Goal: Task Accomplishment & Management: Complete application form

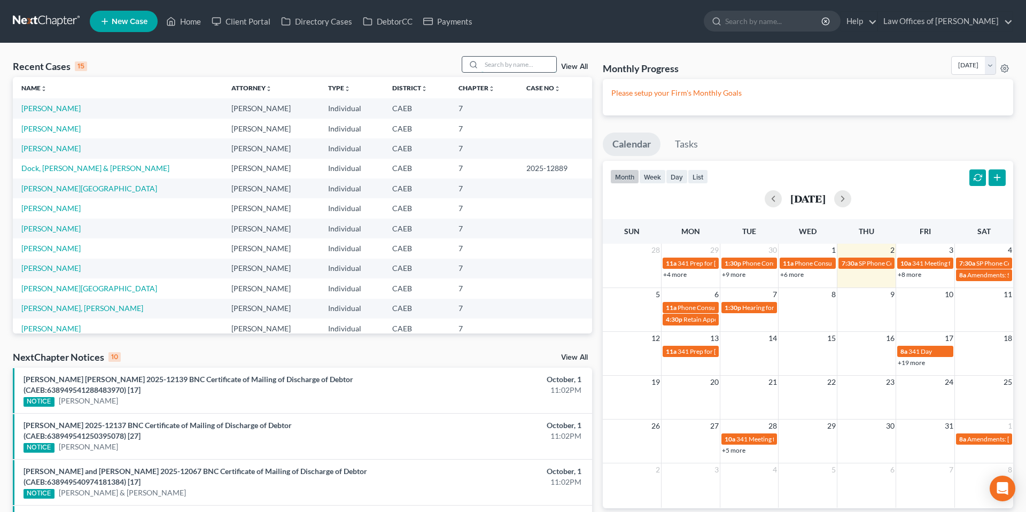
click at [551, 66] on input "search" at bounding box center [518, 64] width 75 height 15
click at [506, 63] on input "search" at bounding box center [518, 64] width 75 height 15
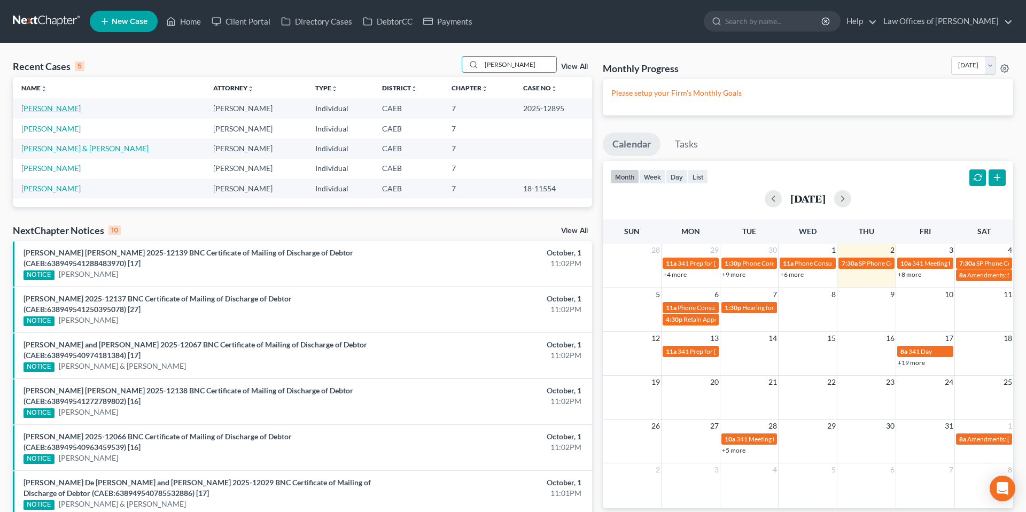
type input "[PERSON_NAME]"
click at [64, 108] on link "[PERSON_NAME]" at bounding box center [50, 108] width 59 height 9
select select "0"
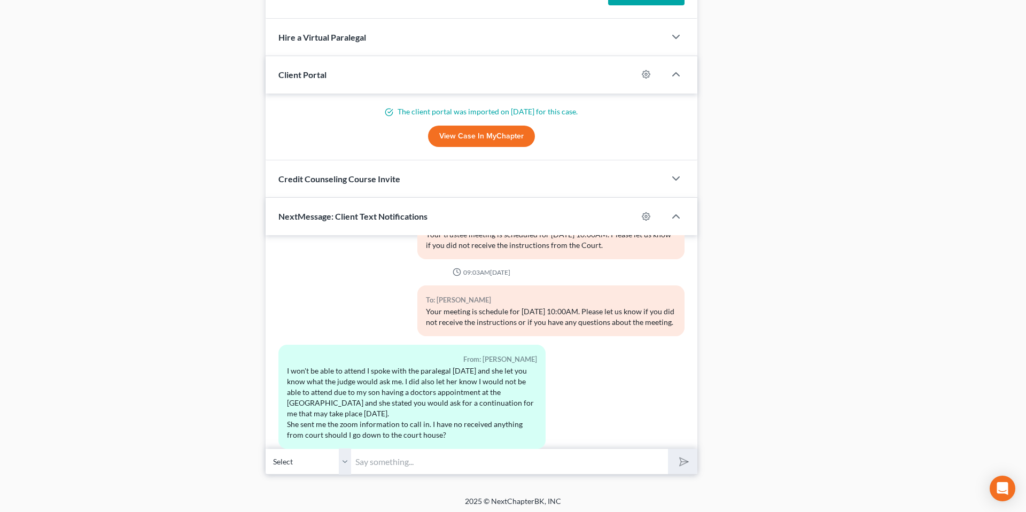
scroll to position [916, 0]
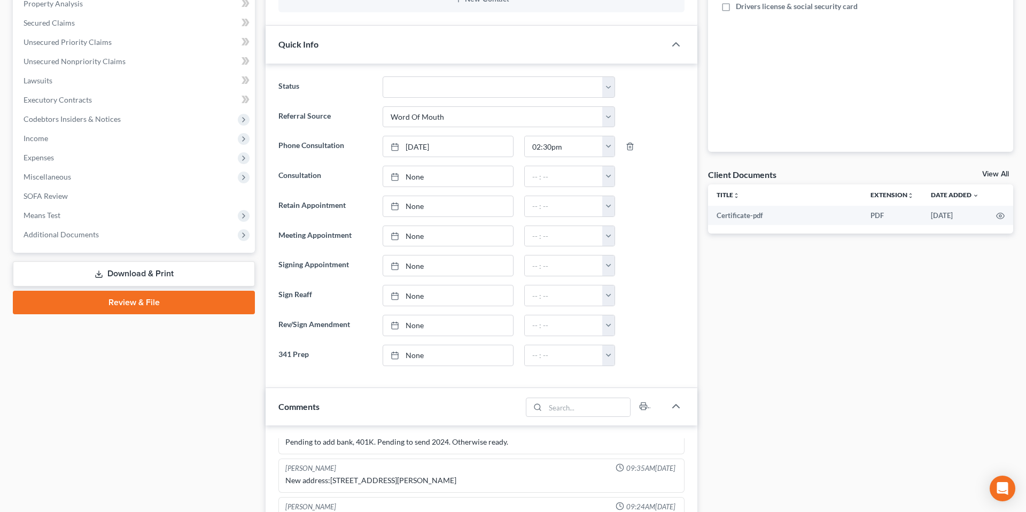
scroll to position [0, 0]
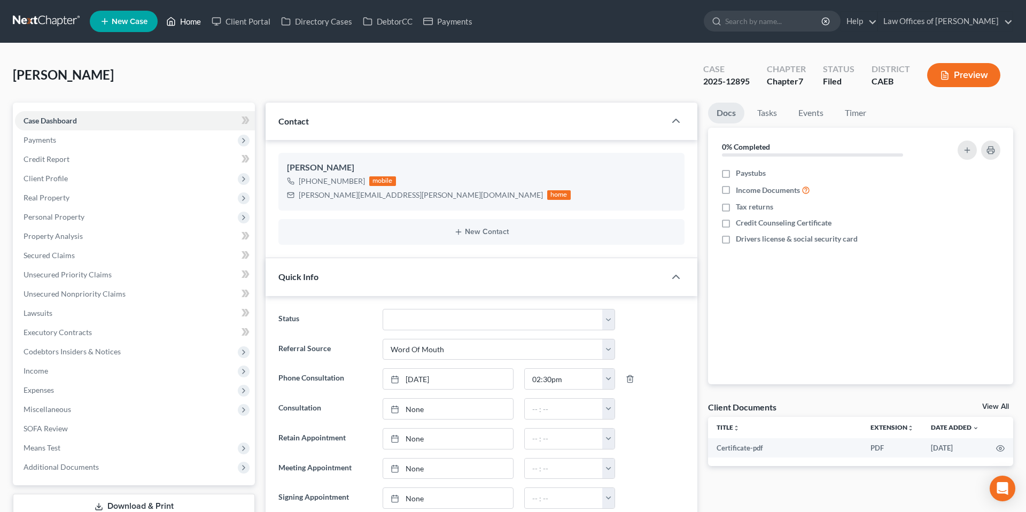
click at [196, 24] on link "Home" at bounding box center [183, 21] width 45 height 19
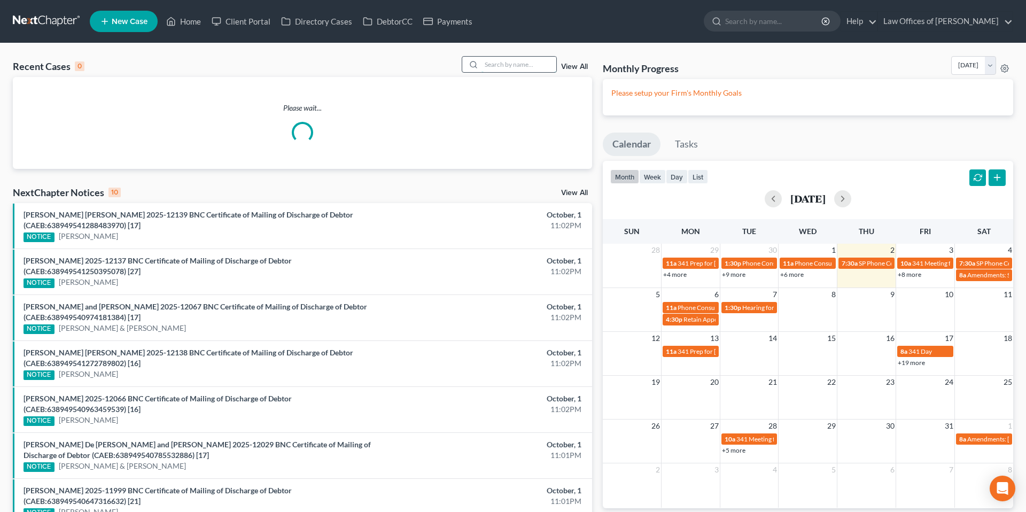
click at [532, 67] on input "search" at bounding box center [518, 64] width 75 height 15
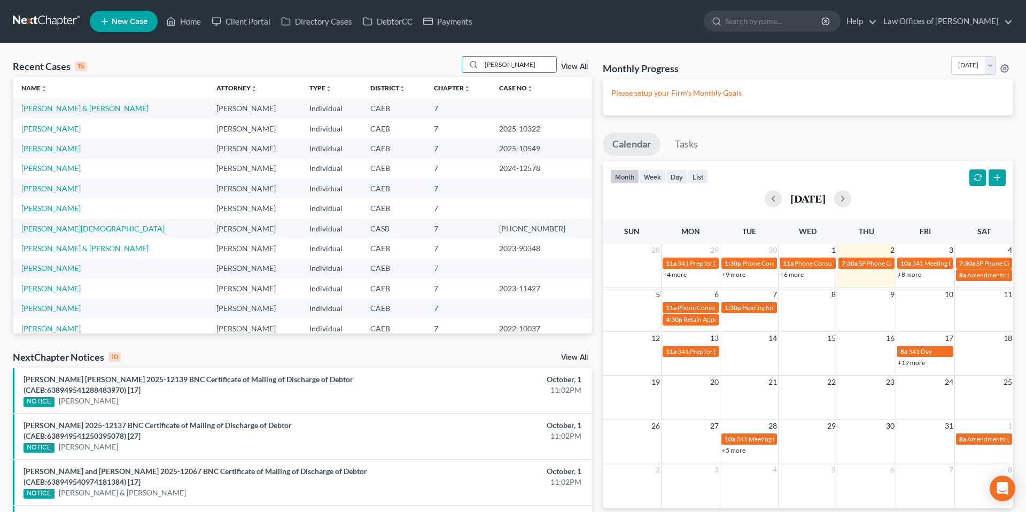
type input "[PERSON_NAME]"
click at [132, 107] on link "[PERSON_NAME] & [PERSON_NAME]" at bounding box center [84, 108] width 127 height 9
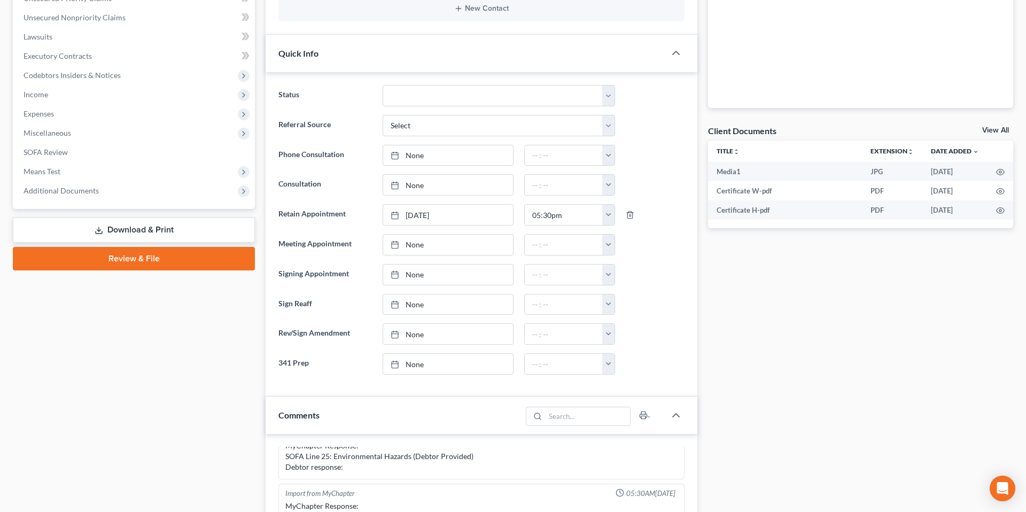
scroll to position [277, 0]
click at [470, 275] on link "None" at bounding box center [448, 273] width 130 height 20
click at [607, 276] on button "button" at bounding box center [608, 273] width 12 height 20
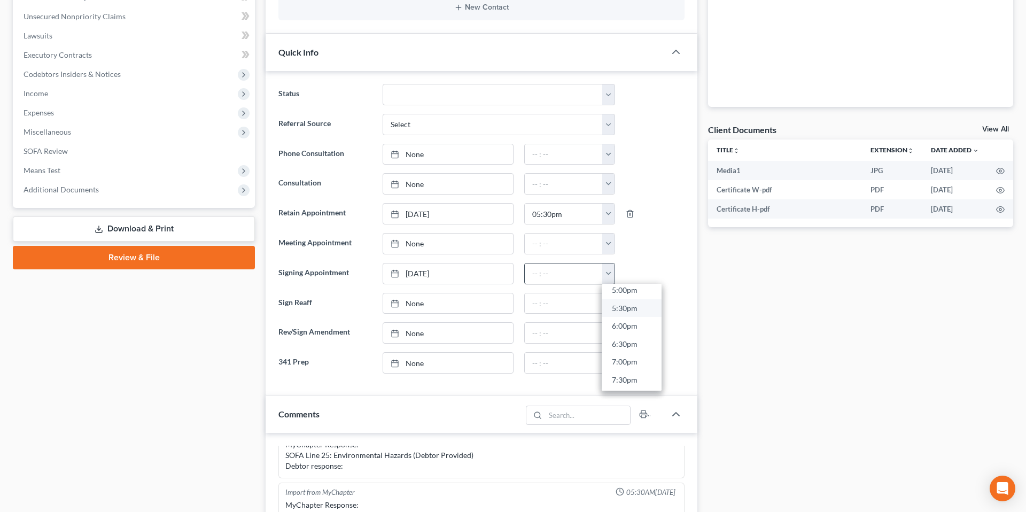
scroll to position [611, 0]
click at [627, 296] on link "5:00pm" at bounding box center [632, 296] width 60 height 18
type input "5:00pm"
click at [657, 293] on div at bounding box center [654, 303] width 69 height 21
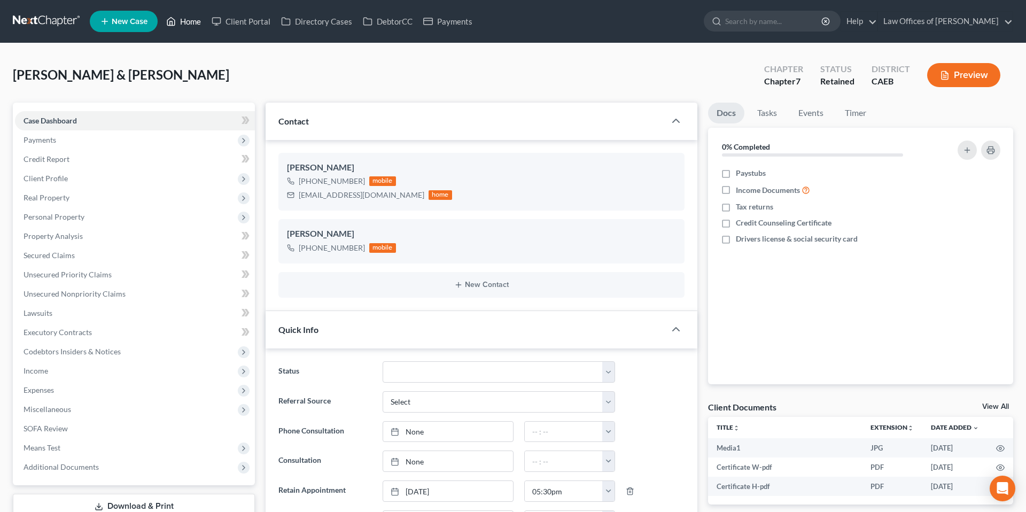
click at [196, 22] on link "Home" at bounding box center [183, 21] width 45 height 19
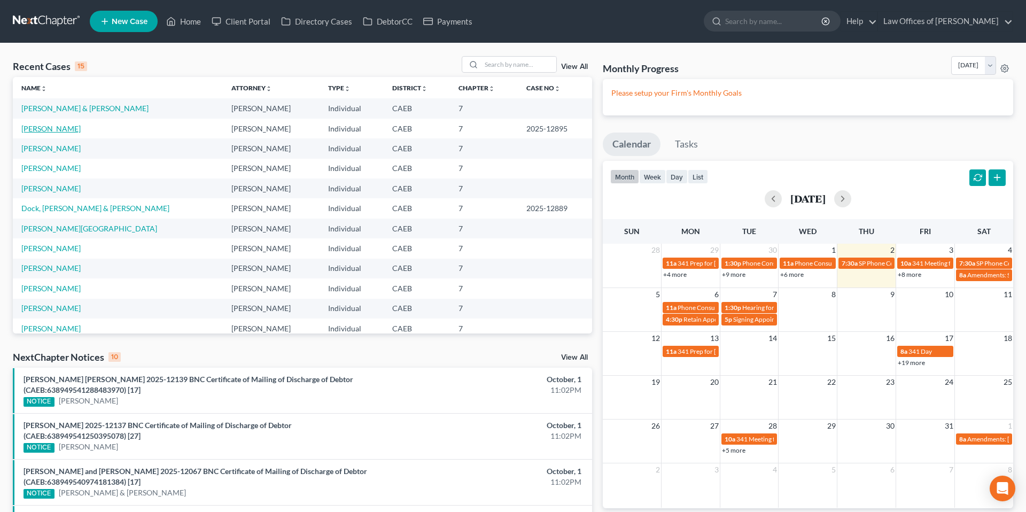
click at [50, 127] on link "[PERSON_NAME]" at bounding box center [50, 128] width 59 height 9
select select "5"
select select "0"
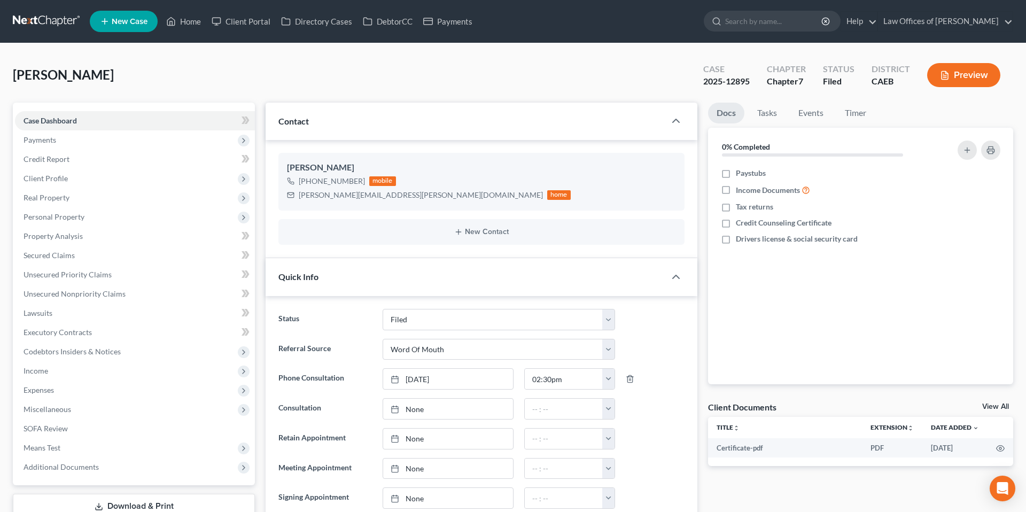
scroll to position [4461, 0]
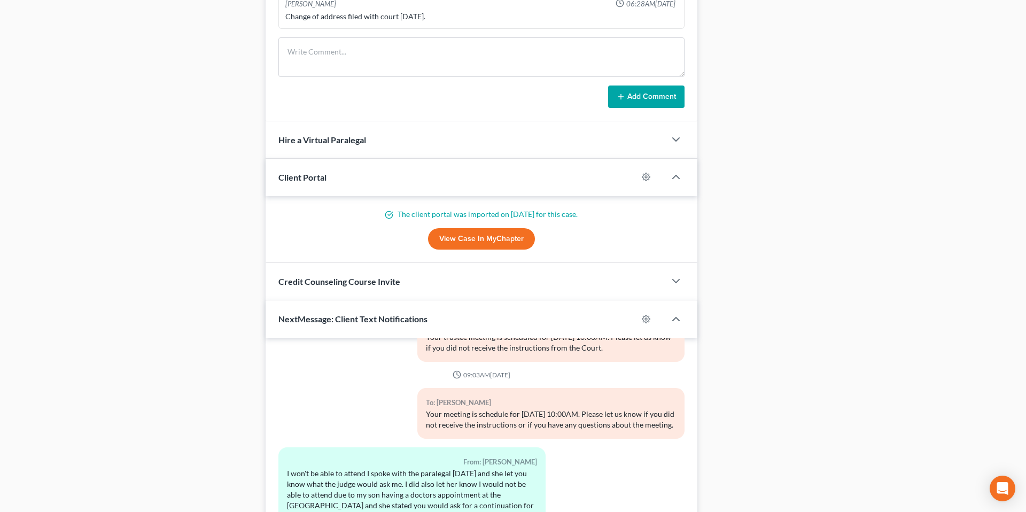
scroll to position [918, 0]
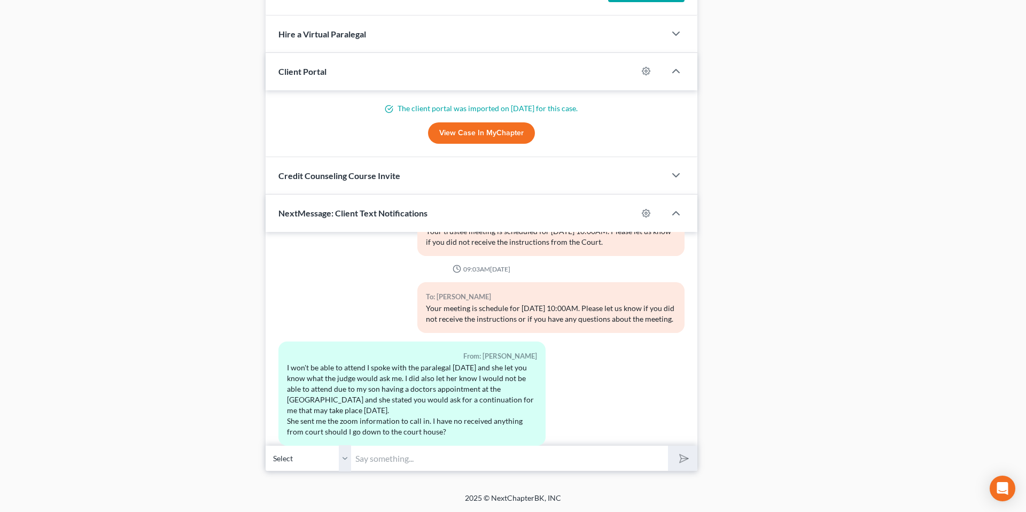
drag, startPoint x: 378, startPoint y: 467, endPoint x: 372, endPoint y: 467, distance: 6.4
click at [377, 468] on input "text" at bounding box center [509, 458] width 317 height 26
type input "P"
type input "No need to go to the court house, it's the same information that was sent via e…"
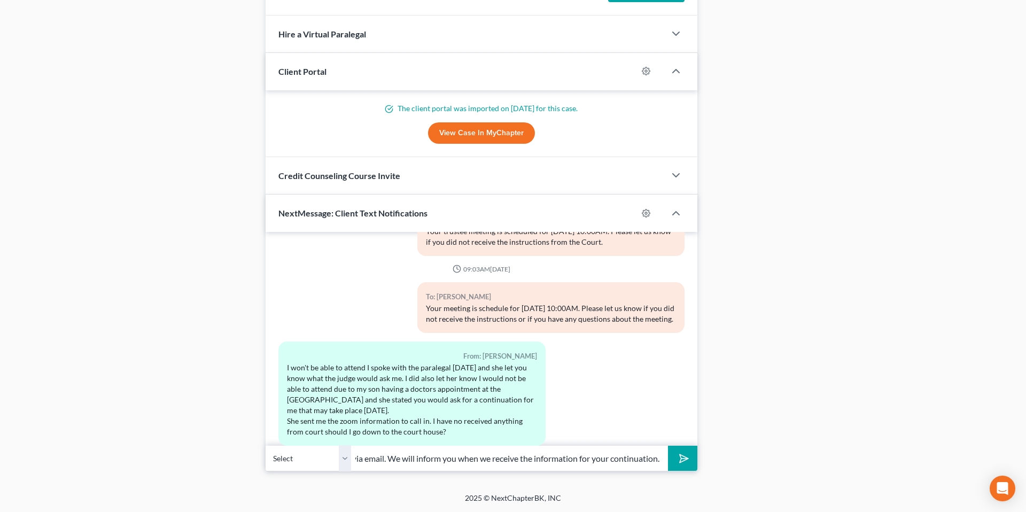
drag, startPoint x: 670, startPoint y: 458, endPoint x: 662, endPoint y: 495, distance: 37.1
click at [670, 459] on button "submit" at bounding box center [682, 458] width 29 height 25
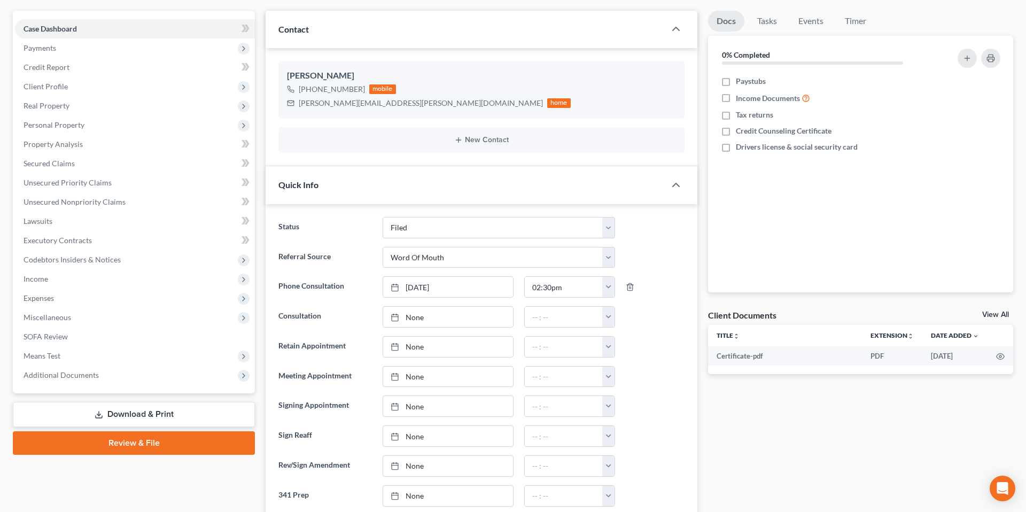
scroll to position [0, 0]
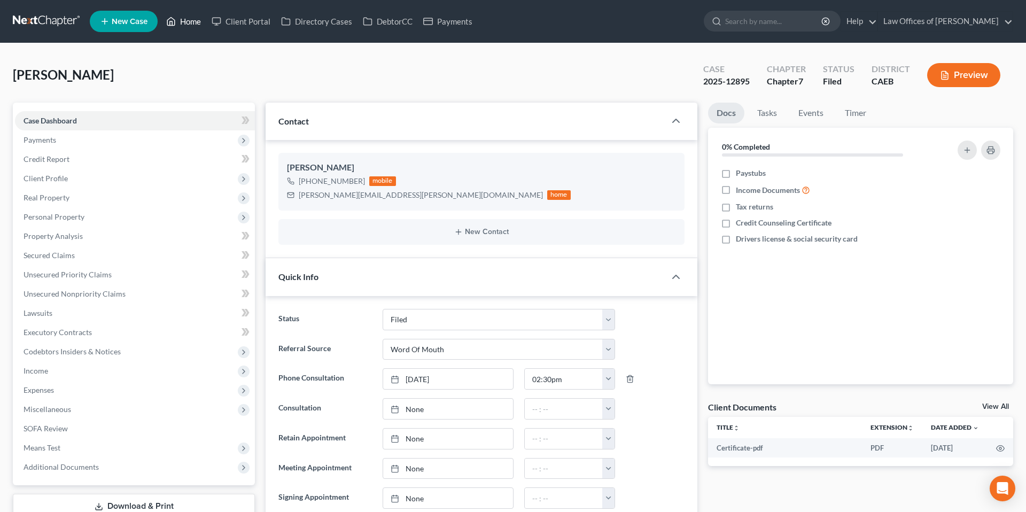
click at [199, 21] on link "Home" at bounding box center [183, 21] width 45 height 19
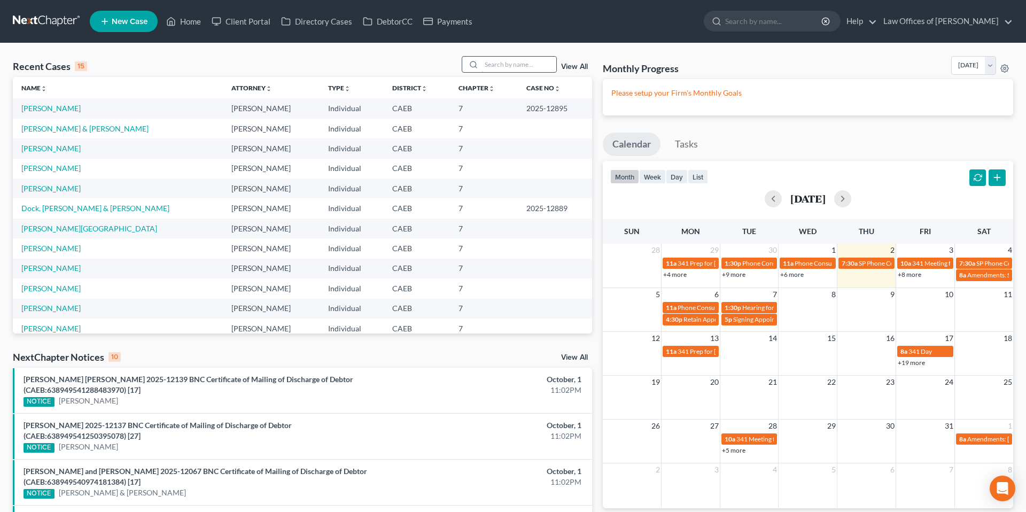
click at [493, 64] on input "search" at bounding box center [518, 64] width 75 height 15
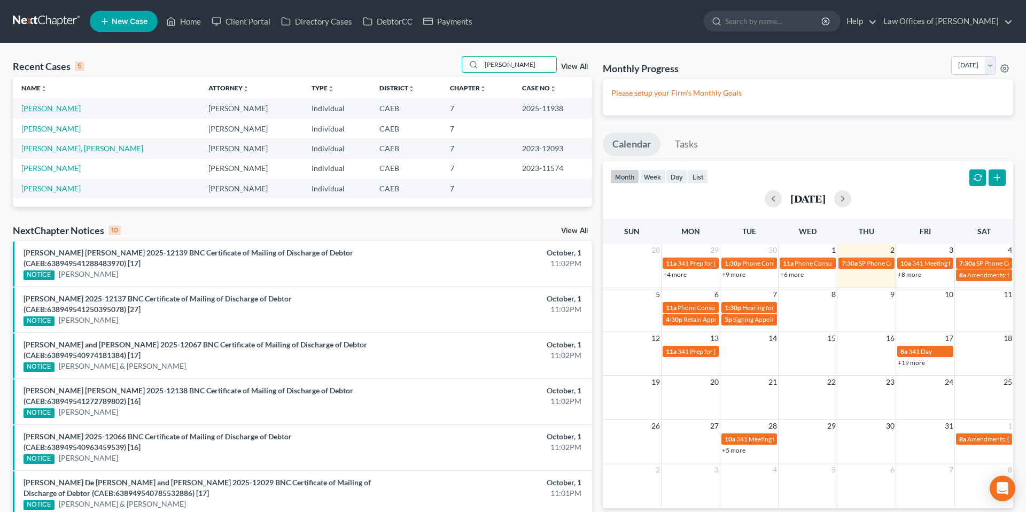
type input "[PERSON_NAME]"
click at [62, 108] on link "[PERSON_NAME]" at bounding box center [50, 108] width 59 height 9
select select "0"
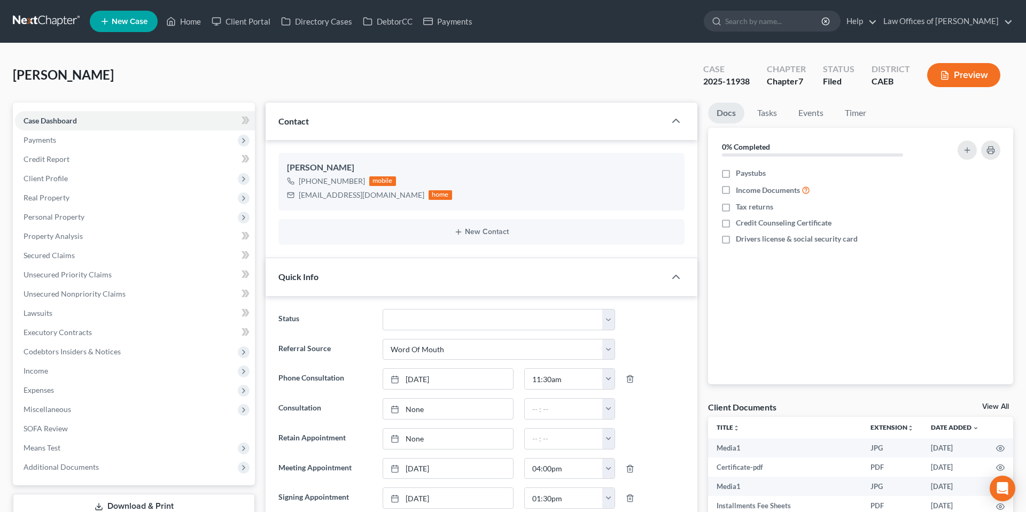
scroll to position [9602, 0]
drag, startPoint x: 299, startPoint y: 196, endPoint x: 393, endPoint y: 196, distance: 94.6
click at [393, 196] on div "[EMAIL_ADDRESS][DOMAIN_NAME] home" at bounding box center [369, 195] width 165 height 14
copy div "[EMAIL_ADDRESS][DOMAIN_NAME]"
click at [191, 22] on link "Home" at bounding box center [183, 21] width 45 height 19
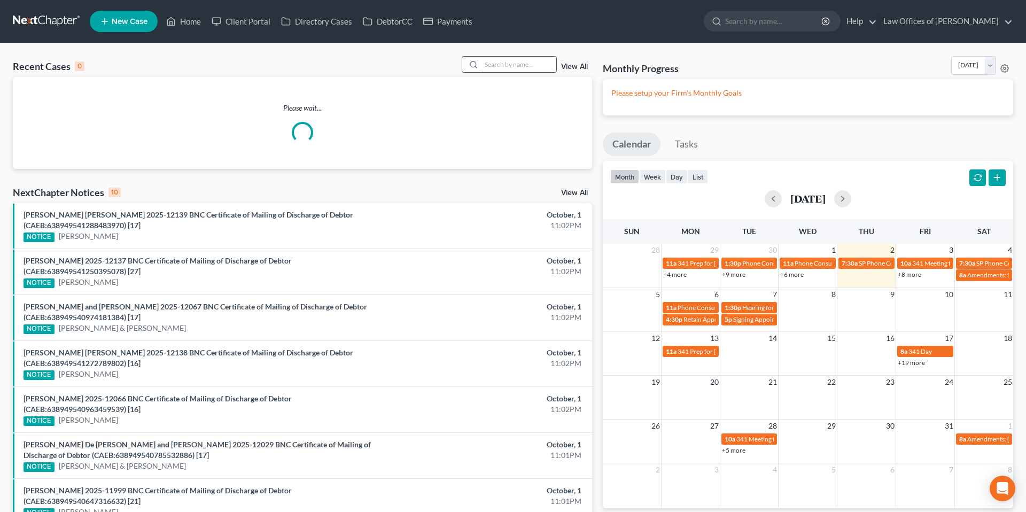
click at [517, 60] on input "search" at bounding box center [518, 64] width 75 height 15
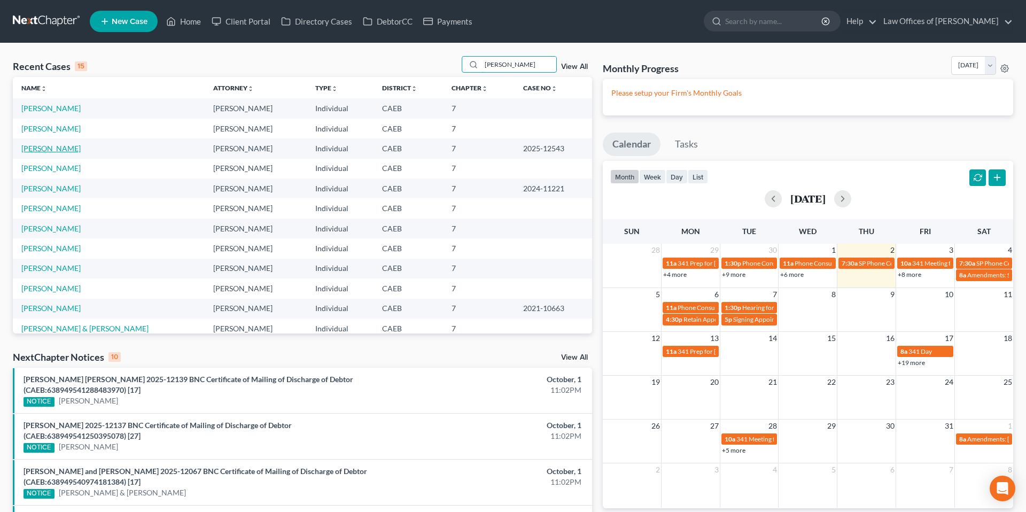
type input "[PERSON_NAME]"
click at [81, 149] on link "[PERSON_NAME]" at bounding box center [50, 148] width 59 height 9
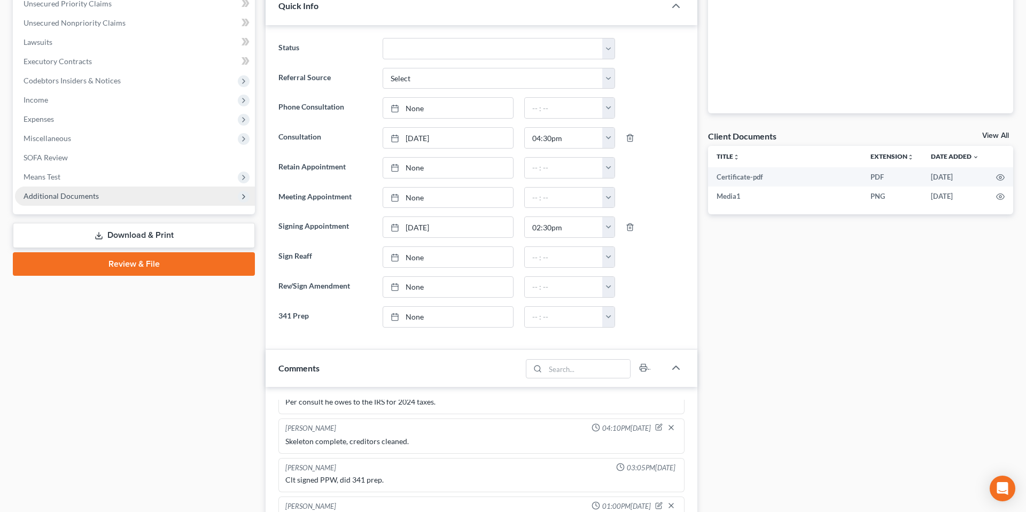
scroll to position [2872, 0]
click at [79, 194] on span "Additional Documents" at bounding box center [61, 195] width 75 height 9
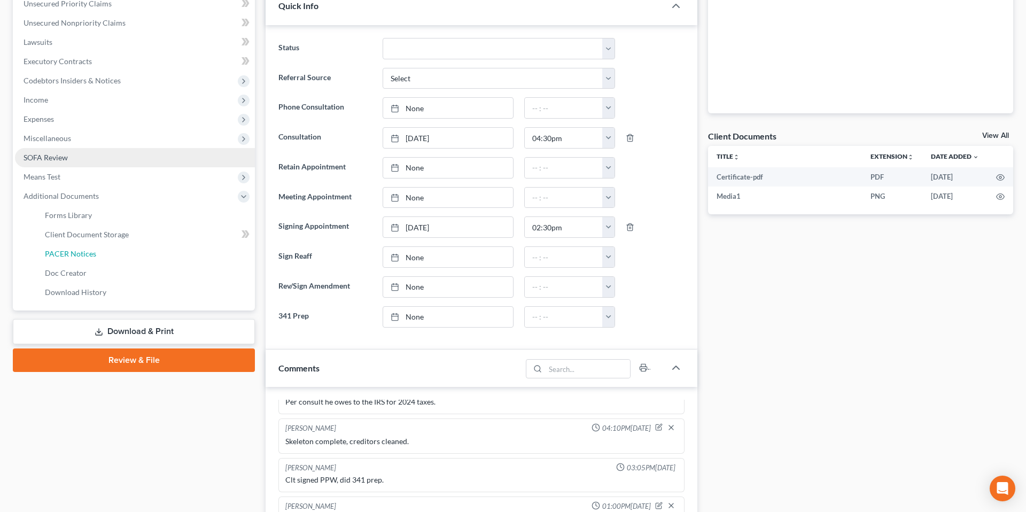
click at [96, 253] on link "PACER Notices" at bounding box center [145, 253] width 219 height 19
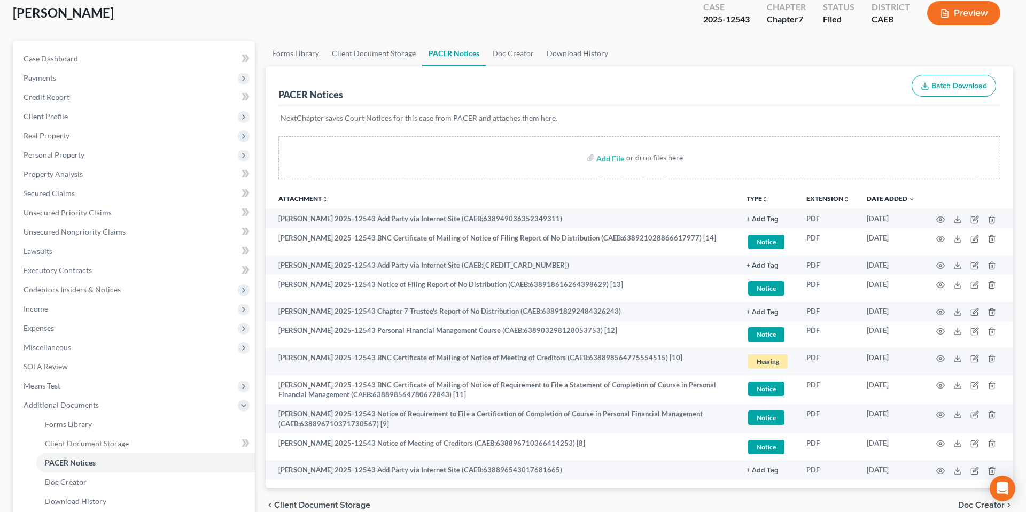
scroll to position [66, 0]
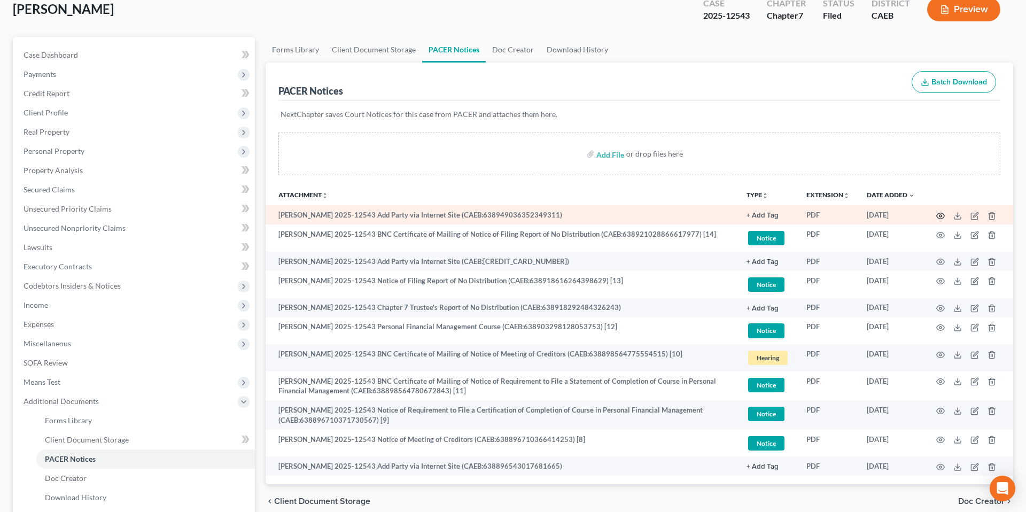
click at [942, 216] on icon "button" at bounding box center [940, 216] width 9 height 9
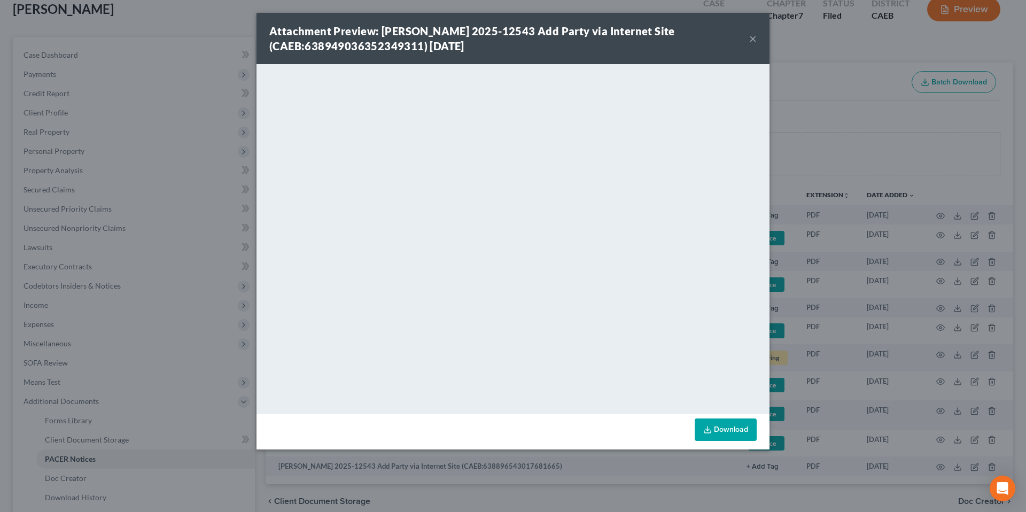
click at [753, 36] on button "×" at bounding box center [752, 38] width 7 height 13
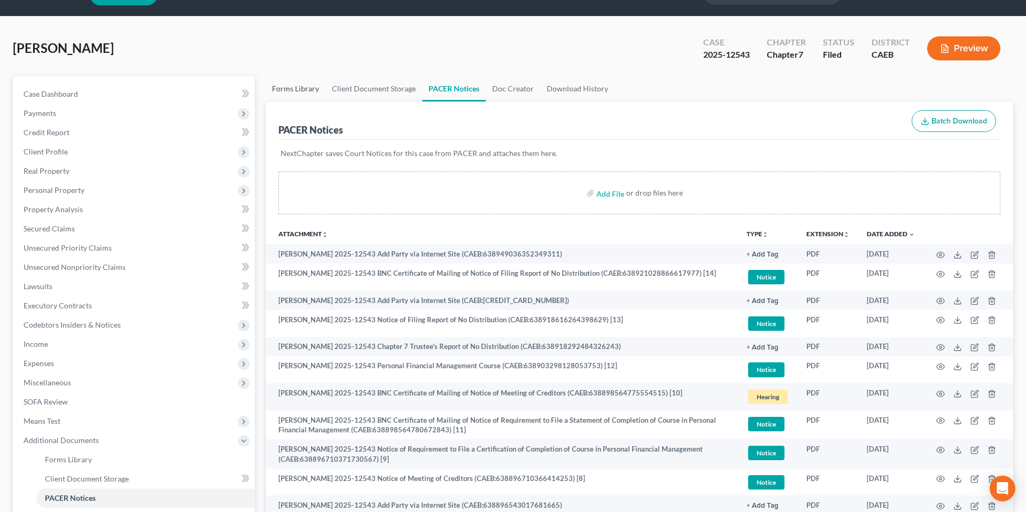
scroll to position [0, 0]
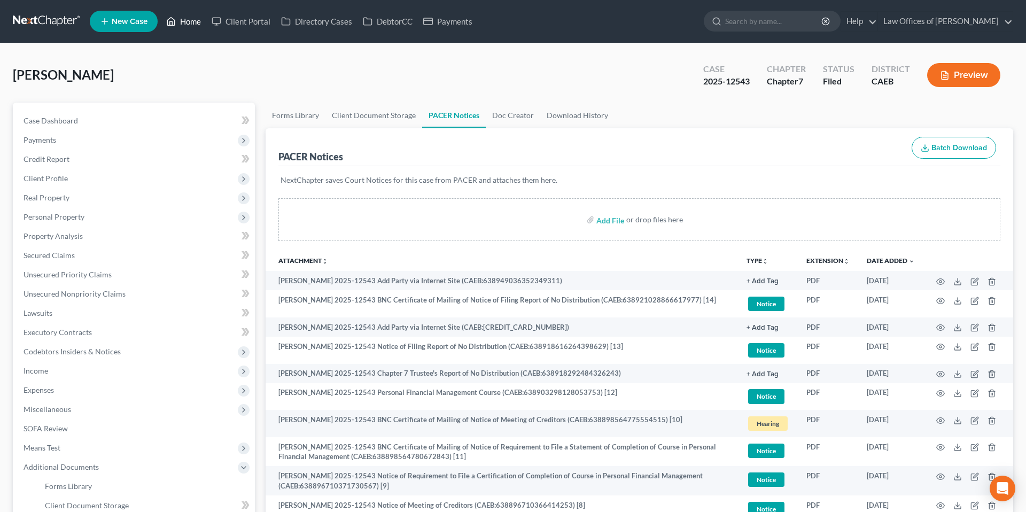
click at [197, 21] on link "Home" at bounding box center [183, 21] width 45 height 19
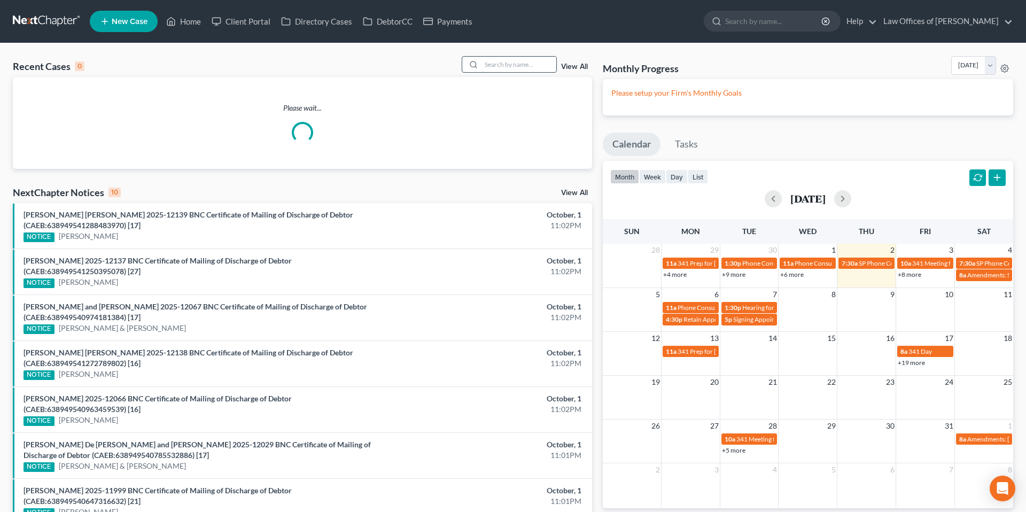
click at [529, 65] on input "search" at bounding box center [518, 64] width 75 height 15
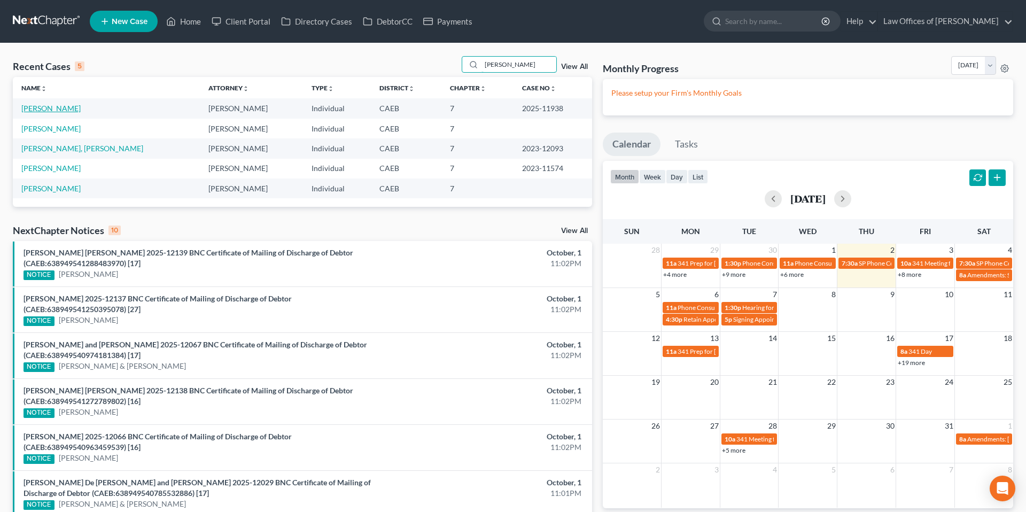
type input "[PERSON_NAME]"
click at [60, 107] on link "[PERSON_NAME]" at bounding box center [50, 108] width 59 height 9
select select "0"
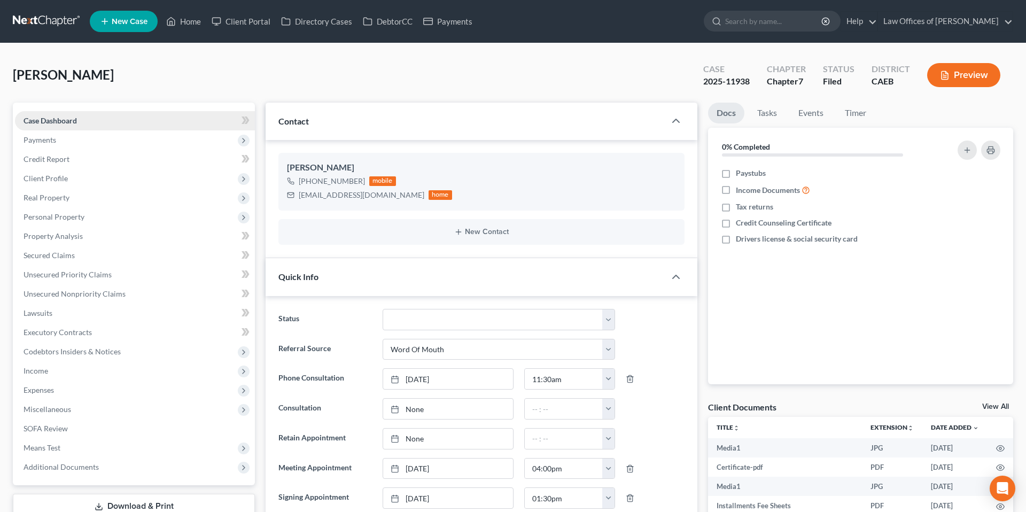
scroll to position [9602, 0]
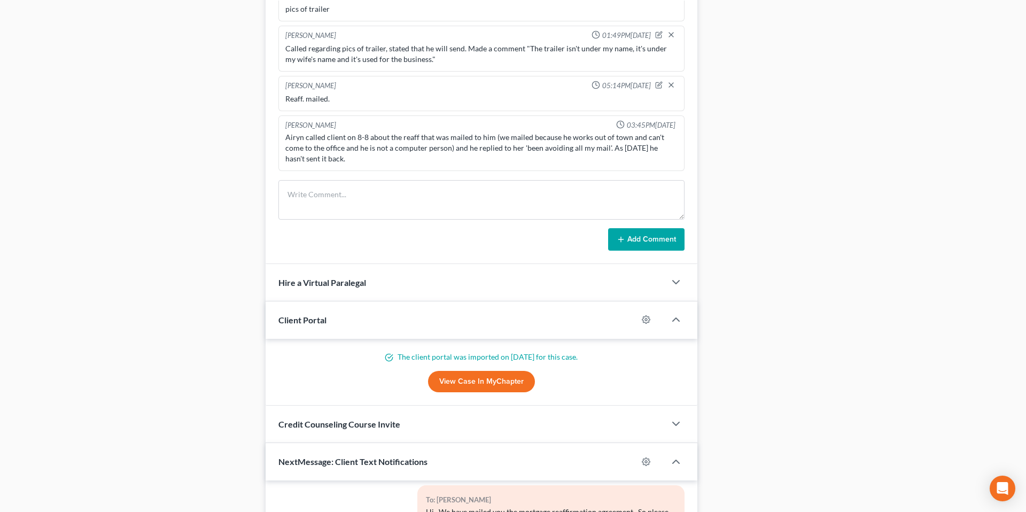
scroll to position [669, 0]
click at [260, 108] on div "Updates & News × Electronic Filing Available! Cases in the Eastern District of …" at bounding box center [481, 77] width 442 height 1288
click at [229, 75] on div "Case Dashboard Payments Invoices Payments Payments Credit Report Client Profile" at bounding box center [133, 77] width 253 height 1288
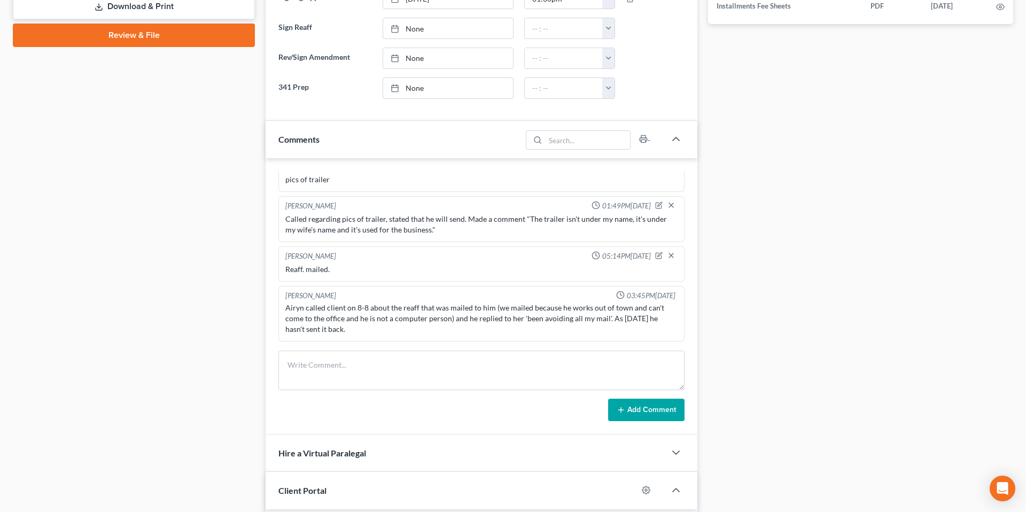
scroll to position [0, 0]
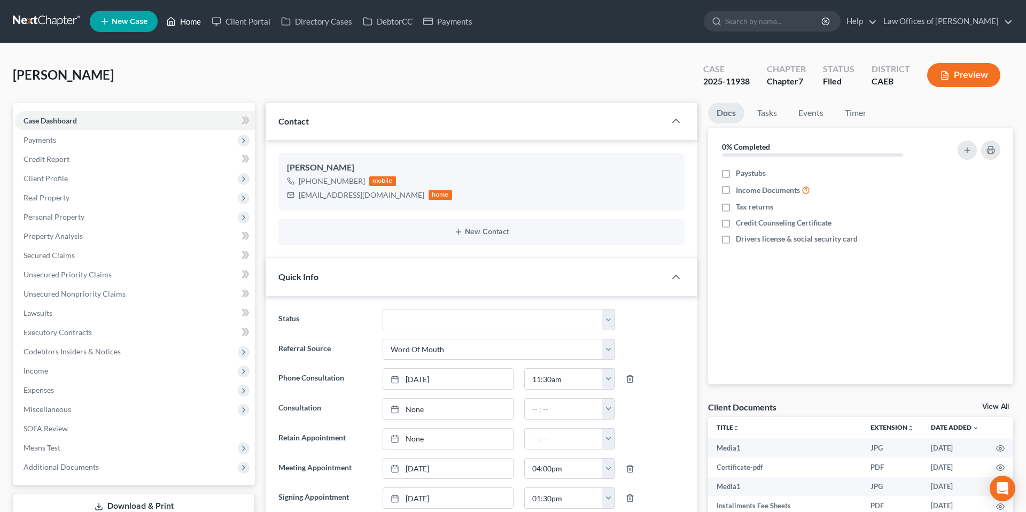
drag, startPoint x: 186, startPoint y: 15, endPoint x: 236, endPoint y: 70, distance: 73.7
click at [186, 15] on link "Home" at bounding box center [183, 21] width 45 height 19
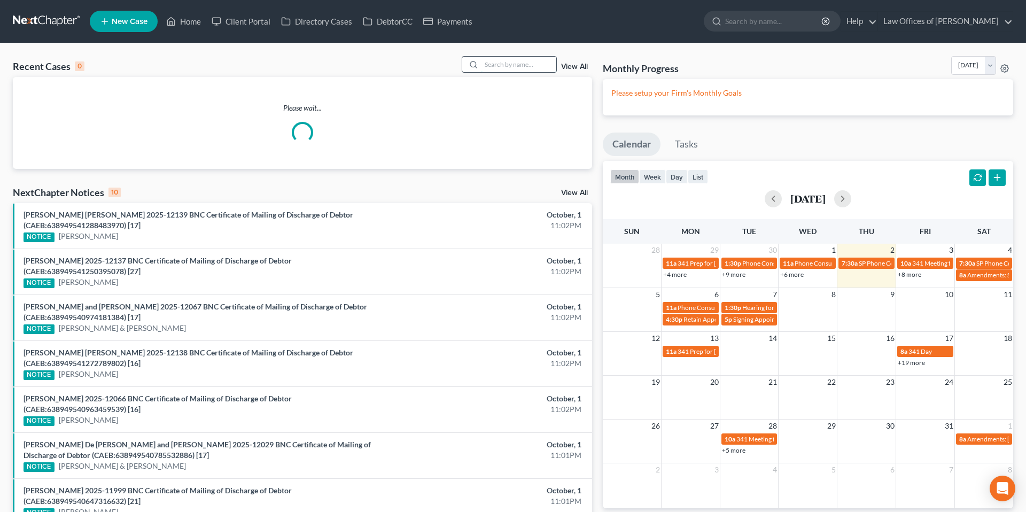
click at [547, 66] on input "search" at bounding box center [518, 64] width 75 height 15
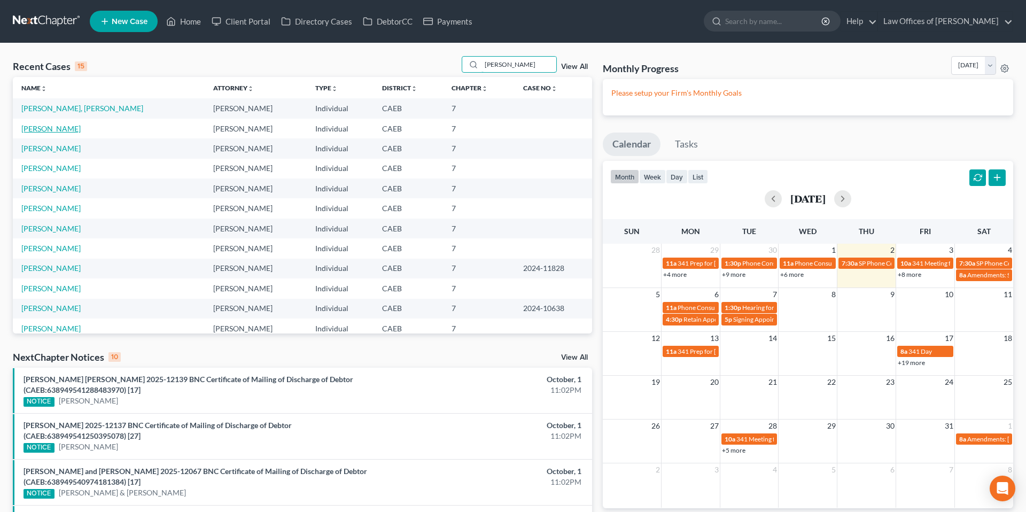
type input "[PERSON_NAME]"
click at [49, 131] on link "[PERSON_NAME]" at bounding box center [50, 128] width 59 height 9
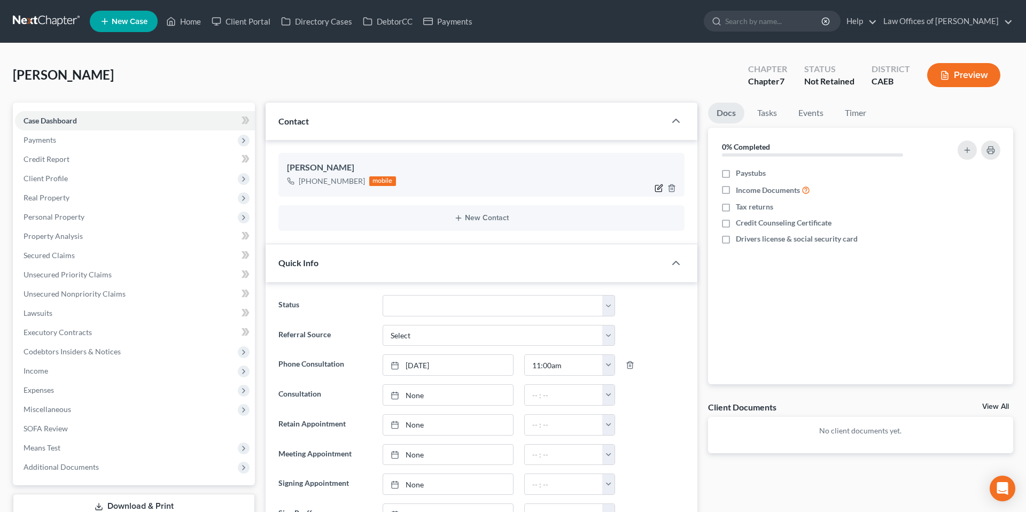
click at [661, 187] on icon "button" at bounding box center [658, 188] width 9 height 9
select select "0"
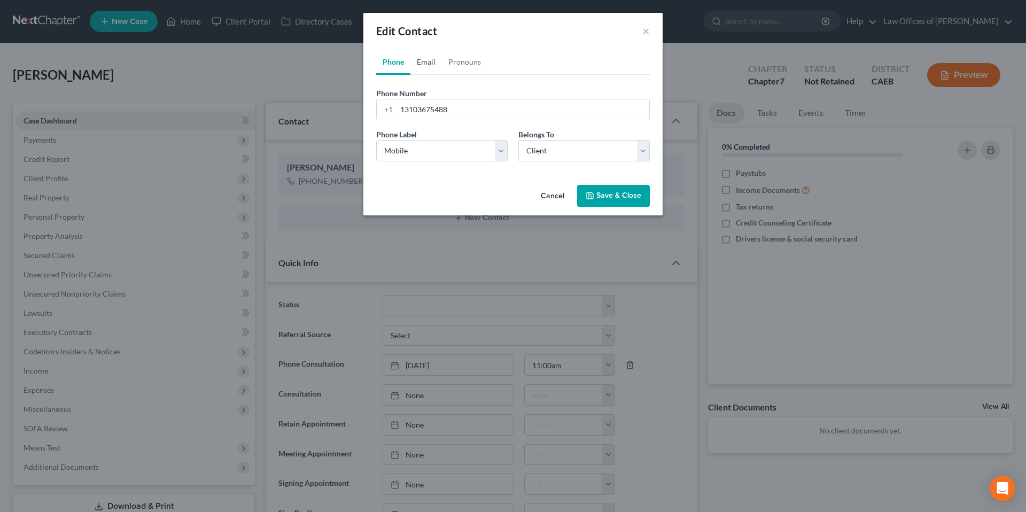
click at [424, 59] on link "Email" at bounding box center [426, 62] width 32 height 26
click at [445, 113] on input "email" at bounding box center [522, 109] width 253 height 20
type input "[EMAIL_ADDRESS][DOMAIN_NAME]"
click at [440, 161] on div "Email Label Select Home Work Other Belongs To * Select Client Other" at bounding box center [513, 149] width 284 height 41
click at [434, 156] on select "Select Home Work Other" at bounding box center [441, 150] width 131 height 21
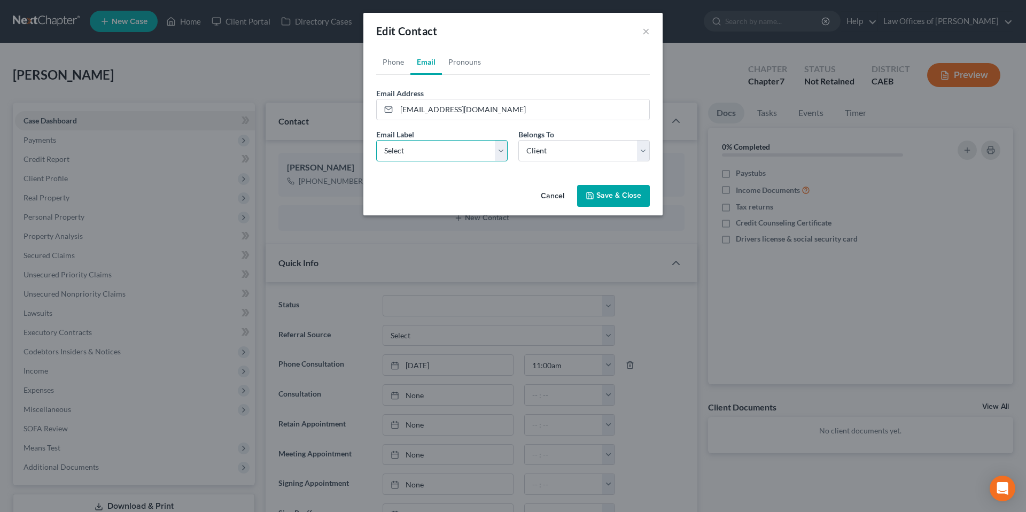
select select "0"
click at [376, 140] on select "Select Home Work Other" at bounding box center [441, 150] width 131 height 21
click at [615, 198] on button "Save & Close" at bounding box center [613, 196] width 73 height 22
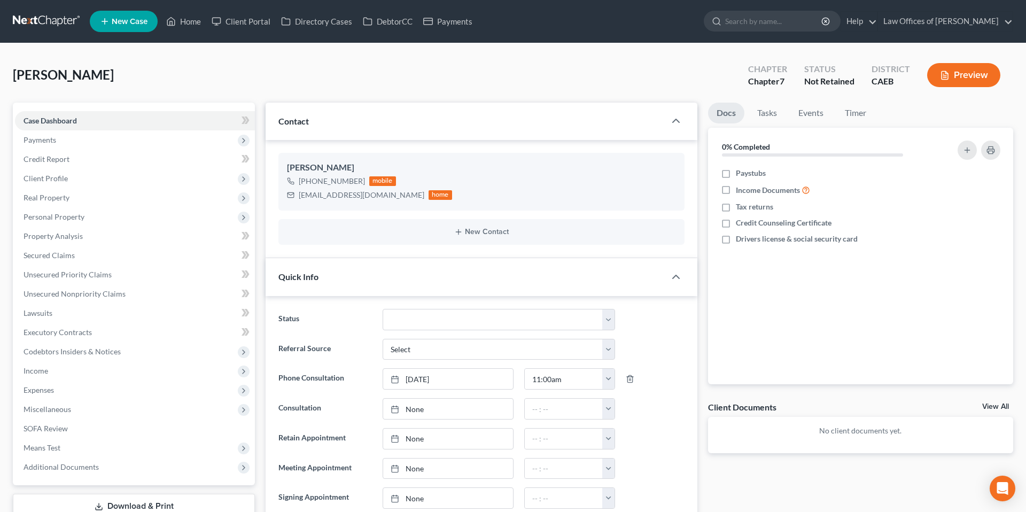
click at [231, 79] on div "[PERSON_NAME] Upgraded Chapter Chapter 7 Status Not Retained District CAEB Prev…" at bounding box center [513, 79] width 1000 height 46
click at [184, 21] on link "Home" at bounding box center [183, 21] width 45 height 19
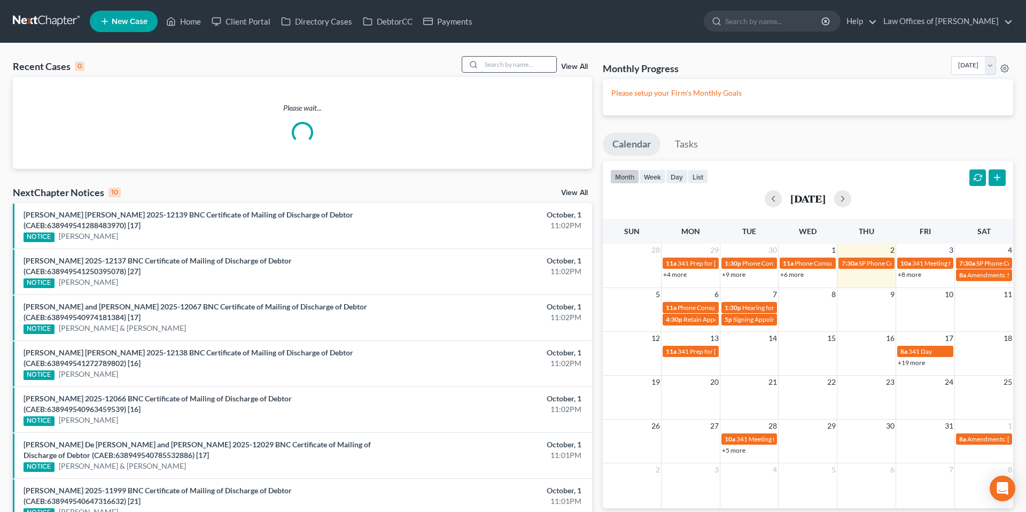
click at [488, 67] on input "search" at bounding box center [518, 64] width 75 height 15
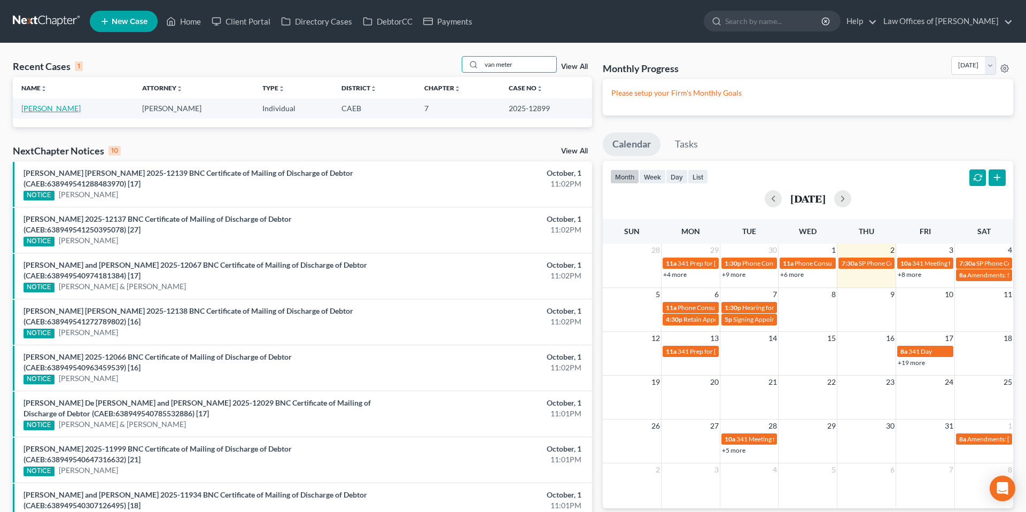
type input "van meter"
click at [63, 107] on link "[PERSON_NAME]" at bounding box center [50, 108] width 59 height 9
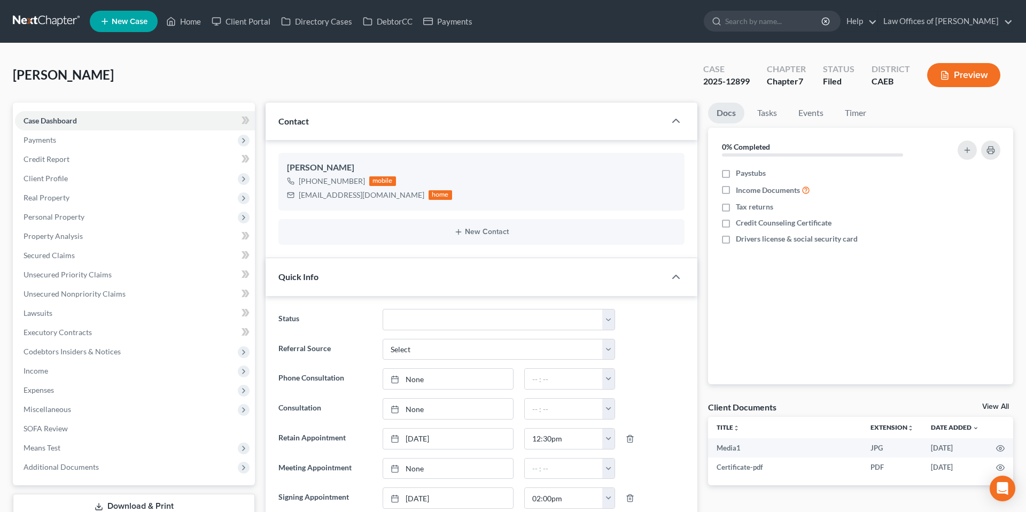
scroll to position [1507, 0]
drag, startPoint x: 299, startPoint y: 193, endPoint x: 368, endPoint y: 194, distance: 68.9
click at [368, 194] on div "[EMAIL_ADDRESS][DOMAIN_NAME] home" at bounding box center [369, 195] width 165 height 14
copy div "[EMAIL_ADDRESS][DOMAIN_NAME]"
click at [56, 256] on span "Secured Claims" at bounding box center [49, 255] width 51 height 9
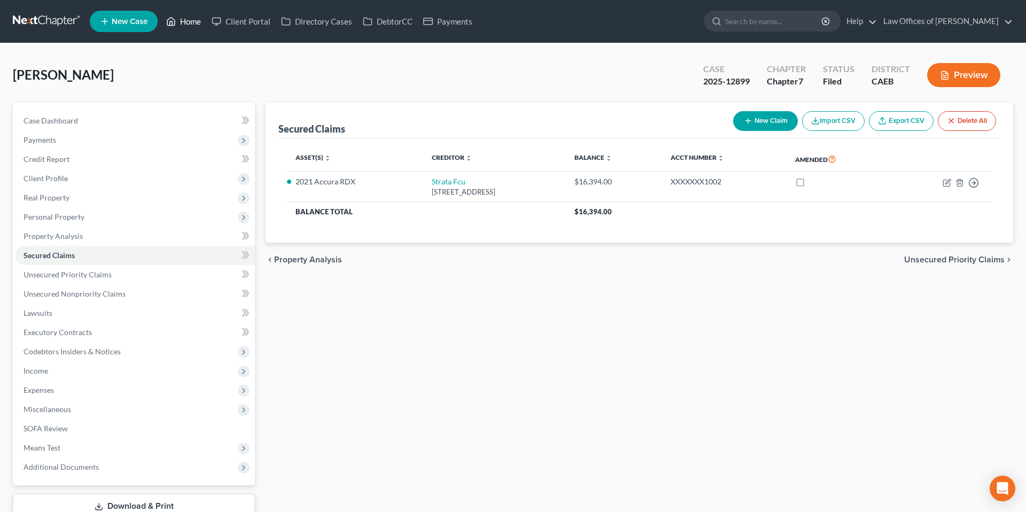
click at [194, 24] on link "Home" at bounding box center [183, 21] width 45 height 19
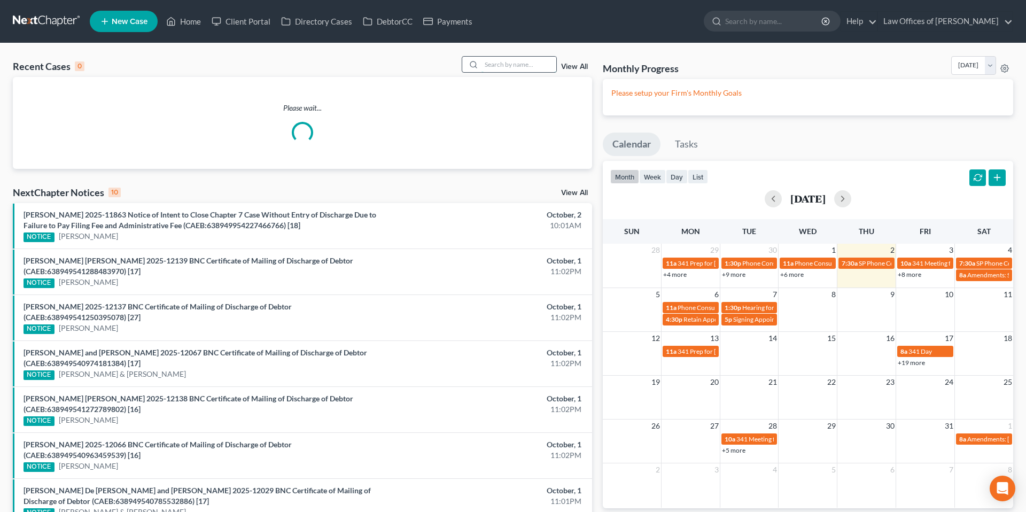
click at [520, 67] on input "search" at bounding box center [518, 64] width 75 height 15
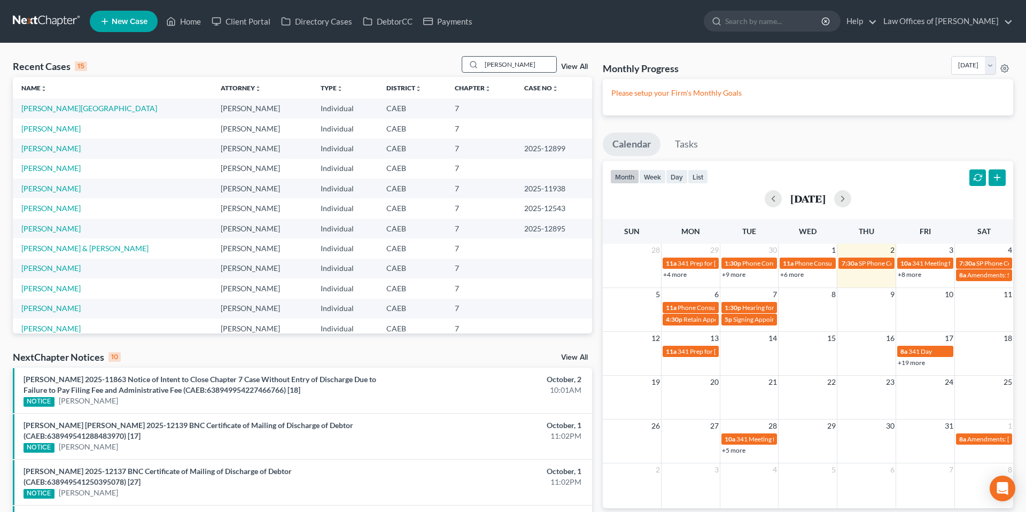
click at [514, 65] on input "[PERSON_NAME]" at bounding box center [518, 64] width 75 height 15
type input "[PERSON_NAME]"
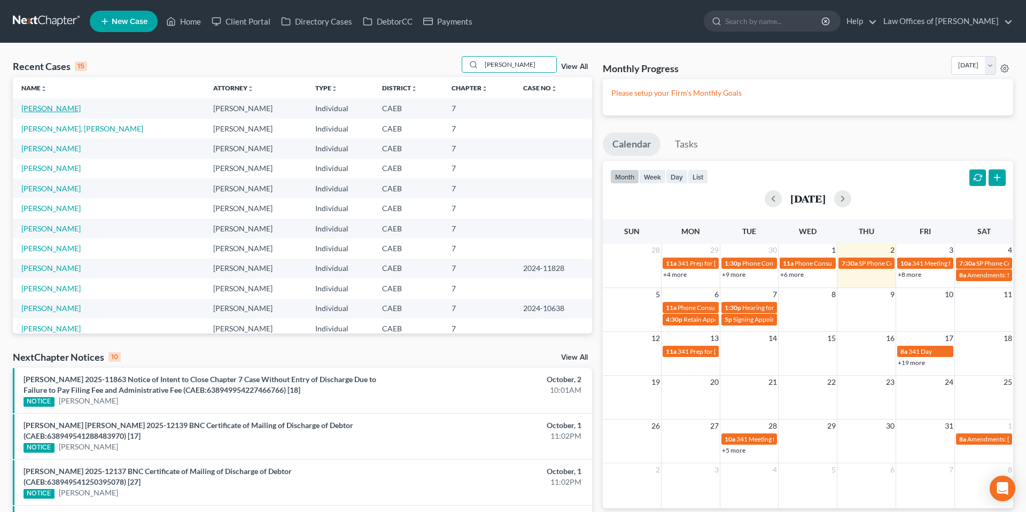
click at [45, 108] on link "[PERSON_NAME]" at bounding box center [50, 108] width 59 height 9
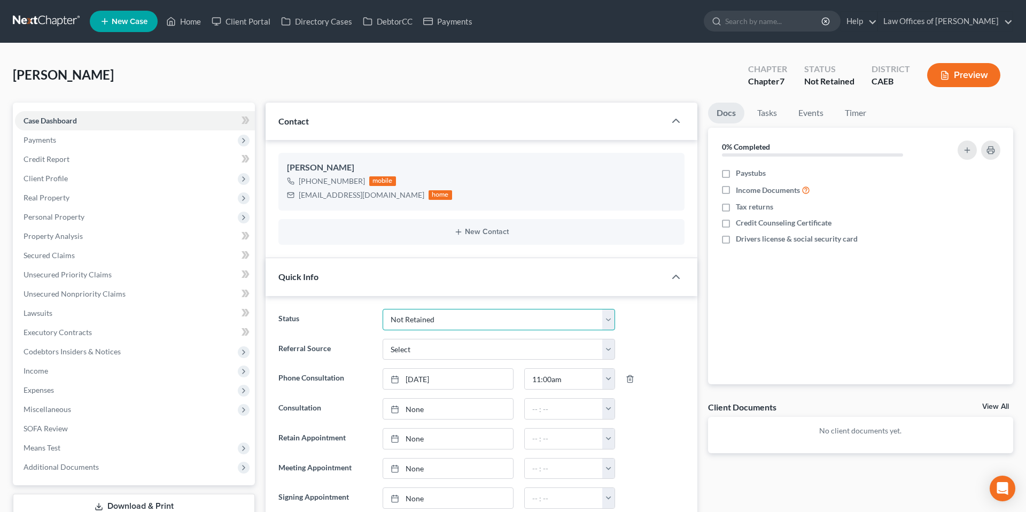
click at [442, 318] on select "Cancelled/Refund Closed Consultation Declined Discharged Filed Income Check In …" at bounding box center [499, 319] width 232 height 21
select select "14"
click at [383, 309] on select "Cancelled/Refund Closed Consultation Declined Discharged Filed Income Check In …" at bounding box center [499, 319] width 232 height 21
click at [663, 358] on div "Referral Source Select Word Of Mouth Previous Clients Direct Mail Website Googl…" at bounding box center [481, 349] width 417 height 21
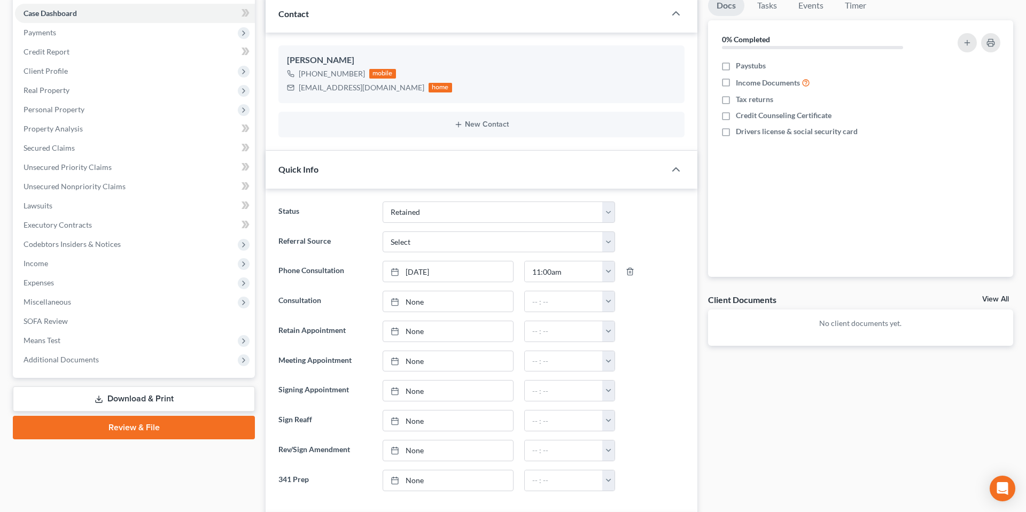
scroll to position [0, 0]
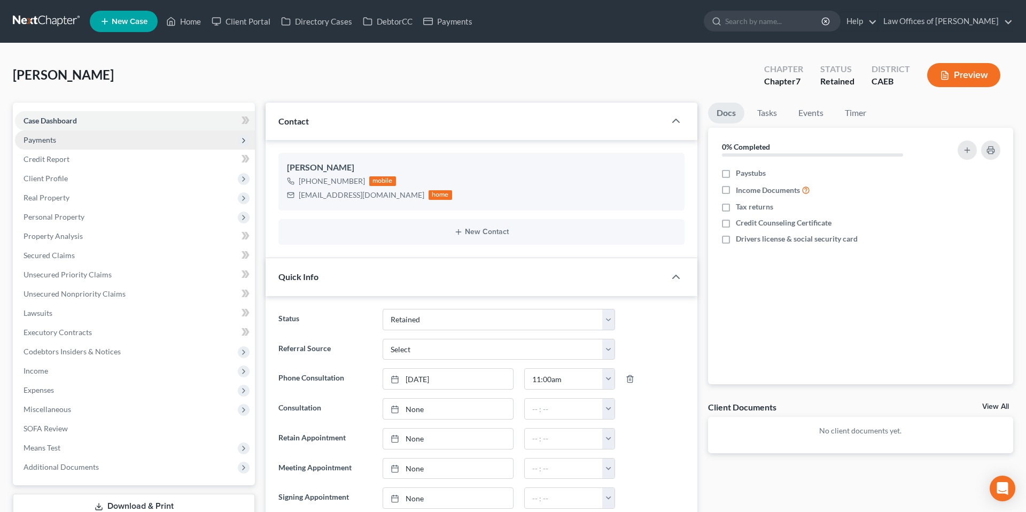
click at [43, 137] on span "Payments" at bounding box center [40, 139] width 33 height 9
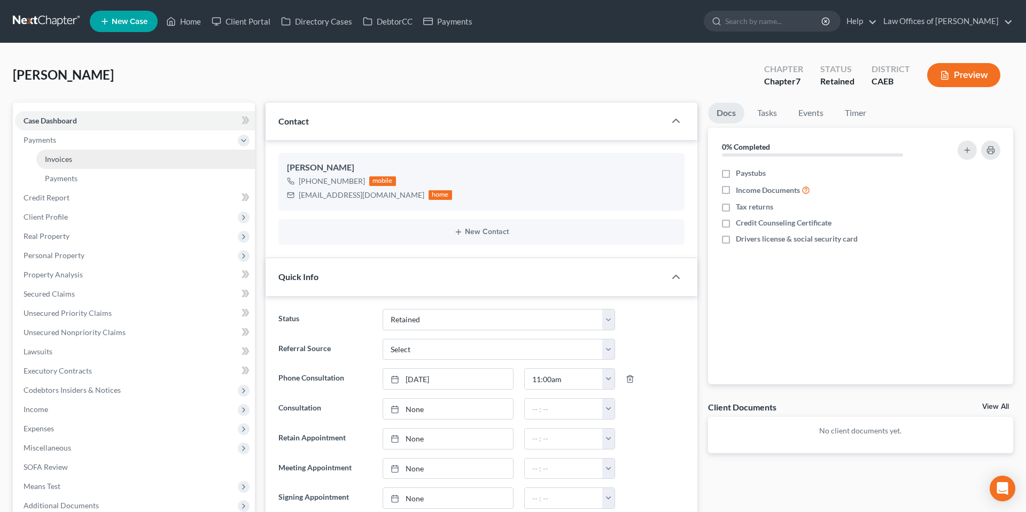
click at [78, 162] on link "Invoices" at bounding box center [145, 159] width 219 height 19
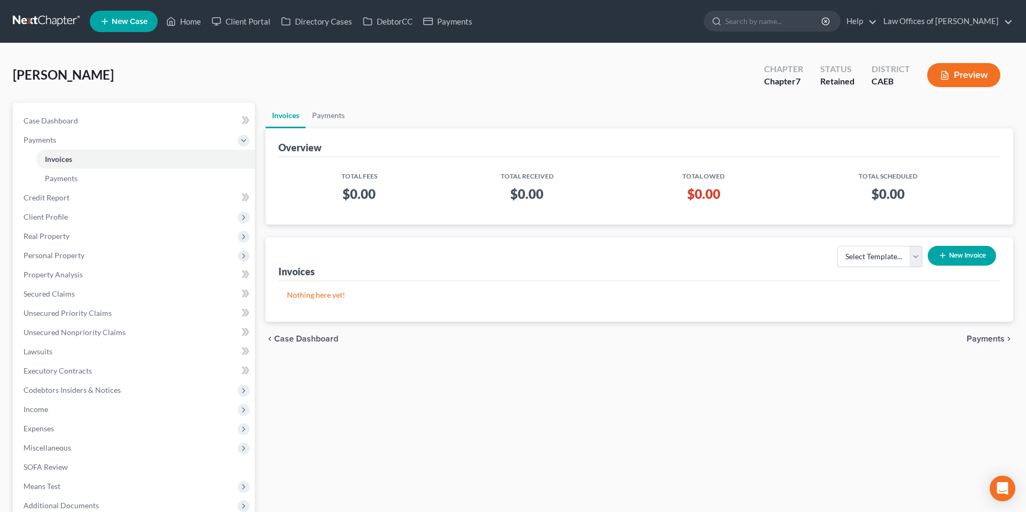
click at [950, 259] on button "New Invoice" at bounding box center [961, 256] width 68 height 20
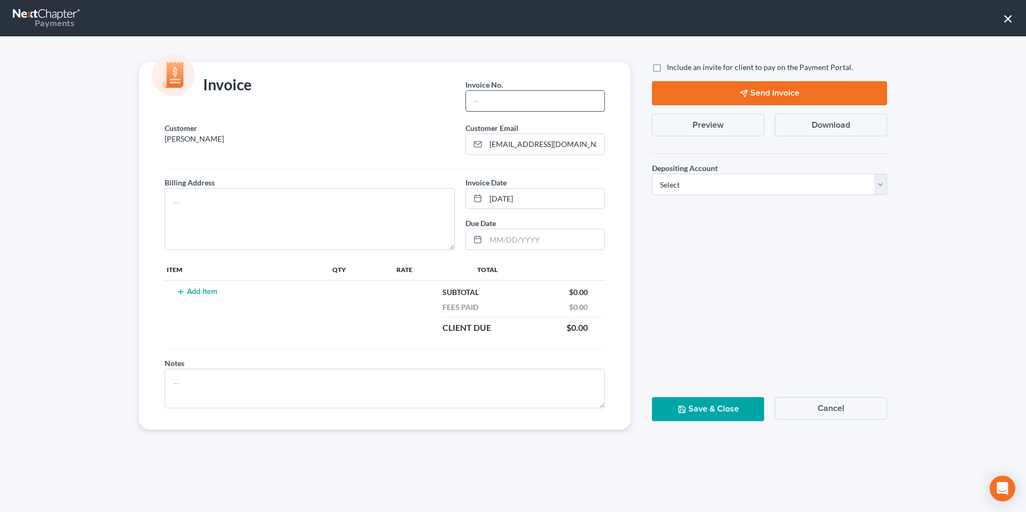
click at [504, 100] on input "text" at bounding box center [535, 101] width 138 height 20
type input "0"
type input "10022501"
click at [343, 202] on textarea at bounding box center [310, 219] width 290 height 62
type textarea "[STREET_ADDRESS]"
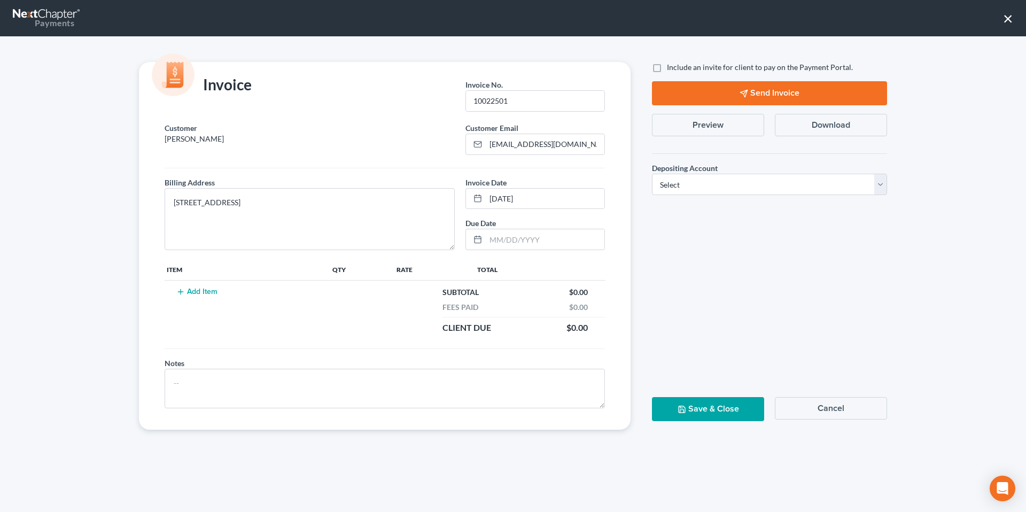
click at [194, 290] on button "Add Item" at bounding box center [196, 291] width 47 height 9
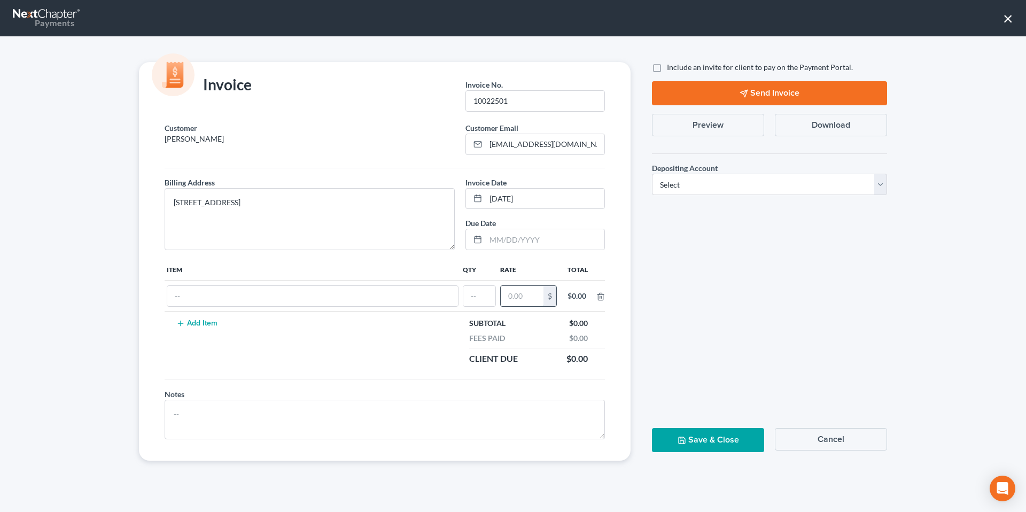
click at [516, 294] on input "text" at bounding box center [522, 296] width 43 height 20
type input "2,000"
click at [500, 295] on div "2,000 $" at bounding box center [528, 295] width 57 height 21
click at [479, 297] on input "text" at bounding box center [479, 296] width 32 height 20
type input "1"
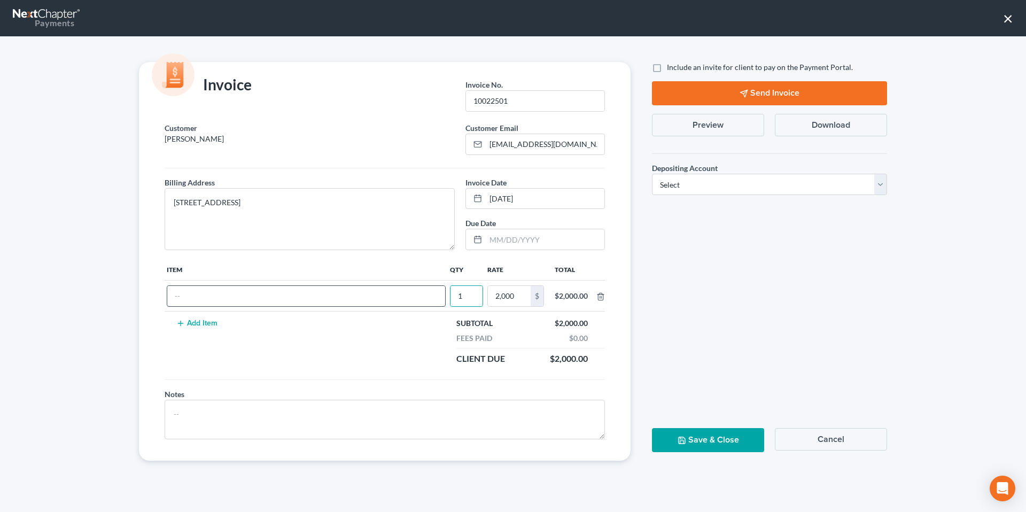
click at [360, 299] on input "text" at bounding box center [306, 296] width 278 height 20
type input "Attorneys Fee"
click at [736, 189] on select "Select Operation Trust" at bounding box center [769, 184] width 235 height 21
select select "0"
click at [652, 174] on select "Select Operation Trust" at bounding box center [769, 184] width 235 height 21
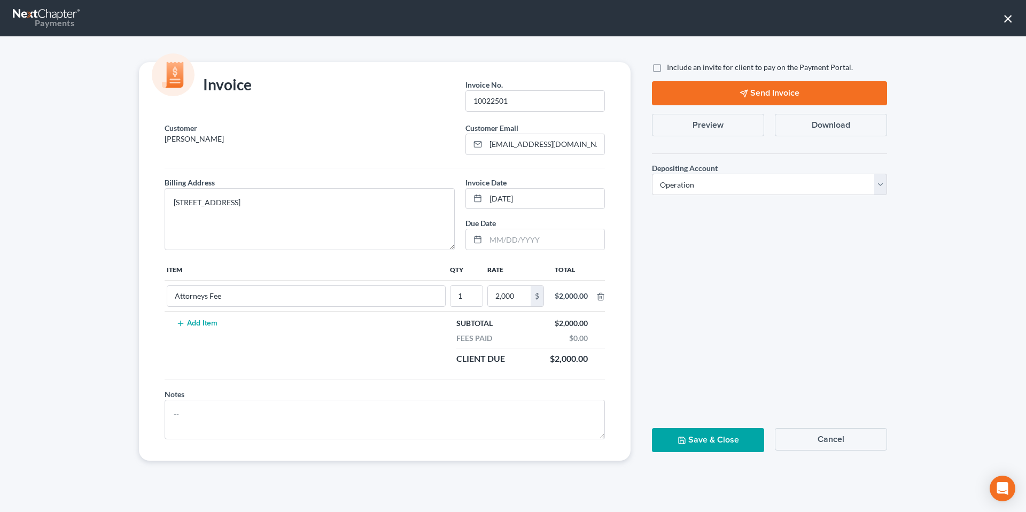
click at [707, 448] on button "Save & Close" at bounding box center [708, 440] width 112 height 24
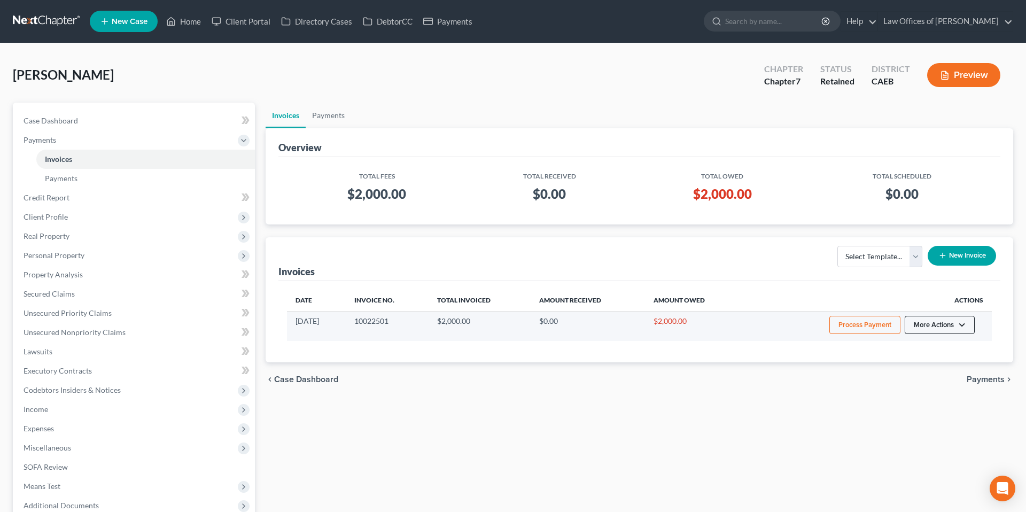
click at [940, 326] on button "More Actions" at bounding box center [940, 325] width 70 height 18
click at [938, 364] on link "Record Cash or Check Payment" at bounding box center [954, 365] width 125 height 18
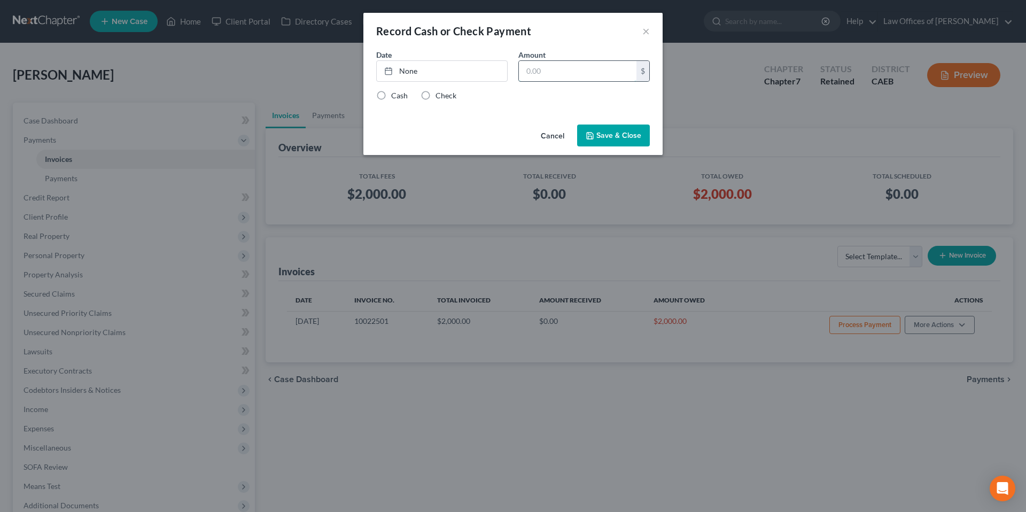
click at [534, 72] on input "text" at bounding box center [578, 71] width 118 height 20
type input "1,000"
click at [466, 70] on link "None" at bounding box center [442, 71] width 130 height 20
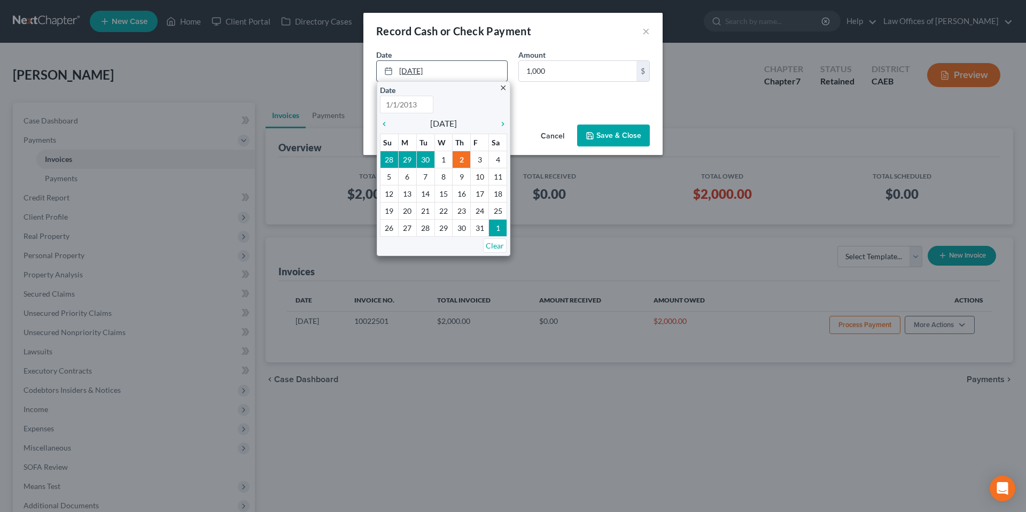
type input "[DATE]"
click at [576, 100] on div "Cash Check" at bounding box center [513, 95] width 274 height 11
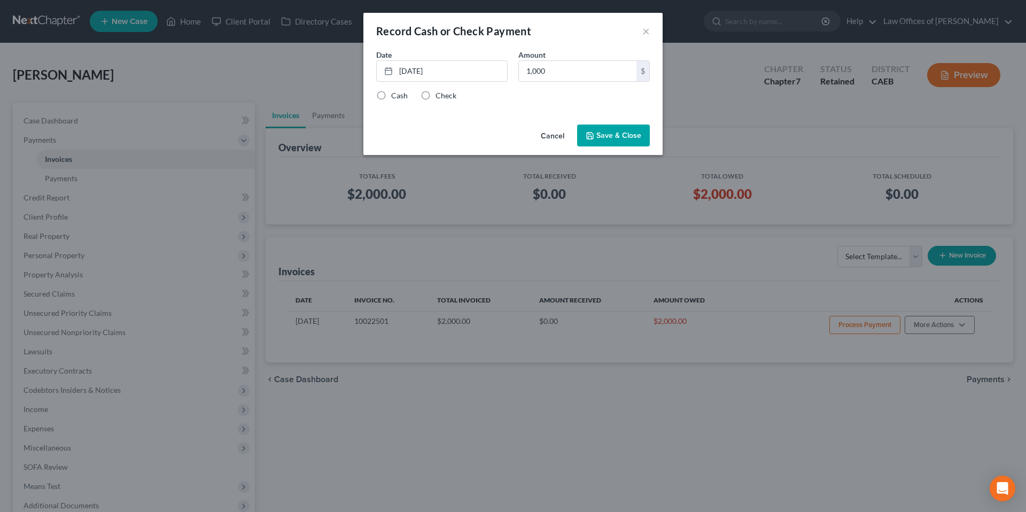
click at [441, 95] on label "Check" at bounding box center [445, 95] width 21 height 11
click at [441, 95] on input "Check" at bounding box center [443, 93] width 7 height 7
radio input "true"
click at [611, 132] on button "Save & Close" at bounding box center [613, 135] width 73 height 22
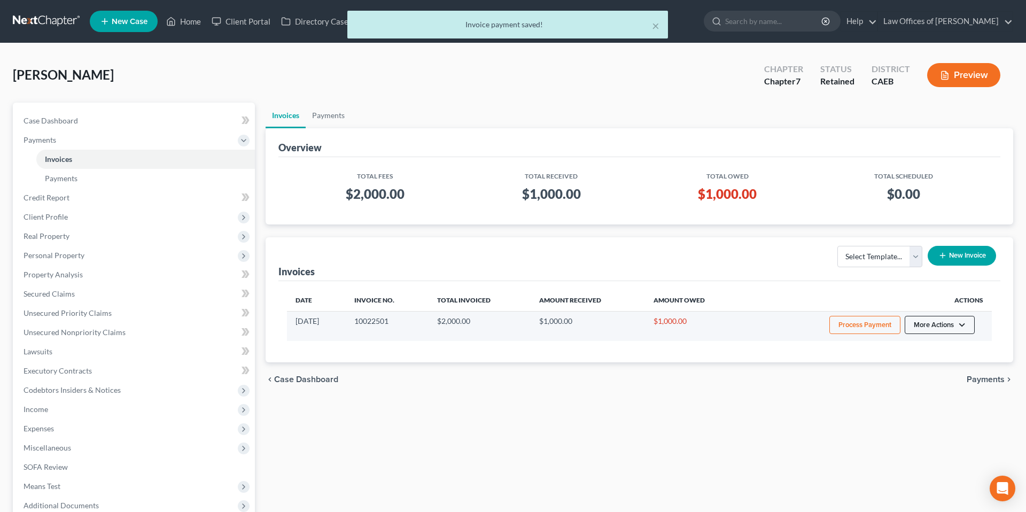
click at [966, 324] on button "More Actions" at bounding box center [940, 325] width 70 height 18
click at [921, 347] on link "View/Edit" at bounding box center [954, 347] width 125 height 18
select select "0"
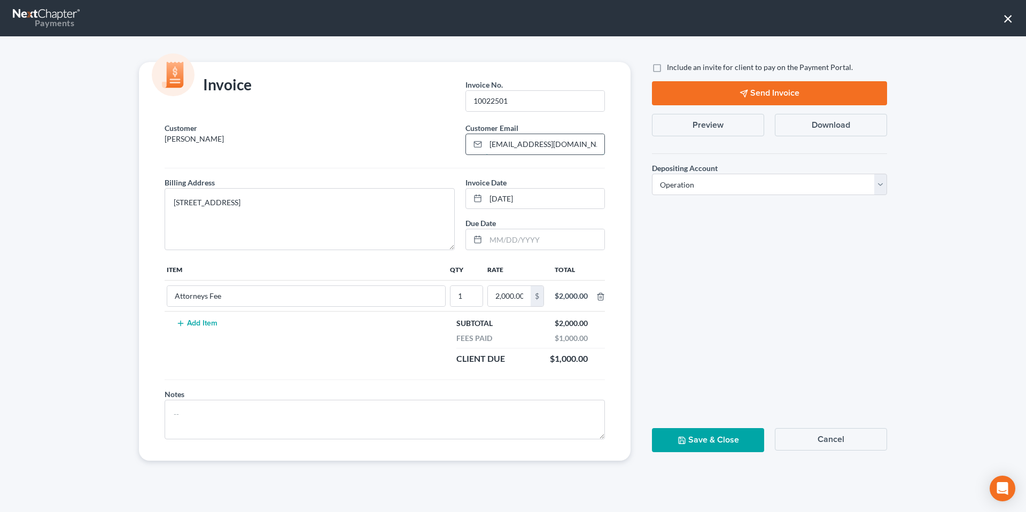
drag, startPoint x: 488, startPoint y: 143, endPoint x: 565, endPoint y: 144, distance: 76.4
click at [565, 144] on input "[EMAIL_ADDRESS][DOMAIN_NAME]" at bounding box center [545, 144] width 119 height 20
click at [1005, 15] on button "×" at bounding box center [1008, 18] width 10 height 17
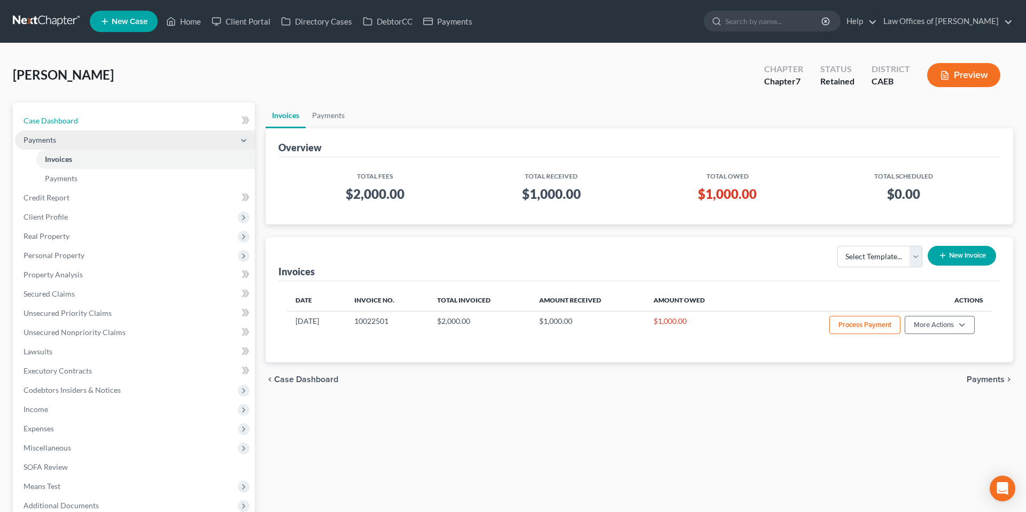
drag, startPoint x: 84, startPoint y: 118, endPoint x: 181, endPoint y: 138, distance: 99.4
click at [84, 118] on link "Case Dashboard" at bounding box center [135, 120] width 240 height 19
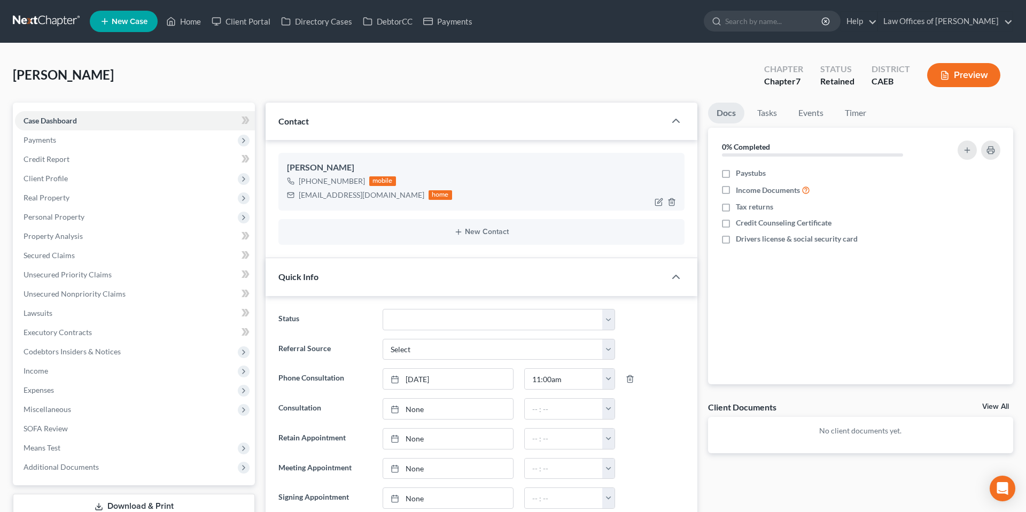
scroll to position [669, 0]
click at [658, 203] on icon "button" at bounding box center [659, 201] width 5 height 5
select select "0"
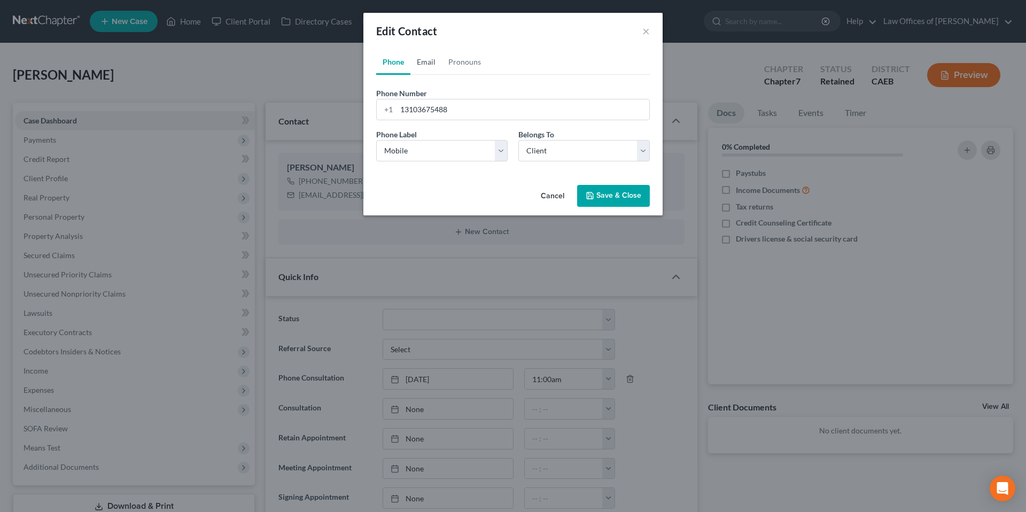
click at [430, 62] on link "Email" at bounding box center [426, 62] width 32 height 26
drag, startPoint x: 415, startPoint y: 113, endPoint x: 447, endPoint y: 127, distance: 35.4
click at [415, 113] on input "[EMAIL_ADDRESS][DOMAIN_NAME]" at bounding box center [522, 109] width 253 height 20
drag, startPoint x: 488, startPoint y: 109, endPoint x: 379, endPoint y: 110, distance: 109.0
click at [379, 110] on div "[EMAIL_ADDRESS][DOMAIN_NAME]" at bounding box center [513, 109] width 274 height 21
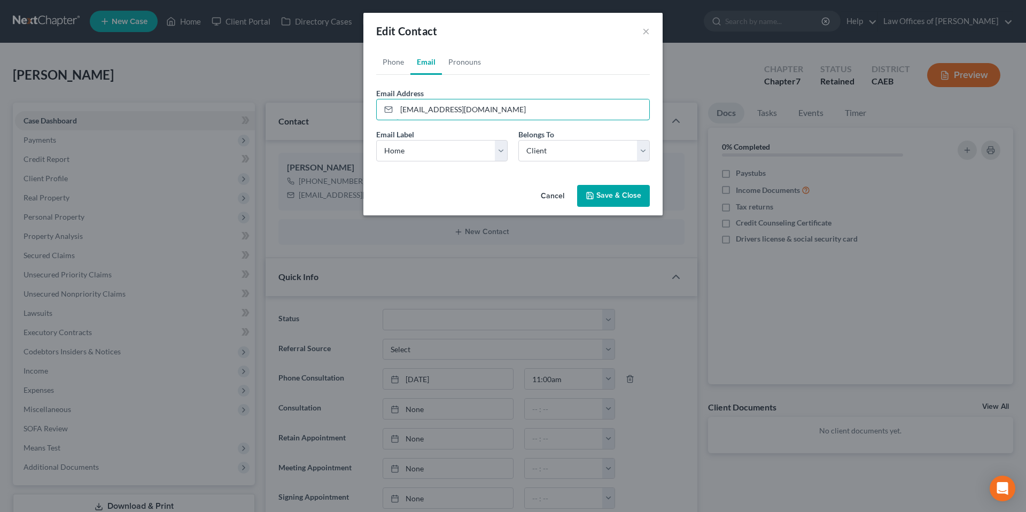
type input "[EMAIL_ADDRESS][DOMAIN_NAME]"
click at [620, 193] on button "Save & Close" at bounding box center [613, 196] width 73 height 22
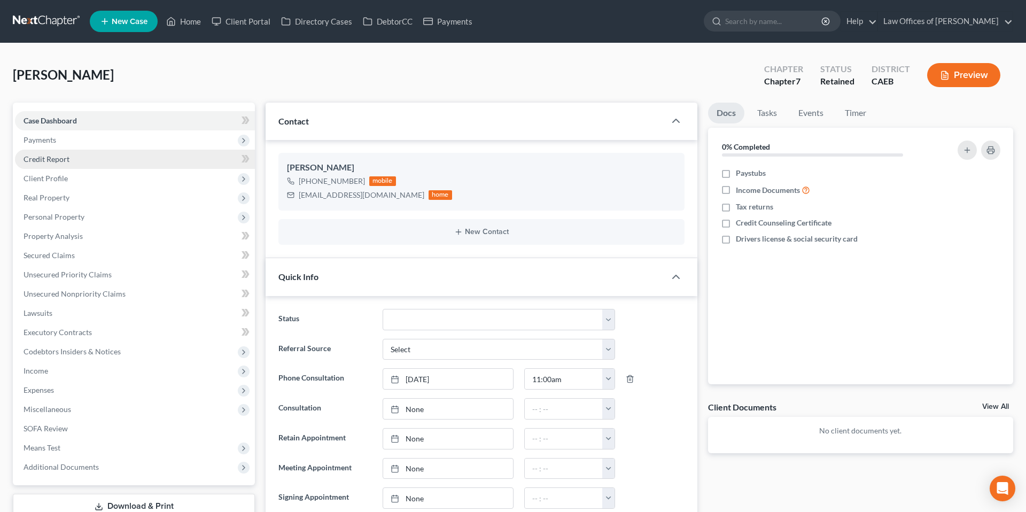
drag, startPoint x: 28, startPoint y: 142, endPoint x: 54, endPoint y: 160, distance: 32.3
click at [28, 142] on span "Payments" at bounding box center [40, 139] width 33 height 9
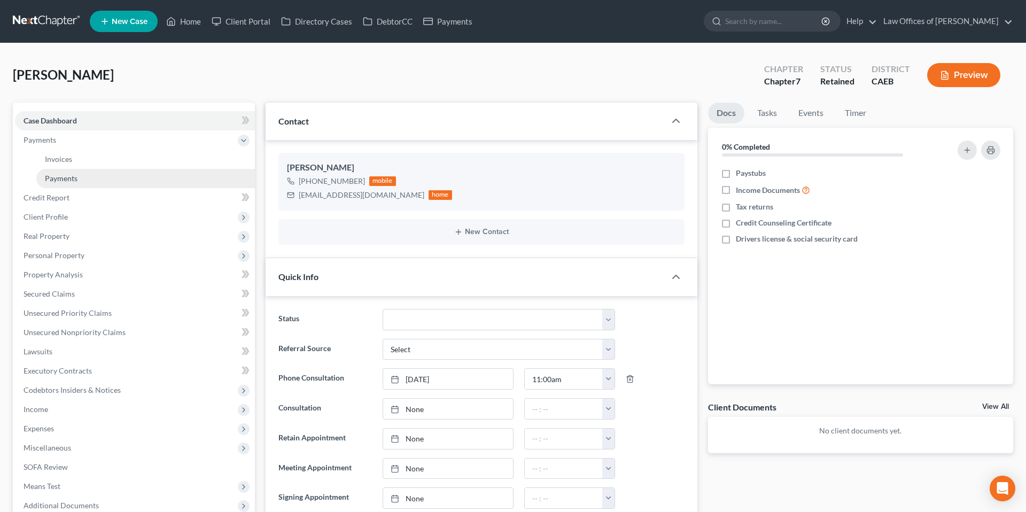
drag, startPoint x: 70, startPoint y: 180, endPoint x: 77, endPoint y: 179, distance: 7.5
click at [70, 180] on span "Payments" at bounding box center [61, 178] width 33 height 9
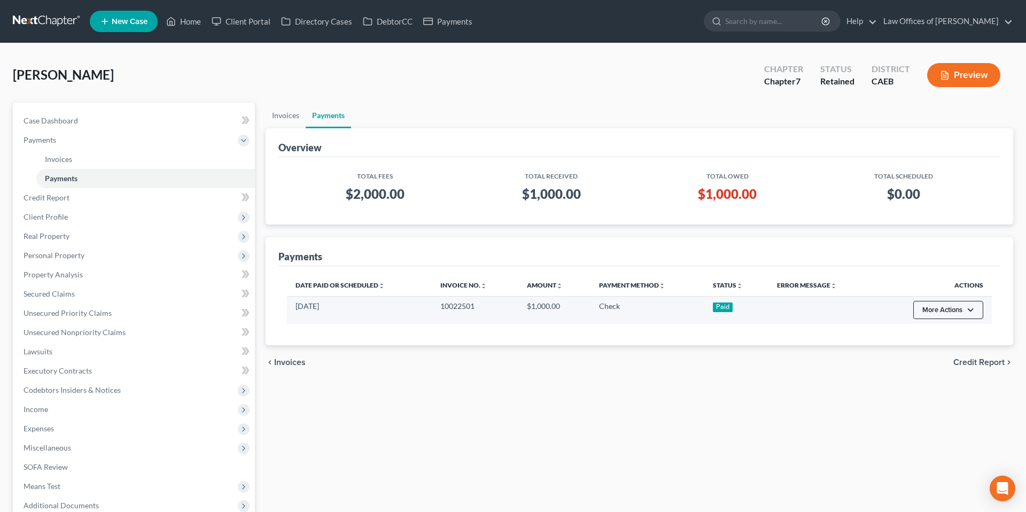
click at [942, 313] on button "More Actions" at bounding box center [948, 310] width 70 height 18
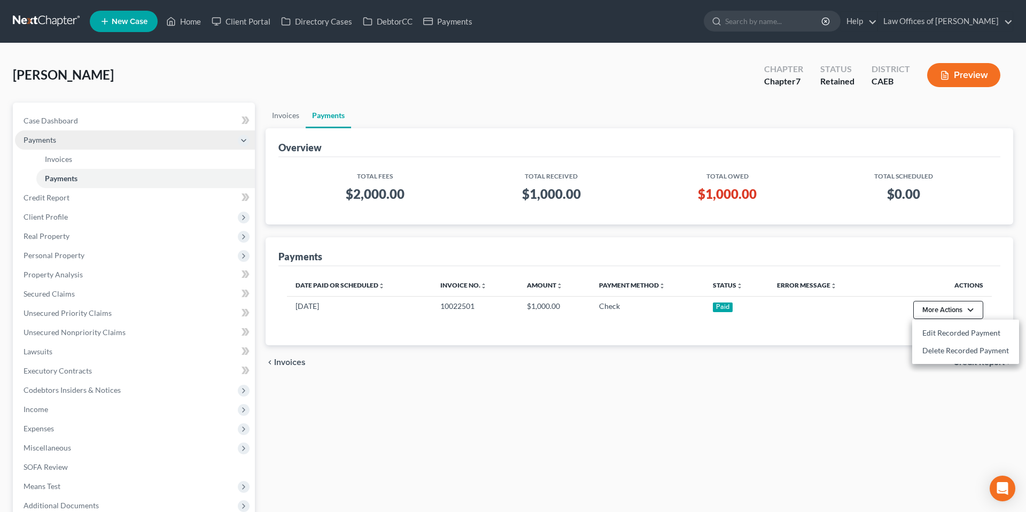
scroll to position [1, 0]
drag, startPoint x: 124, startPoint y: 159, endPoint x: 411, endPoint y: 180, distance: 287.7
click at [124, 159] on link "Invoices" at bounding box center [145, 158] width 219 height 19
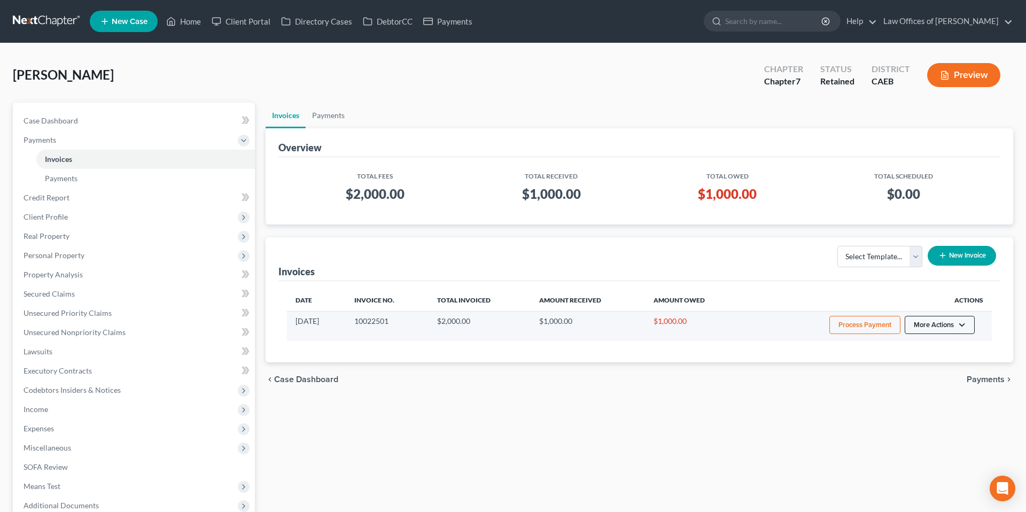
click at [948, 327] on button "More Actions" at bounding box center [940, 325] width 70 height 18
click at [936, 352] on link "View/Edit" at bounding box center [954, 347] width 125 height 18
select select "0"
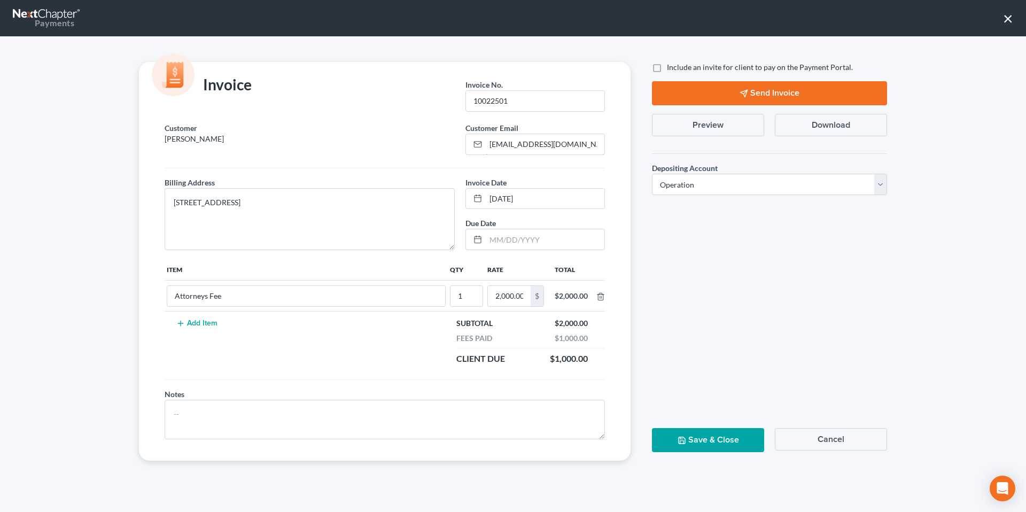
drag, startPoint x: 504, startPoint y: 146, endPoint x: 538, endPoint y: 167, distance: 40.0
click at [504, 146] on input "[EMAIL_ADDRESS][DOMAIN_NAME]" at bounding box center [545, 144] width 119 height 20
type input "[EMAIL_ADDRESS][DOMAIN_NAME]"
click at [724, 448] on button "Save & Close" at bounding box center [708, 440] width 112 height 24
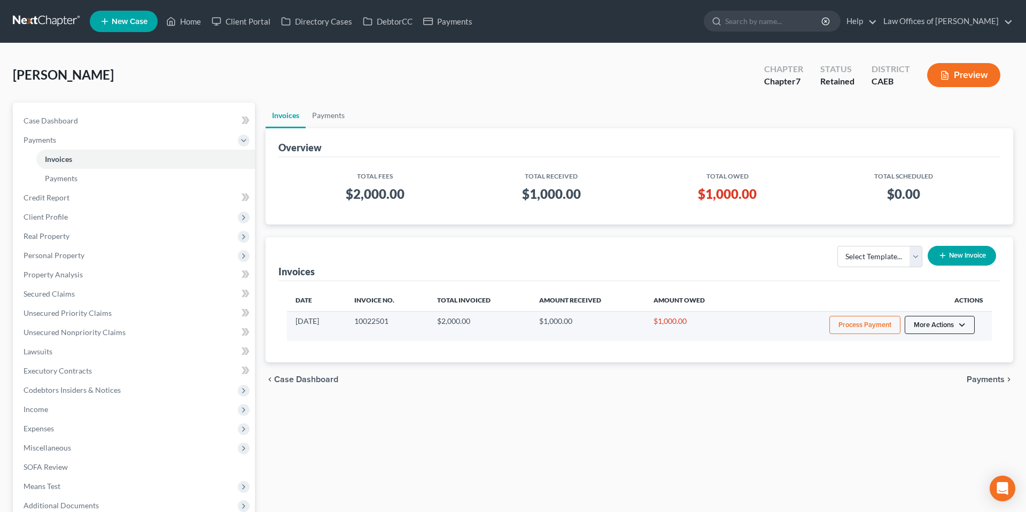
click at [942, 329] on button "More Actions" at bounding box center [940, 325] width 70 height 18
click at [916, 349] on link "View/Edit" at bounding box center [954, 347] width 125 height 18
select select "0"
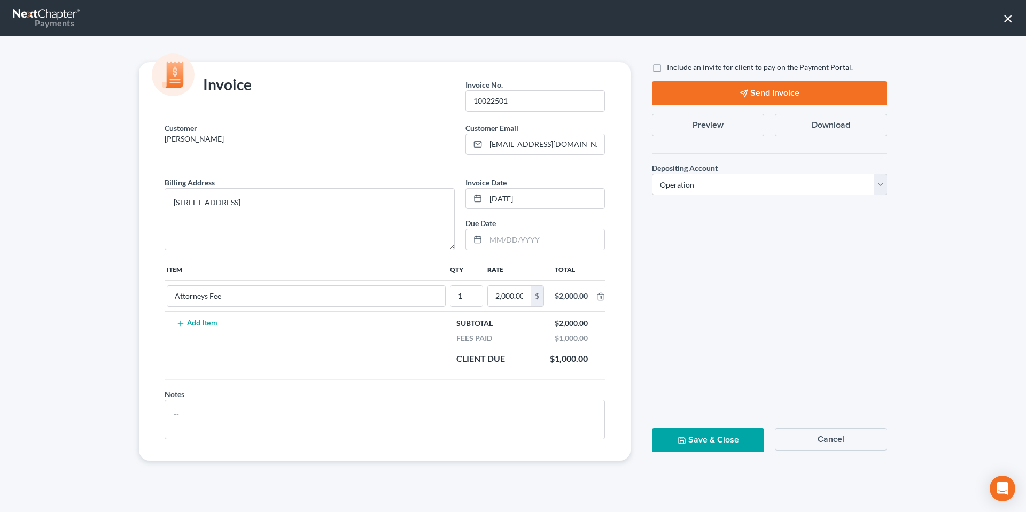
click at [720, 129] on button "Preview" at bounding box center [708, 125] width 112 height 22
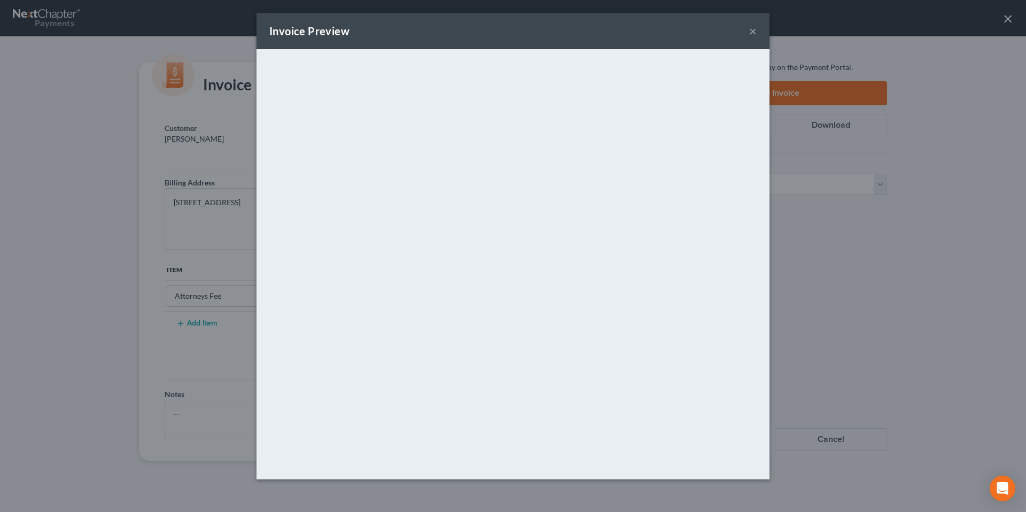
click at [749, 29] on button "×" at bounding box center [752, 31] width 7 height 13
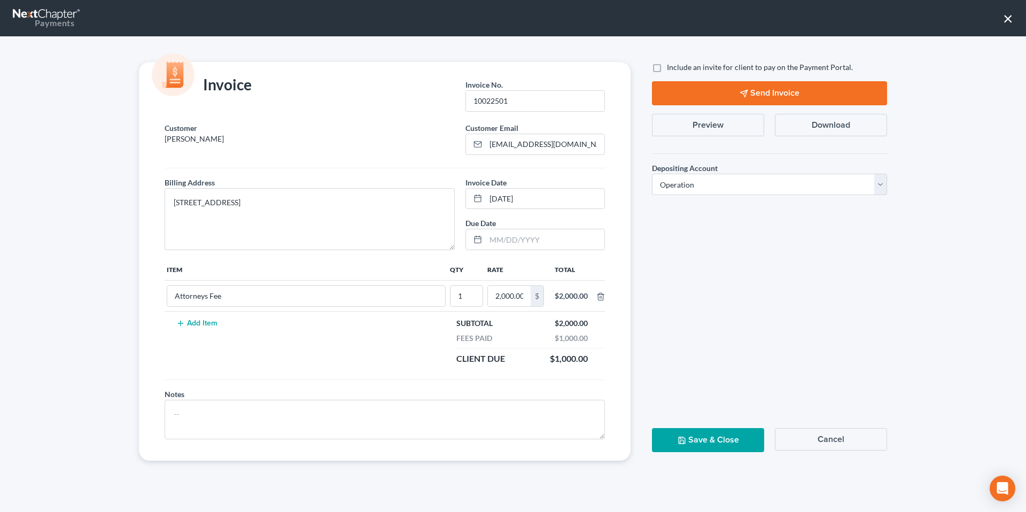
click at [1008, 22] on button "×" at bounding box center [1008, 18] width 10 height 17
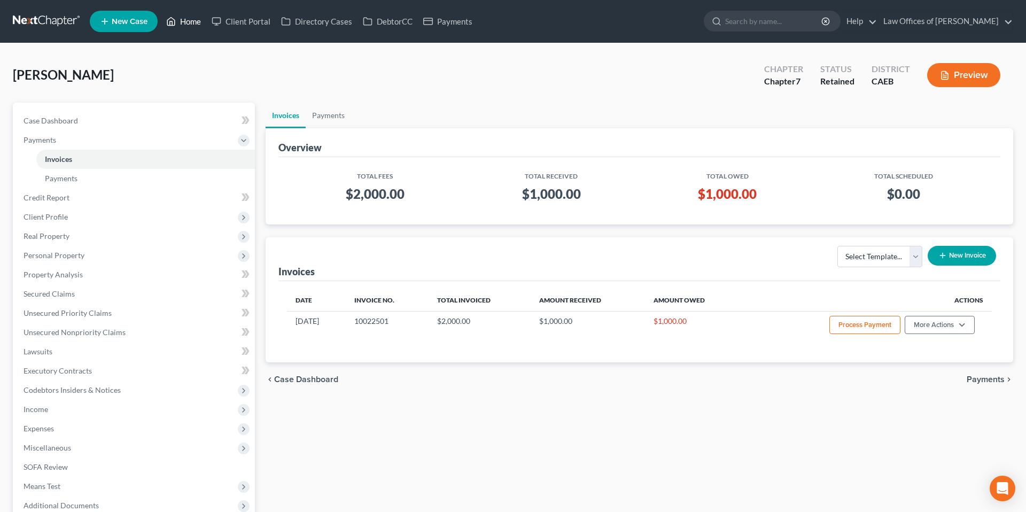
click at [191, 21] on link "Home" at bounding box center [183, 21] width 45 height 19
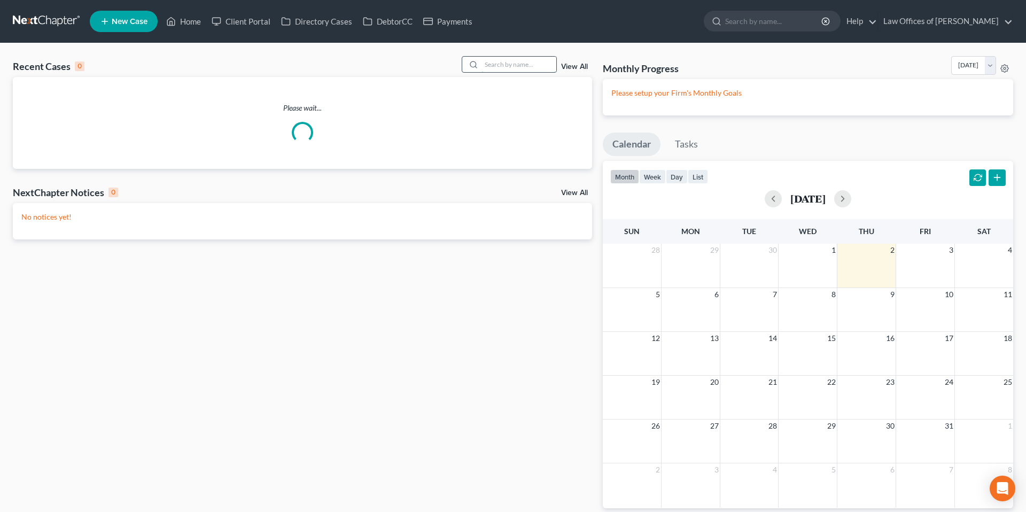
click at [497, 61] on input "search" at bounding box center [518, 64] width 75 height 15
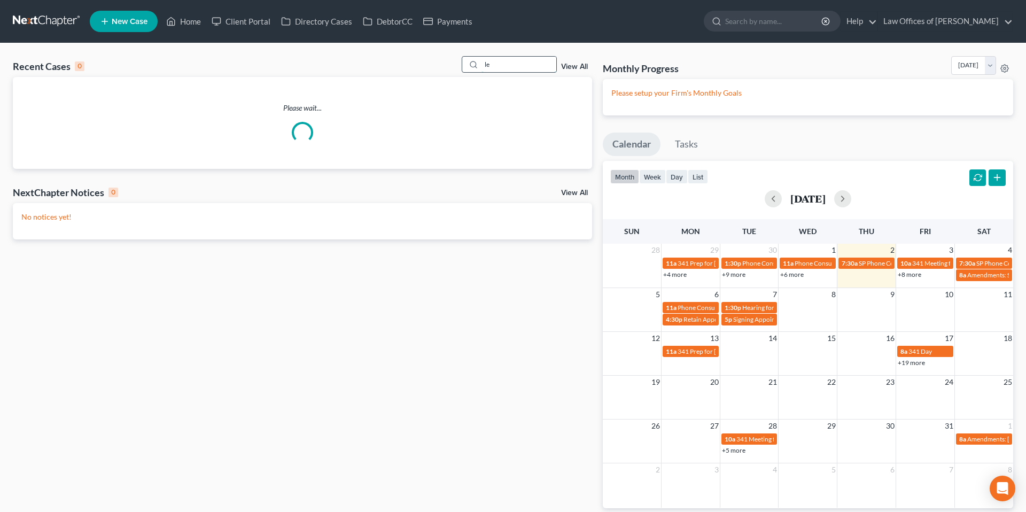
type input "[PERSON_NAME]"
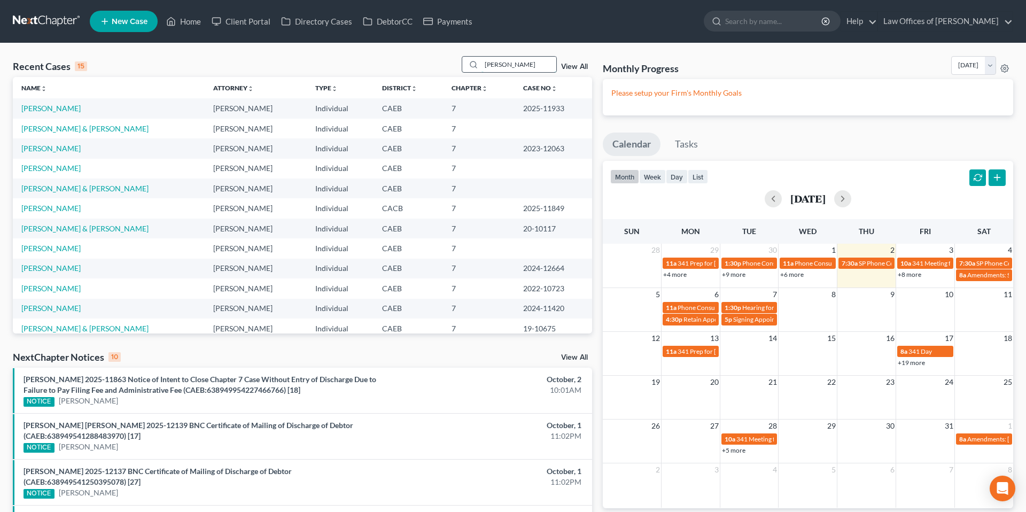
click at [500, 64] on input "[PERSON_NAME]" at bounding box center [518, 64] width 75 height 15
type input "[PERSON_NAME]"
click at [126, 21] on span "New Case" at bounding box center [130, 22] width 36 height 8
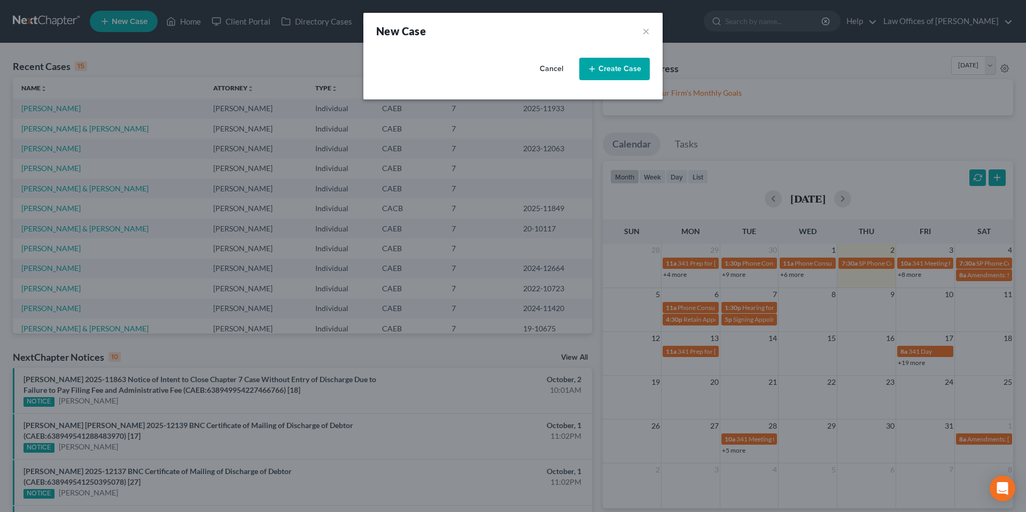
select select "8"
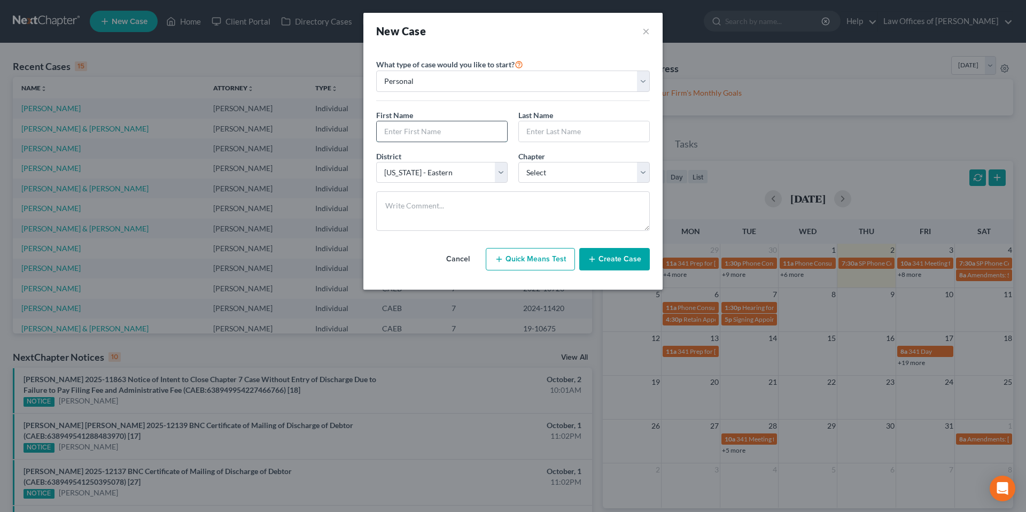
click at [439, 124] on input "text" at bounding box center [442, 131] width 130 height 20
type input "[PERSON_NAME]"
click at [543, 174] on select "Select 7 11 12 13" at bounding box center [583, 172] width 131 height 21
select select "0"
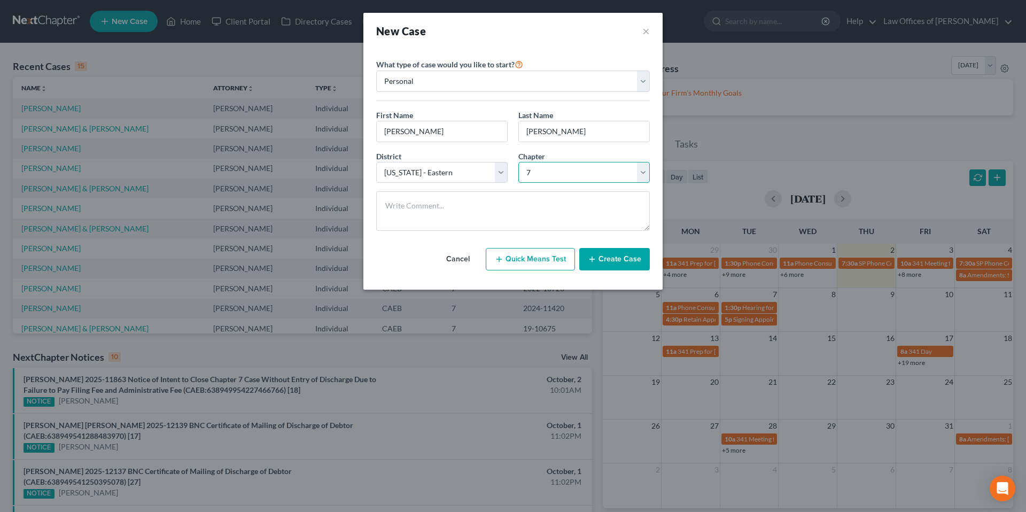
click at [518, 162] on select "Select 7 11 12 13" at bounding box center [583, 172] width 131 height 21
click at [638, 259] on button "Create Case" at bounding box center [614, 259] width 71 height 22
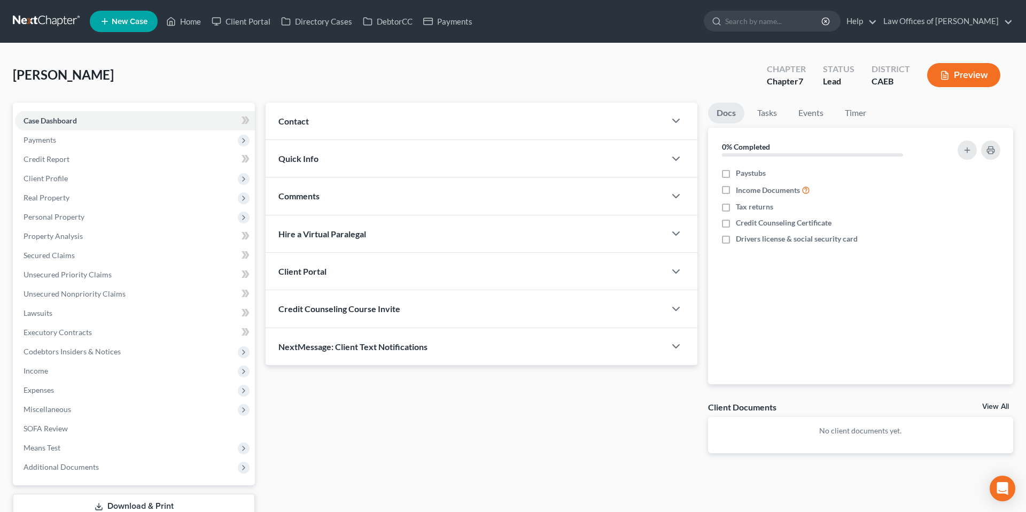
click at [508, 126] on div "Contact" at bounding box center [466, 121] width 400 height 37
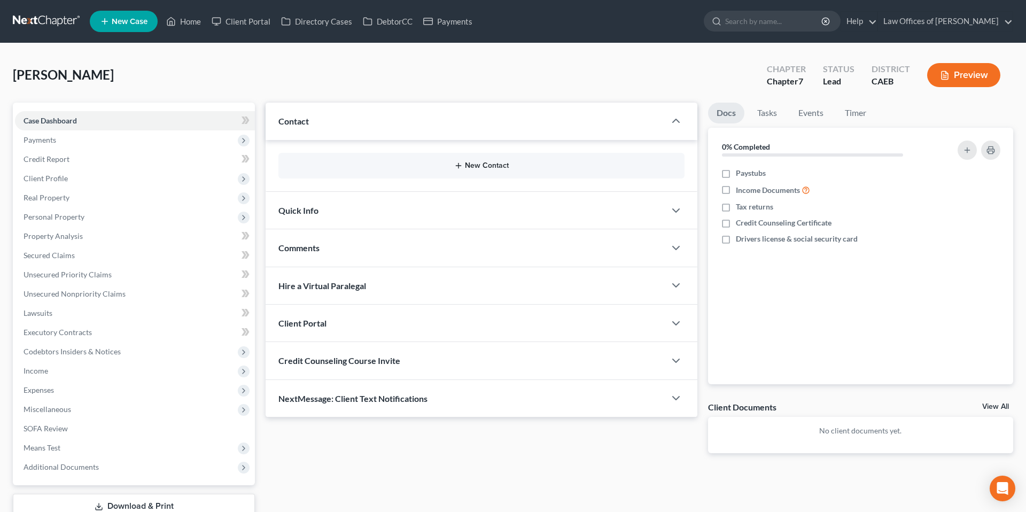
click at [494, 170] on div "New Contact" at bounding box center [481, 166] width 406 height 26
click at [487, 166] on button "New Contact" at bounding box center [481, 165] width 389 height 9
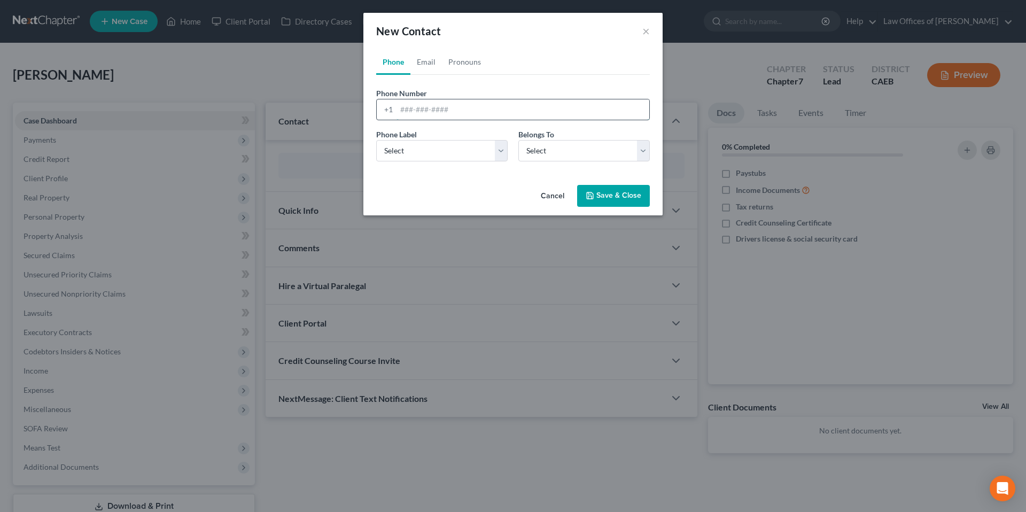
click at [478, 110] on input "tel" at bounding box center [522, 109] width 253 height 20
type input "6"
type input "6785242602"
click at [476, 151] on select "Select Mobile Home Work Other" at bounding box center [441, 150] width 131 height 21
select select "0"
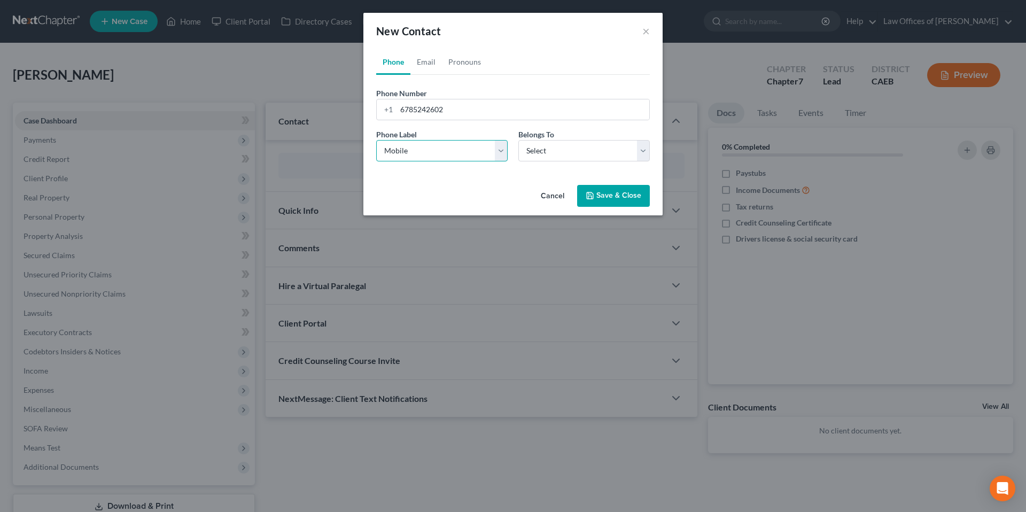
click at [376, 140] on select "Select Mobile Home Work Other" at bounding box center [441, 150] width 131 height 21
click at [535, 159] on select "Select Client Other" at bounding box center [583, 150] width 131 height 21
select select "0"
click at [518, 140] on select "Select Client Other" at bounding box center [583, 150] width 131 height 21
click at [622, 197] on button "Save & Close" at bounding box center [613, 196] width 73 height 22
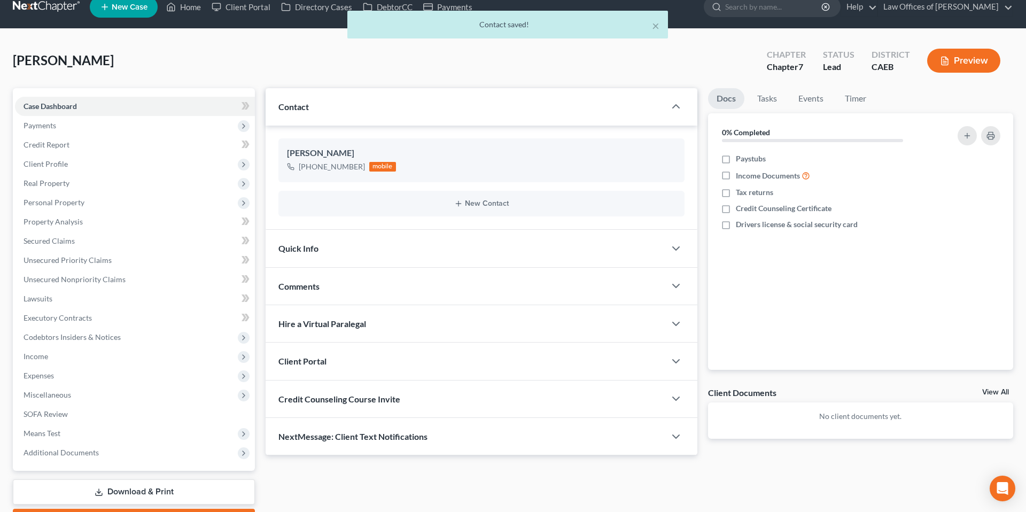
scroll to position [22, 0]
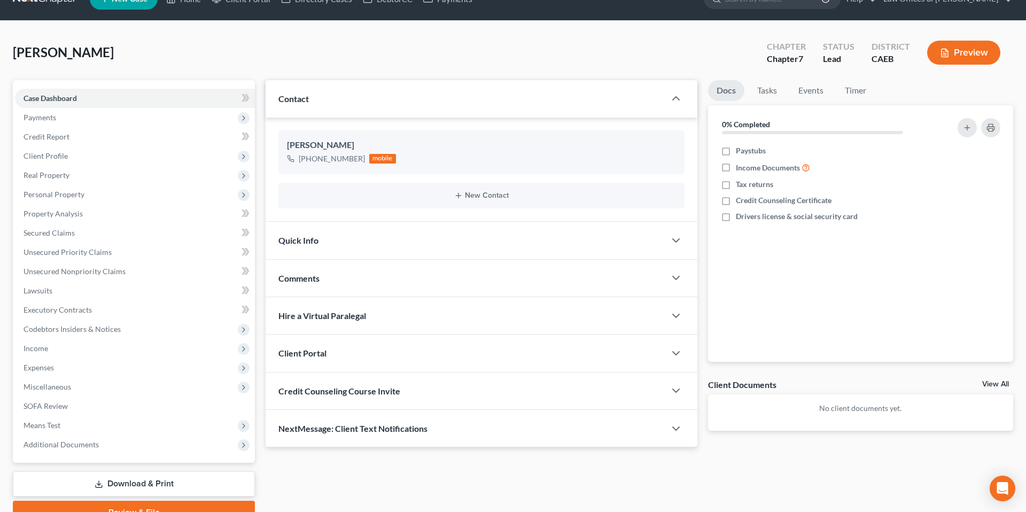
click at [482, 237] on div "Quick Info" at bounding box center [466, 240] width 400 height 37
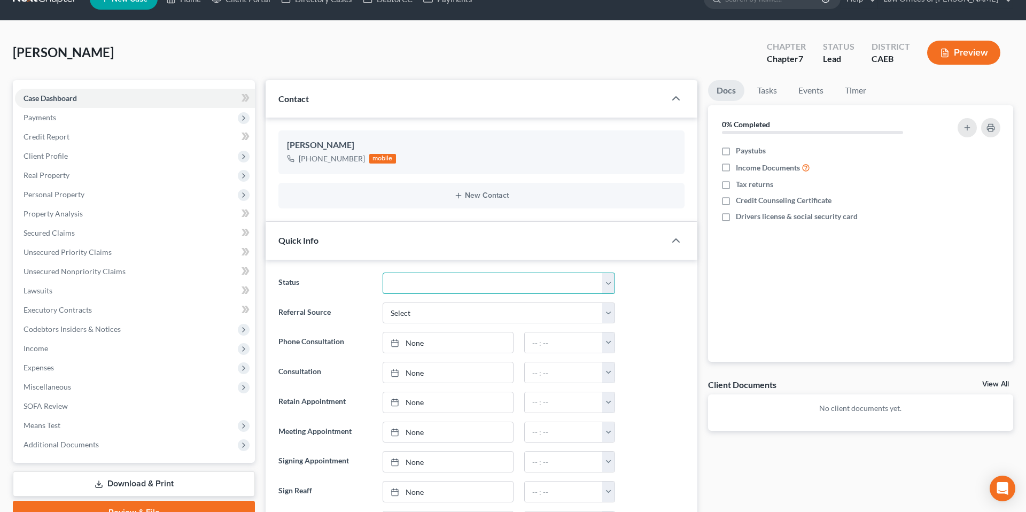
click at [490, 283] on select "Cancelled/Refund Closed Consultation Declined Discharged Filed Income Check In …" at bounding box center [499, 282] width 232 height 21
select select "2"
click at [383, 272] on select "Cancelled/Refund Closed Consultation Declined Discharged Filed Income Check In …" at bounding box center [499, 282] width 232 height 21
click at [651, 298] on ng-include "Status Cancelled/Refund Closed Consultation Declined Discharged Filed Income Ch…" at bounding box center [481, 417] width 406 height 290
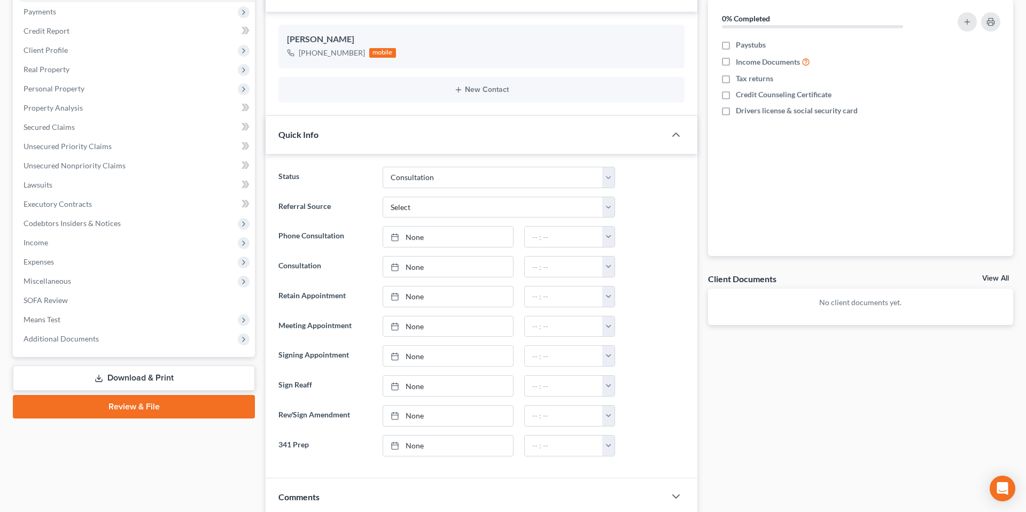
scroll to position [139, 0]
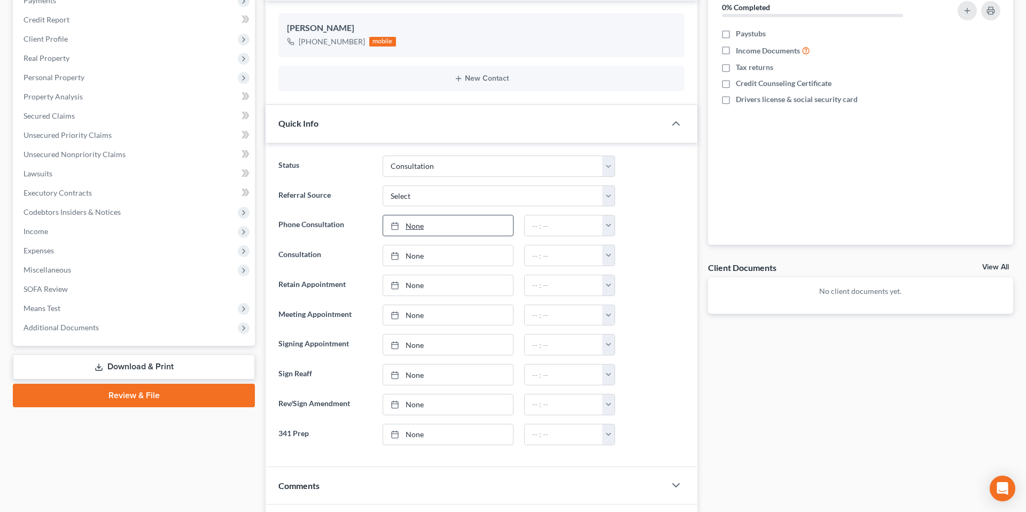
click at [454, 224] on link "None" at bounding box center [448, 225] width 130 height 20
type input "[DATE]"
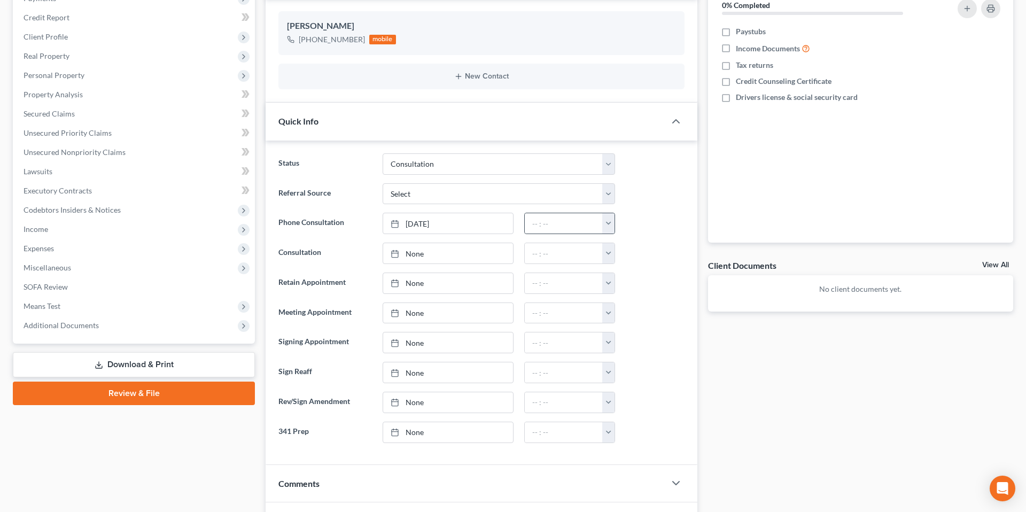
click at [610, 224] on button "button" at bounding box center [608, 223] width 12 height 20
click at [636, 255] on link "2:30pm" at bounding box center [632, 258] width 60 height 18
type input "2:30pm"
click at [636, 253] on div at bounding box center [654, 253] width 69 height 21
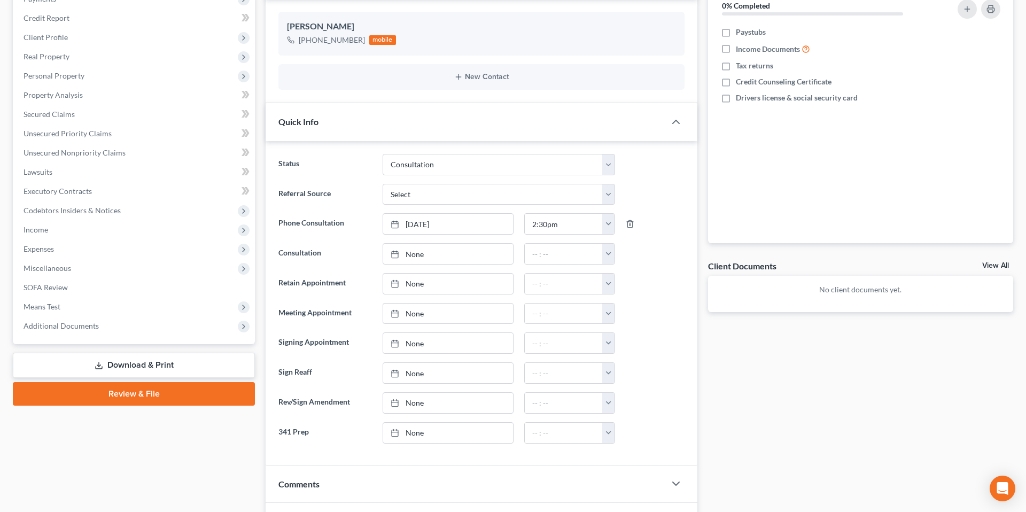
scroll to position [0, 0]
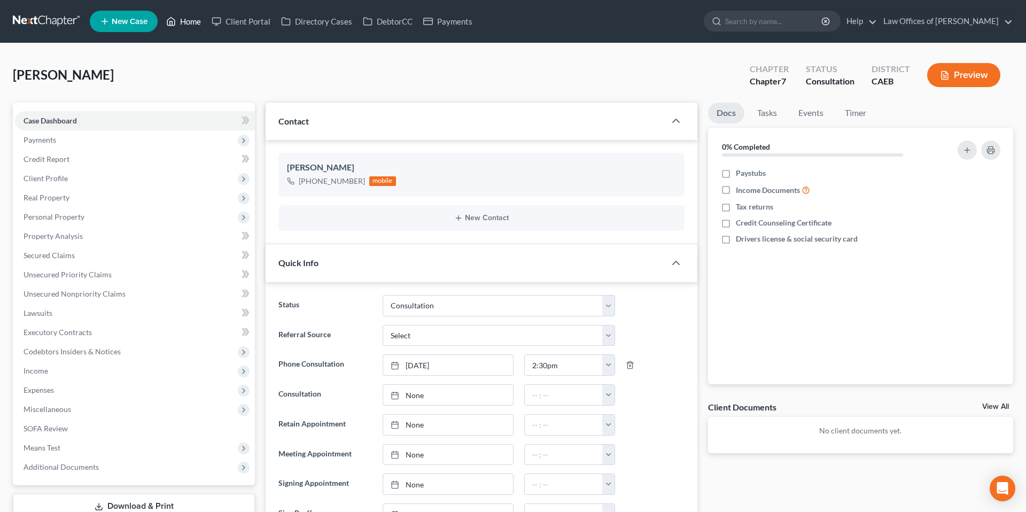
click at [186, 21] on link "Home" at bounding box center [183, 21] width 45 height 19
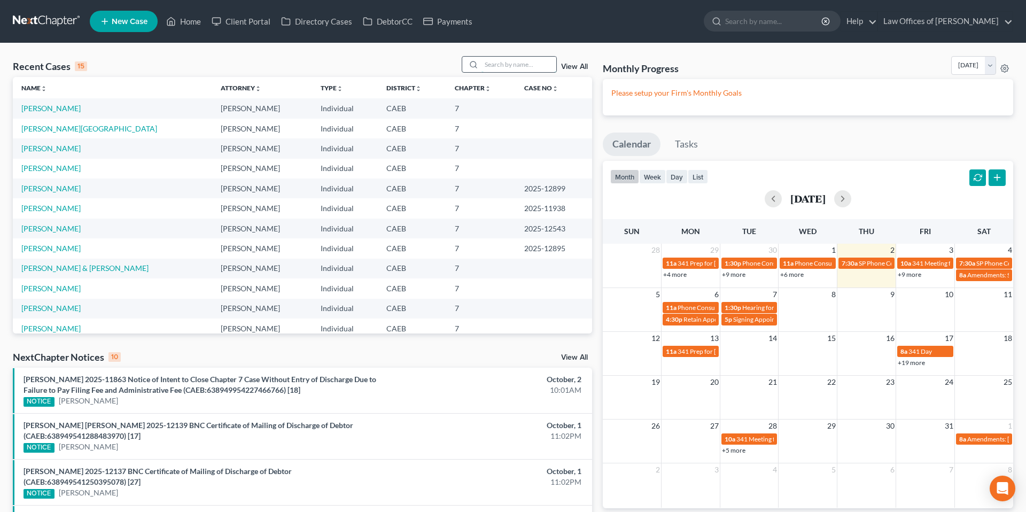
click at [522, 69] on input "search" at bounding box center [518, 64] width 75 height 15
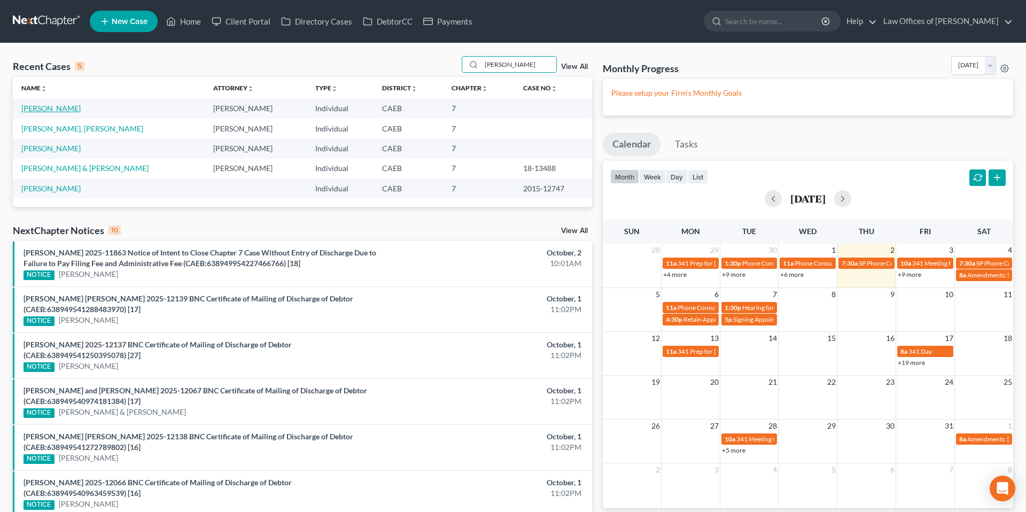
type input "[PERSON_NAME]"
click at [73, 109] on link "[PERSON_NAME]" at bounding box center [50, 108] width 59 height 9
select select "2"
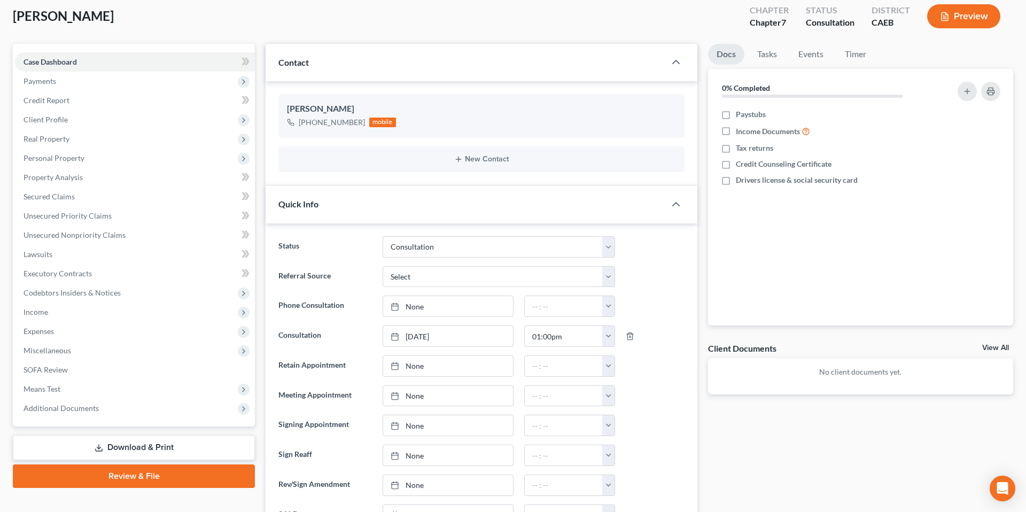
scroll to position [59, 0]
drag, startPoint x: 631, startPoint y: 335, endPoint x: 610, endPoint y: 333, distance: 20.9
click at [631, 336] on icon "button" at bounding box center [630, 335] width 9 height 9
click at [612, 306] on button "button" at bounding box center [608, 305] width 12 height 20
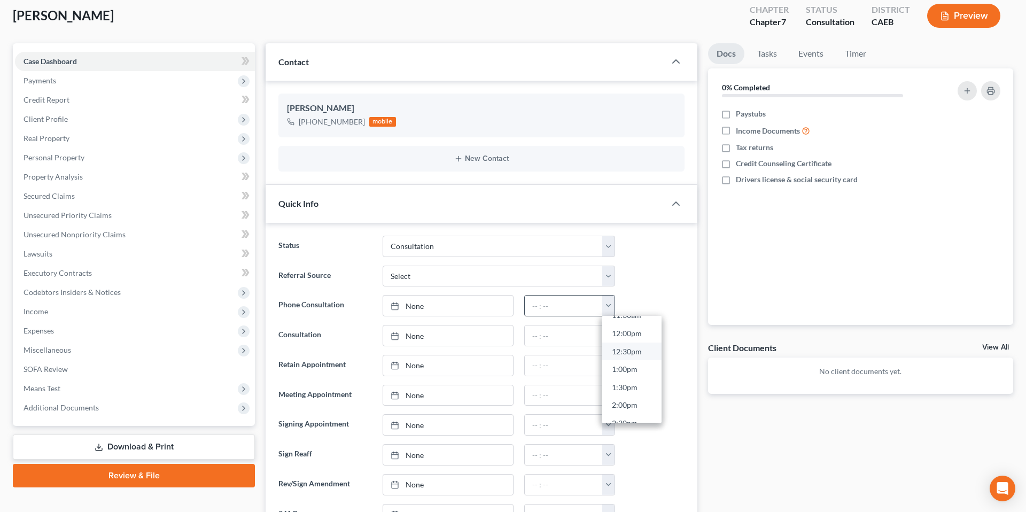
scroll to position [427, 0]
click at [631, 369] on link "1:00pm" at bounding box center [632, 369] width 60 height 18
type input "1:00pm"
click at [446, 308] on link "None" at bounding box center [448, 305] width 130 height 20
type input "[DATE]"
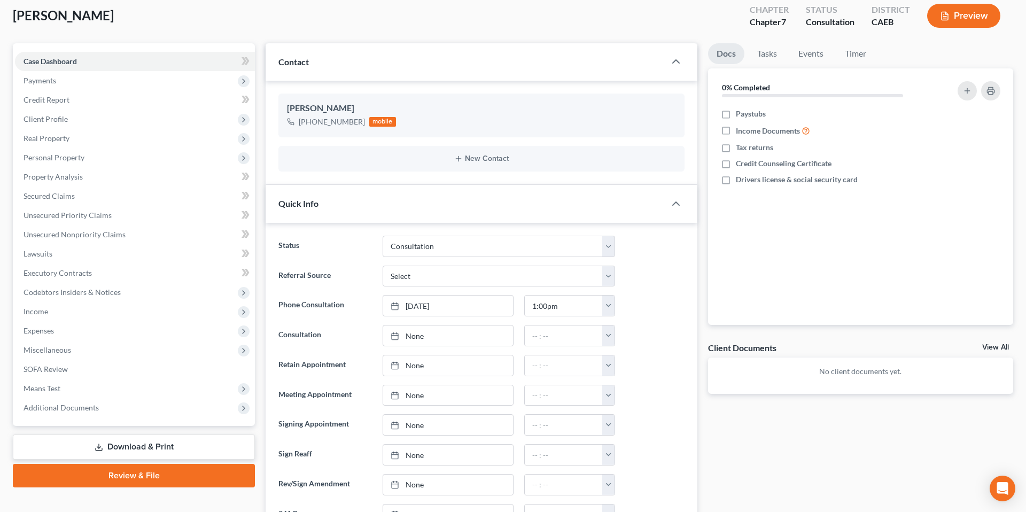
click at [623, 336] on div at bounding box center [654, 335] width 69 height 21
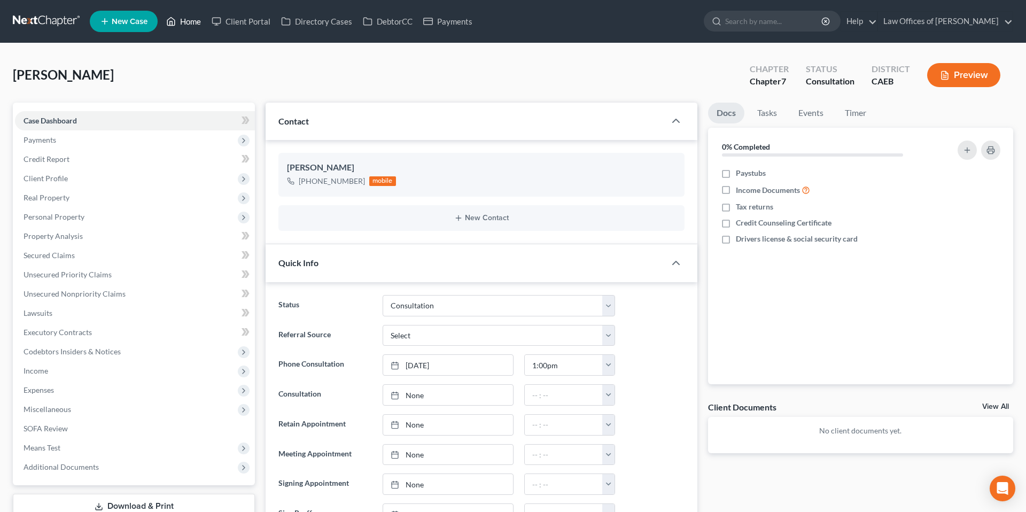
click at [188, 19] on link "Home" at bounding box center [183, 21] width 45 height 19
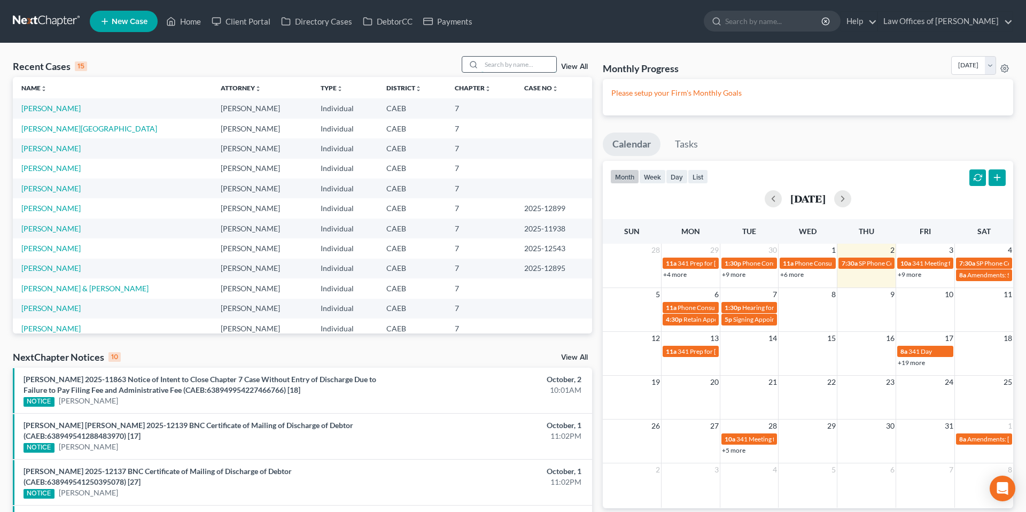
click at [512, 66] on input "search" at bounding box center [518, 64] width 75 height 15
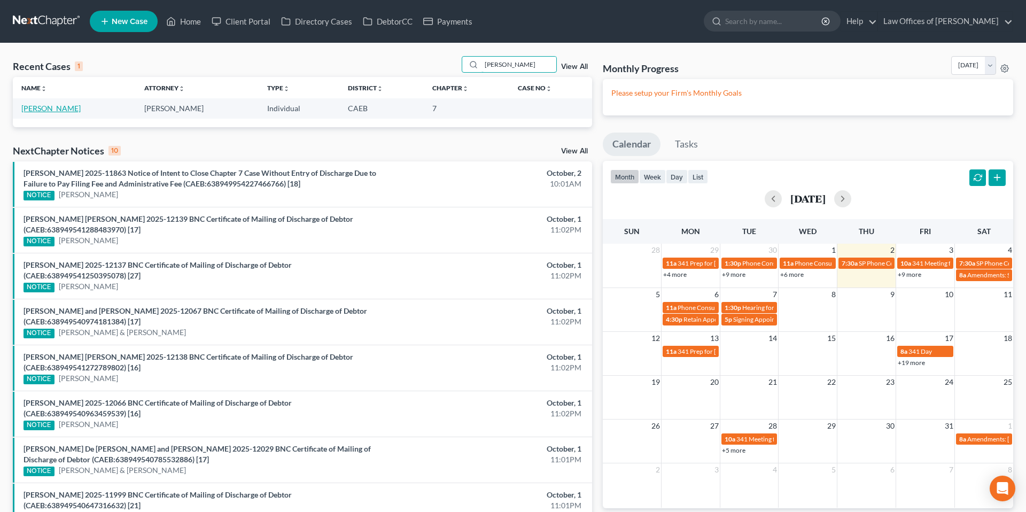
type input "[PERSON_NAME]"
click at [51, 105] on link "[PERSON_NAME]" at bounding box center [50, 108] width 59 height 9
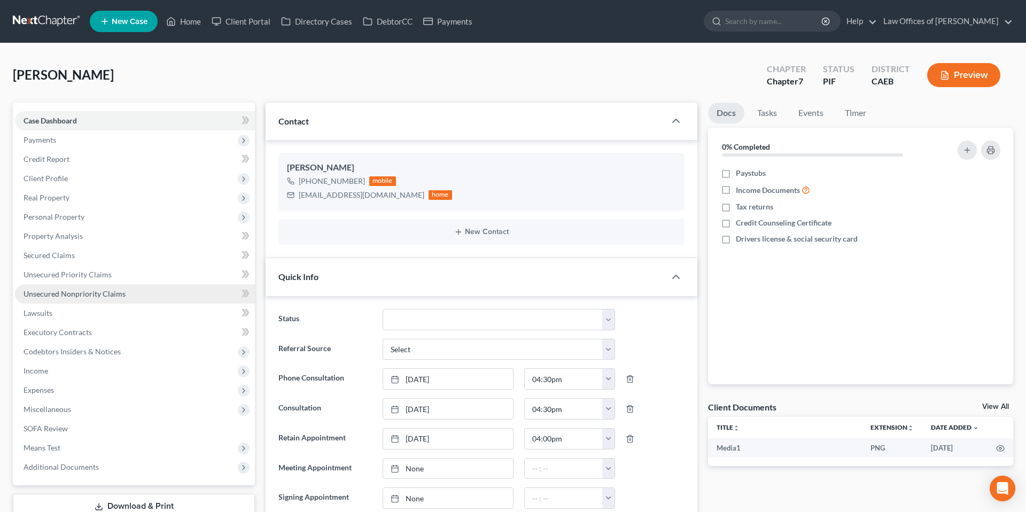
click at [70, 292] on span "Unsecured Nonpriority Claims" at bounding box center [75, 293] width 102 height 9
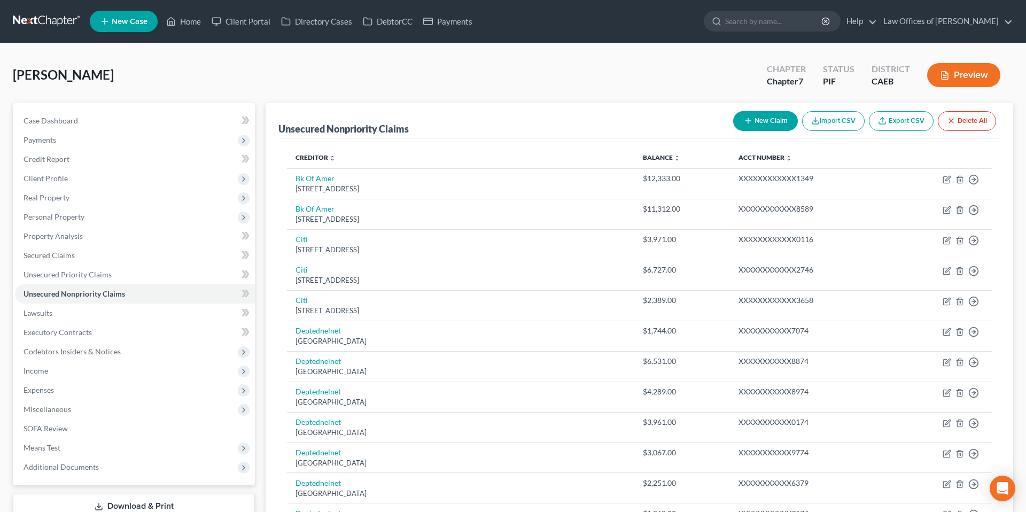
click at [945, 73] on polyline "button" at bounding box center [946, 73] width 3 height 3
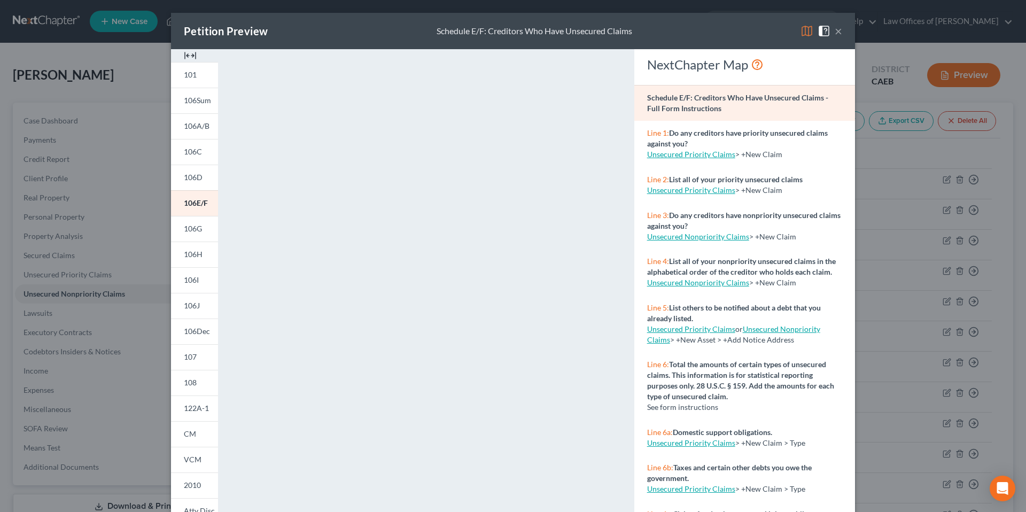
click at [695, 30] on div "Petition Preview Schedule E/F: Creditors Who Have Unsecured Claims ×" at bounding box center [513, 31] width 684 height 36
click at [715, 18] on div "Petition Preview Schedule E/F: Creditors Who Have Unsecured Claims ×" at bounding box center [513, 31] width 684 height 36
click at [864, 54] on div "Petition Preview Schedule E/F: Creditors Who Have Unsecured Claims × 101 106Sum…" at bounding box center [513, 256] width 1026 height 512
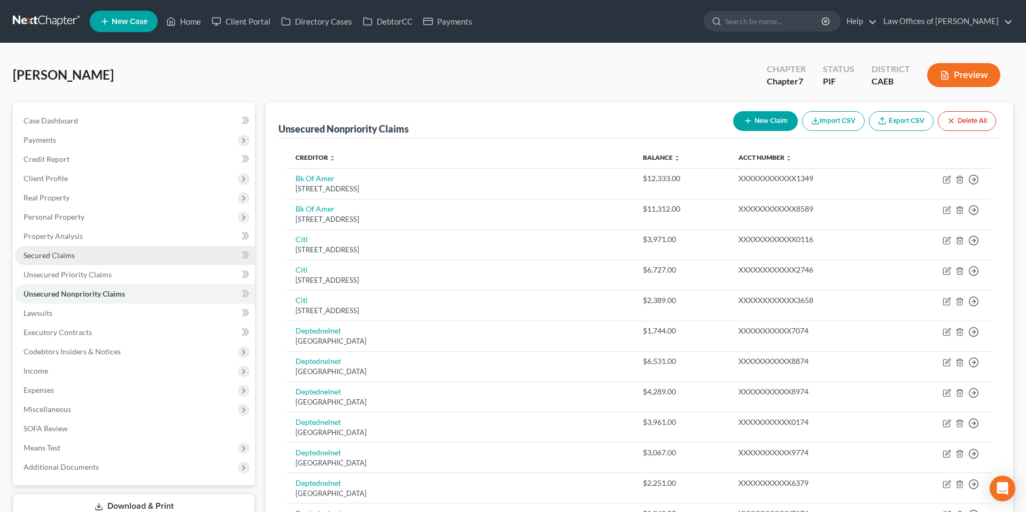
click at [69, 253] on span "Secured Claims" at bounding box center [49, 255] width 51 height 9
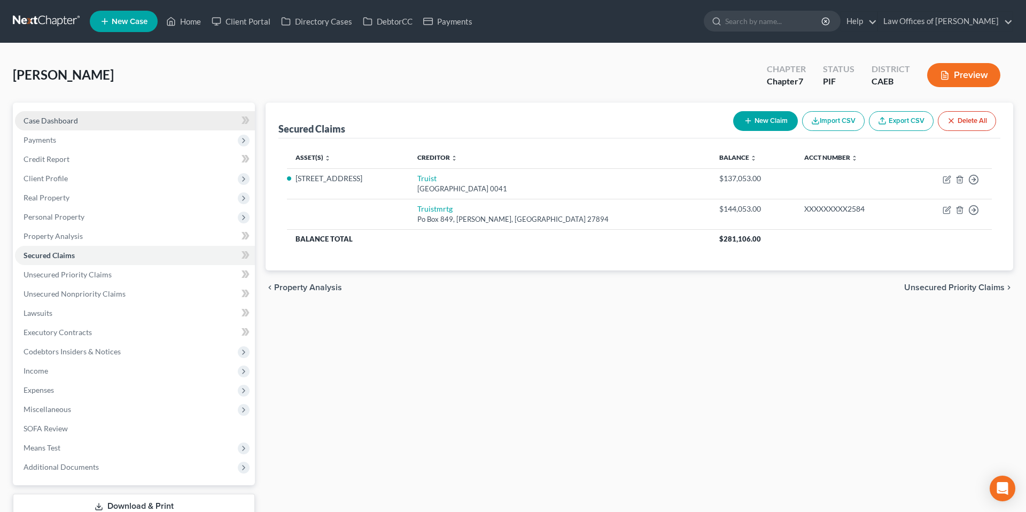
click at [62, 120] on span "Case Dashboard" at bounding box center [51, 120] width 54 height 9
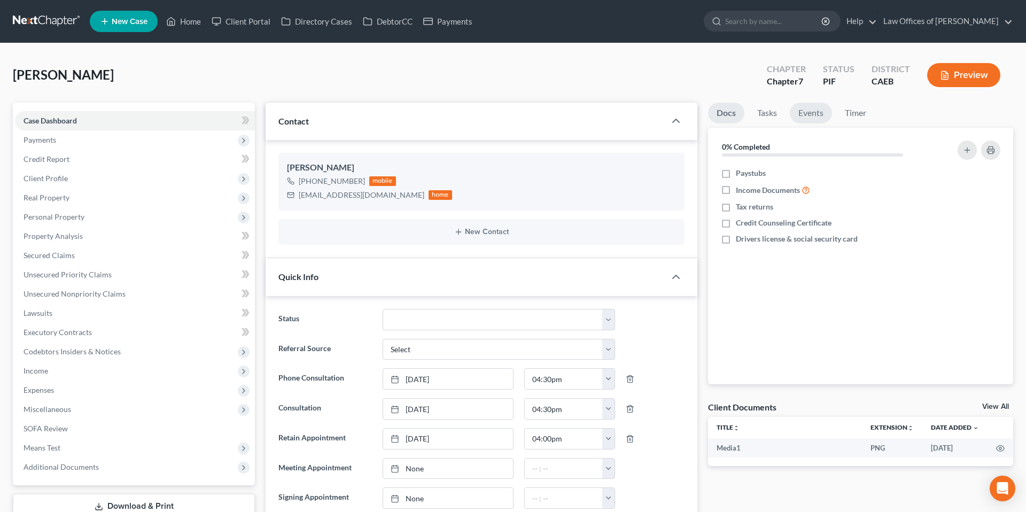
click at [807, 115] on link "Events" at bounding box center [811, 113] width 42 height 21
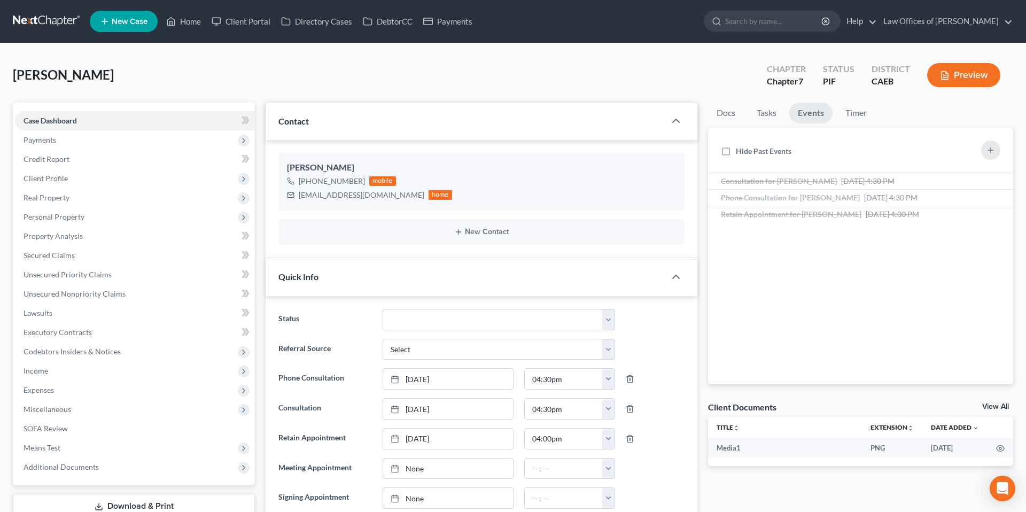
scroll to position [13452, 0]
click at [41, 142] on span "Payments" at bounding box center [40, 139] width 33 height 9
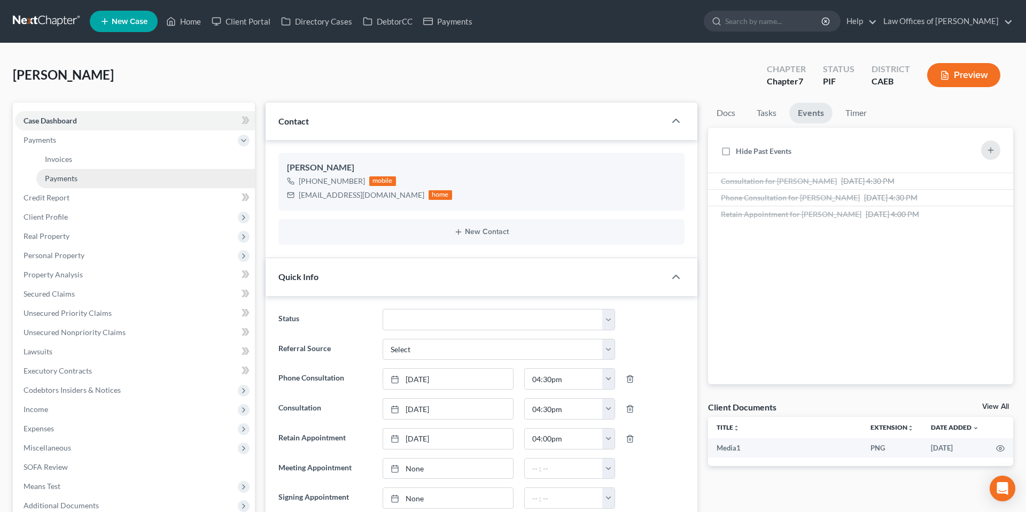
click at [80, 182] on link "Payments" at bounding box center [145, 178] width 219 height 19
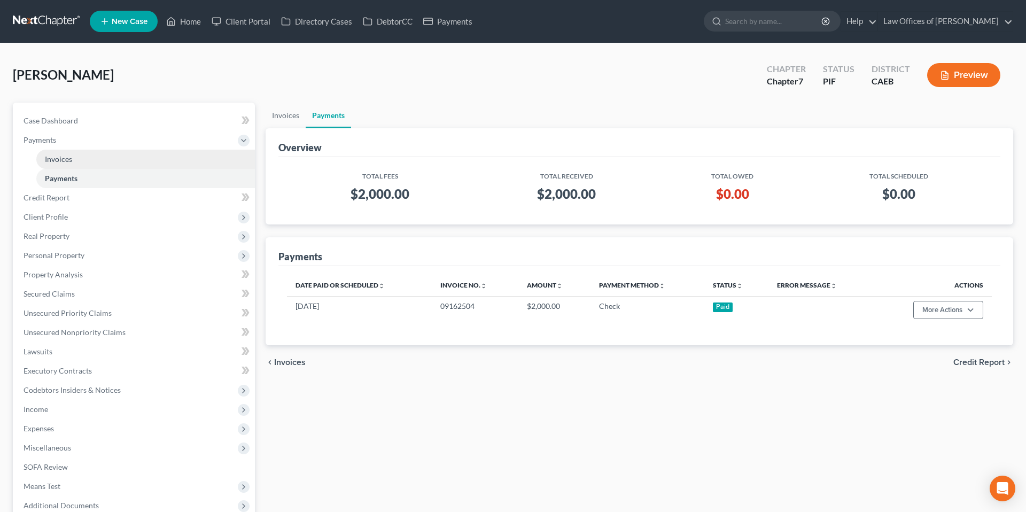
click at [86, 160] on link "Invoices" at bounding box center [145, 159] width 219 height 19
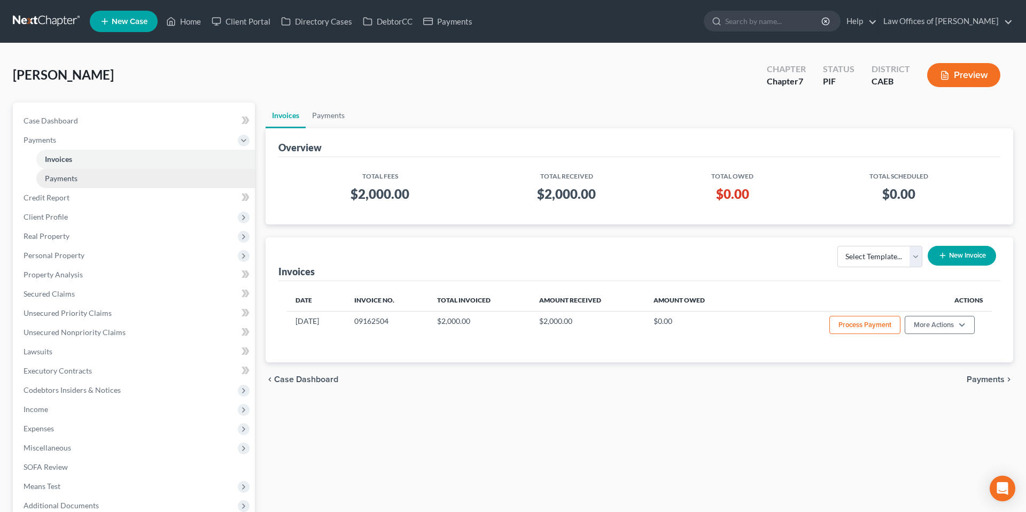
click at [52, 182] on span "Payments" at bounding box center [61, 178] width 33 height 9
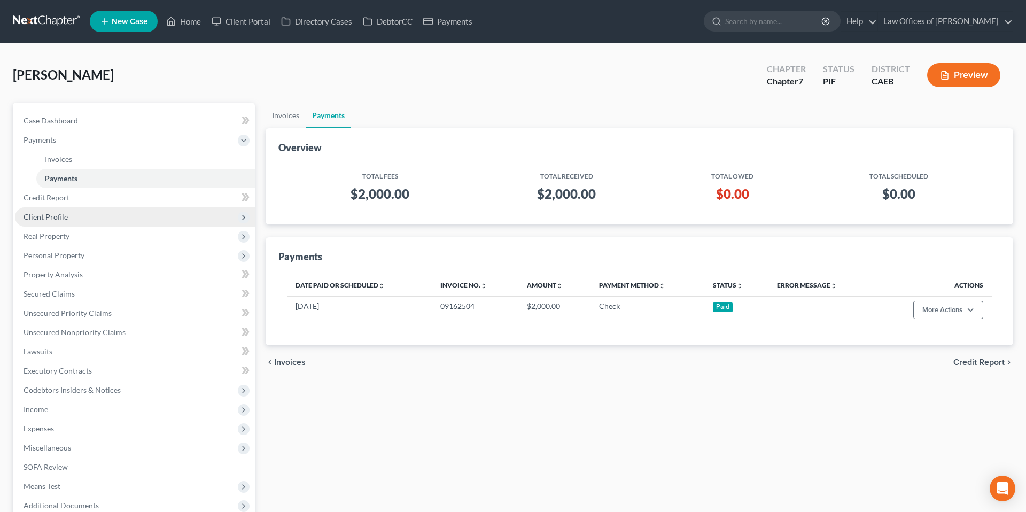
click at [59, 218] on span "Client Profile" at bounding box center [46, 216] width 44 height 9
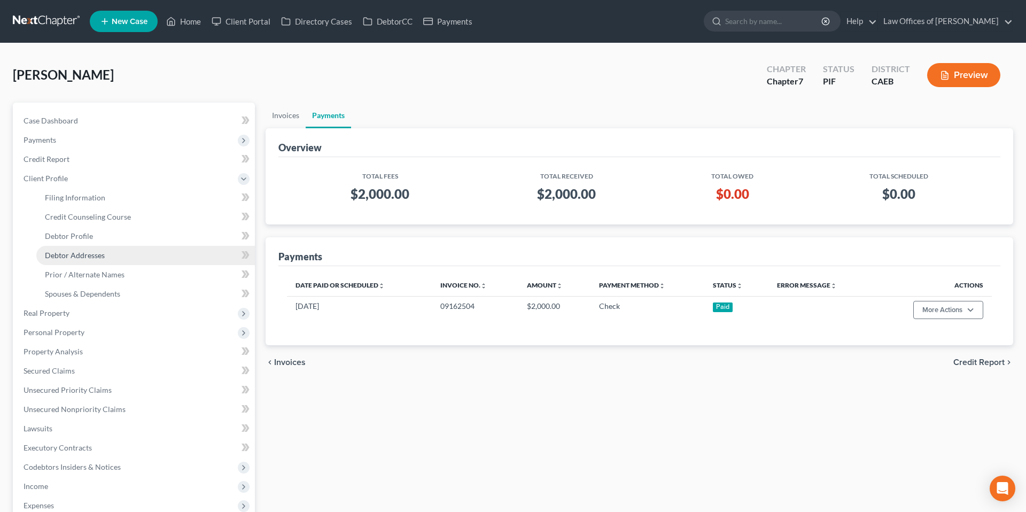
click at [85, 251] on span "Debtor Addresses" at bounding box center [75, 255] width 60 height 9
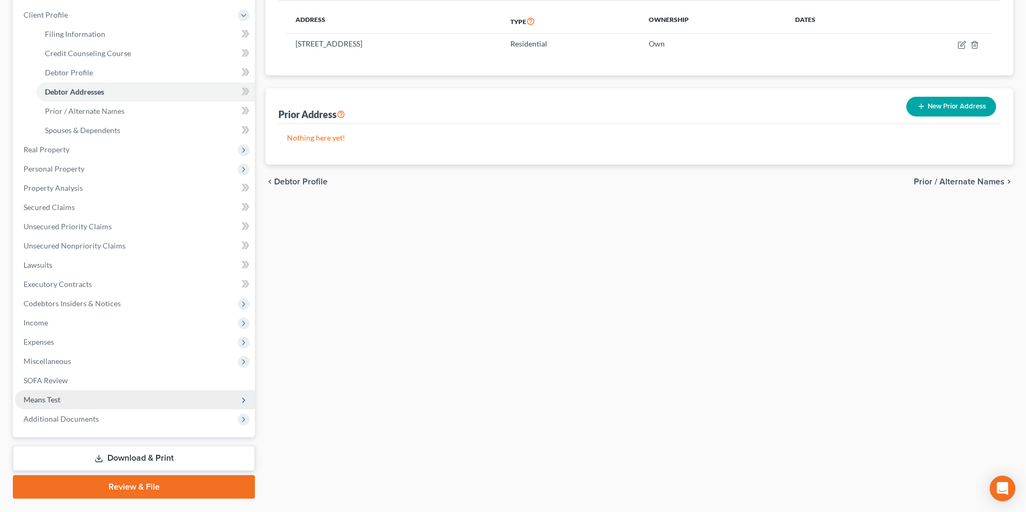
scroll to position [191, 0]
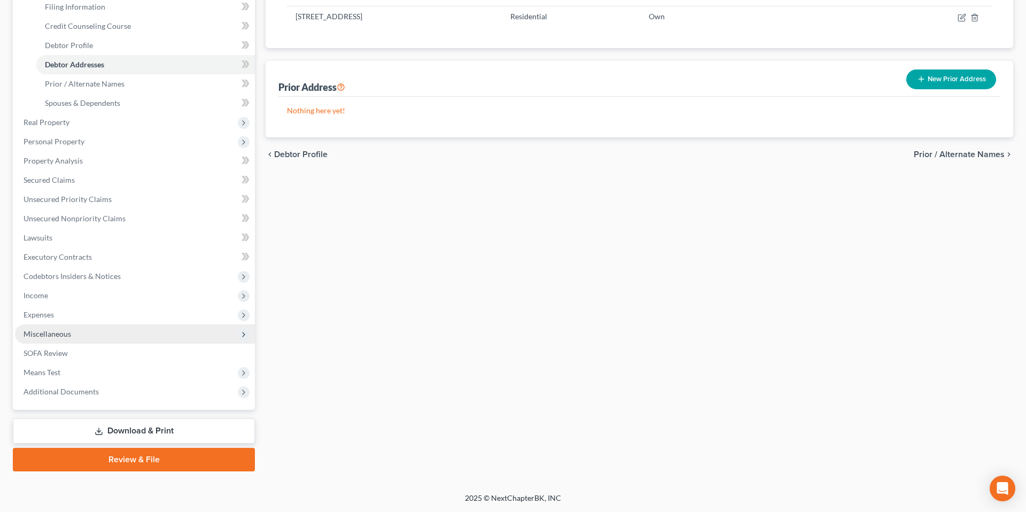
click at [68, 330] on span "Miscellaneous" at bounding box center [48, 333] width 48 height 9
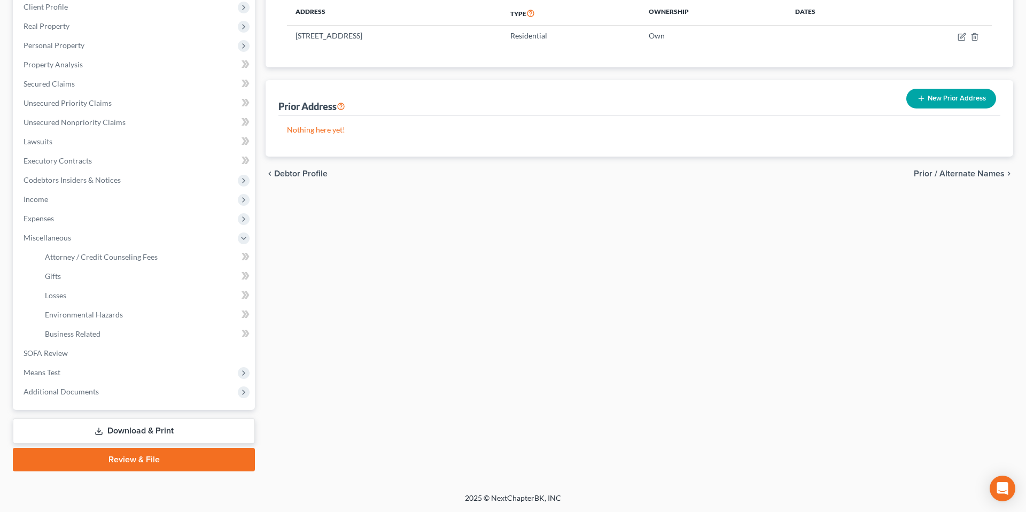
scroll to position [172, 0]
click at [137, 259] on span "Attorney / Credit Counseling Fees" at bounding box center [101, 256] width 113 height 9
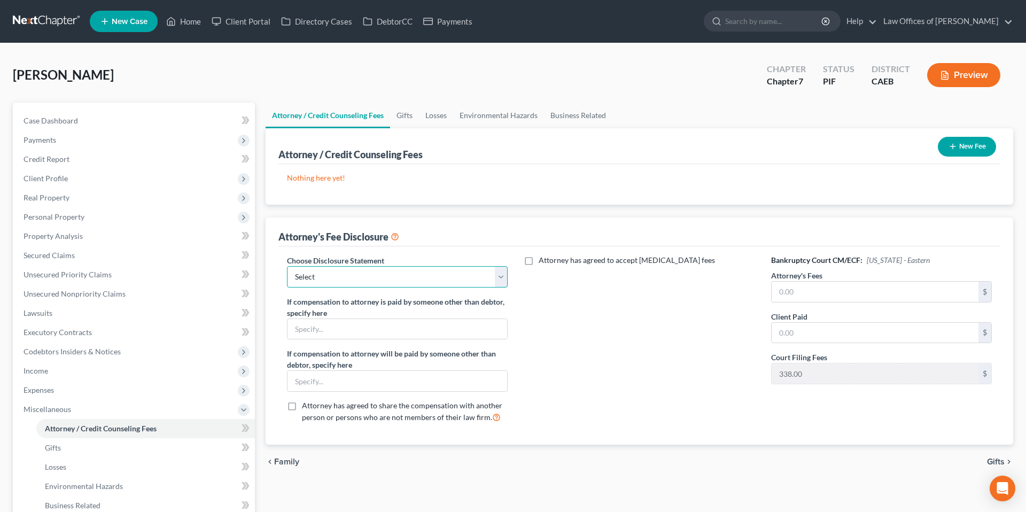
click at [355, 276] on select "Select Disclosure" at bounding box center [397, 276] width 221 height 21
select select "0"
click at [287, 266] on select "Select Disclosure" at bounding box center [397, 276] width 221 height 21
click at [846, 287] on input "text" at bounding box center [874, 292] width 207 height 20
click at [841, 295] on input "text" at bounding box center [874, 292] width 207 height 20
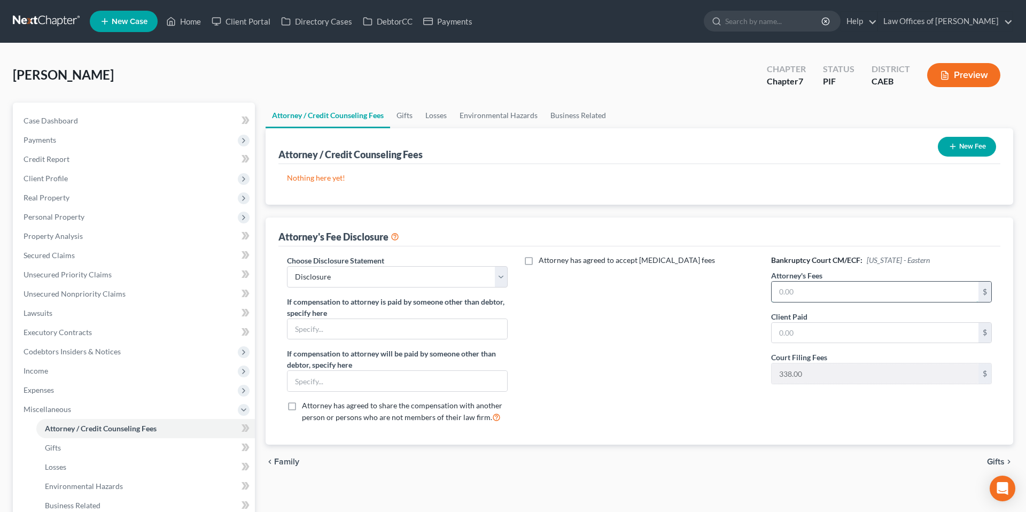
click at [856, 293] on input "text" at bounding box center [874, 292] width 207 height 20
type input "2,000"
click at [830, 332] on input "text" at bounding box center [874, 333] width 207 height 20
type input "2,000"
click at [977, 147] on button "New Fee" at bounding box center [967, 147] width 58 height 20
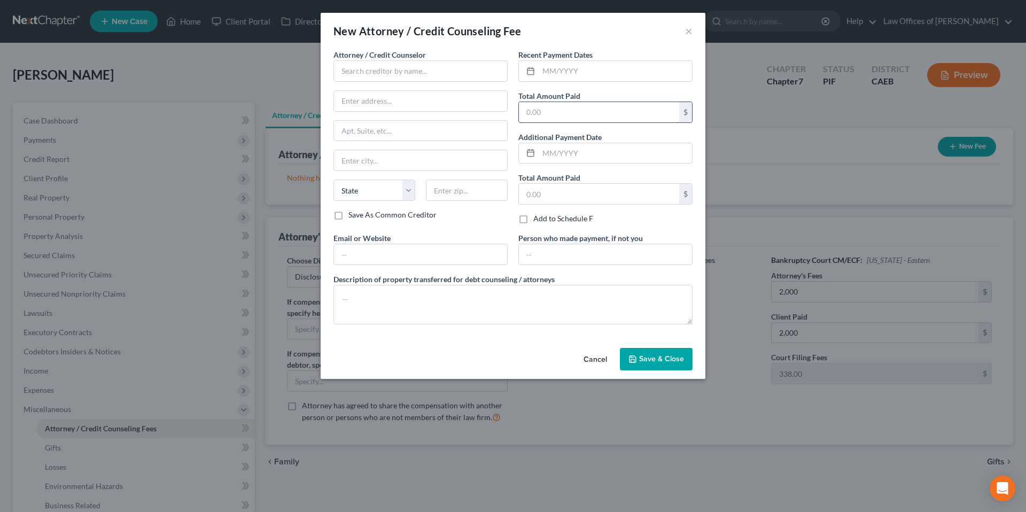
click at [542, 115] on input "text" at bounding box center [599, 112] width 160 height 20
type input "2,000"
click at [548, 63] on input "text" at bounding box center [615, 71] width 153 height 20
type input "09/2025"
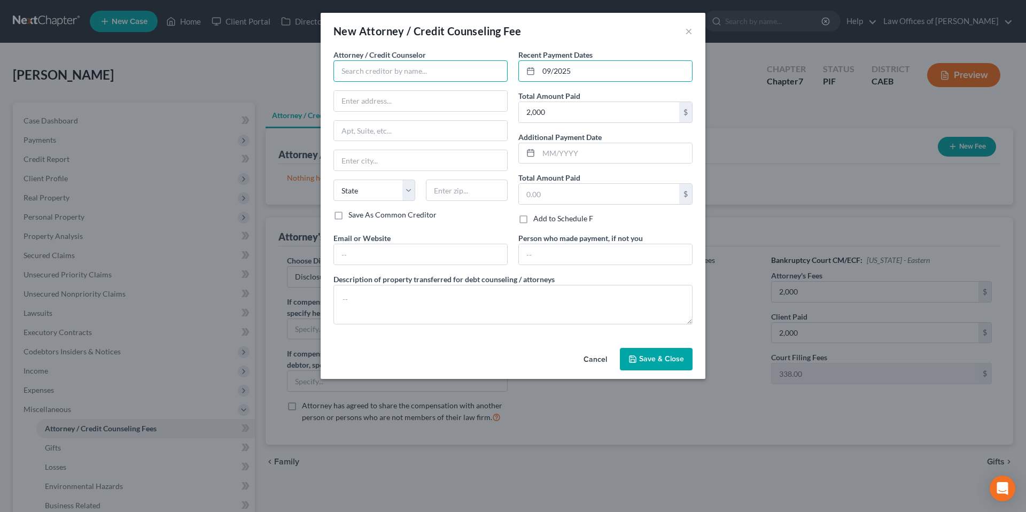
click at [480, 67] on input "text" at bounding box center [420, 70] width 174 height 21
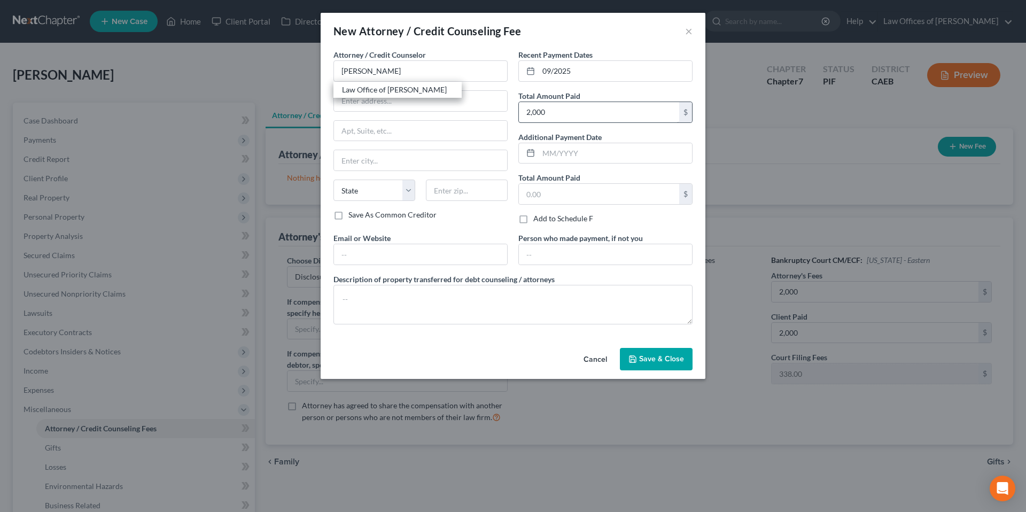
drag, startPoint x: 437, startPoint y: 90, endPoint x: 536, endPoint y: 119, distance: 104.0
click at [437, 90] on div "Law Office of [PERSON_NAME]" at bounding box center [397, 89] width 111 height 11
type input "Law Office of [PERSON_NAME]"
type input "[STREET_ADDRESS]"
type input "[GEOGRAPHIC_DATA]"
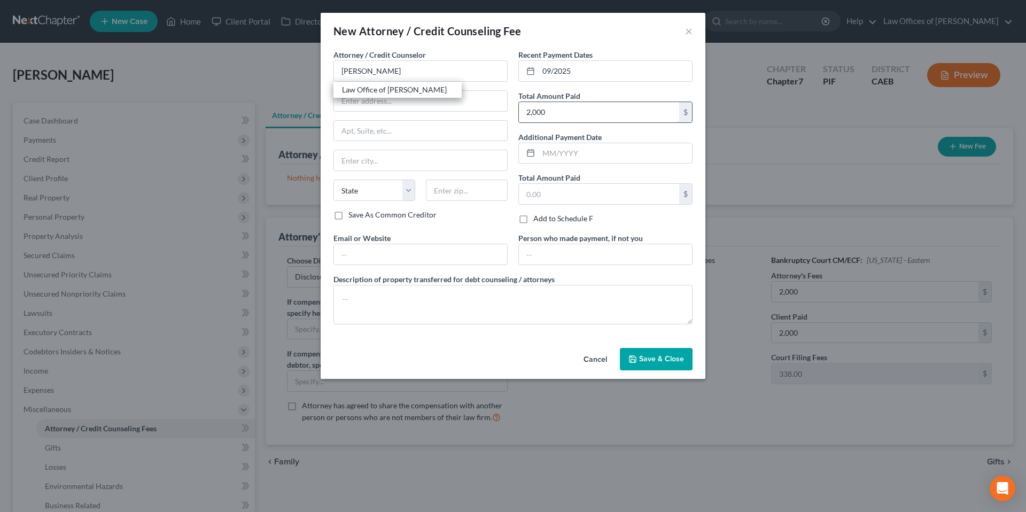
select select "4"
type input "93301"
click at [666, 356] on span "Save & Close" at bounding box center [661, 358] width 45 height 9
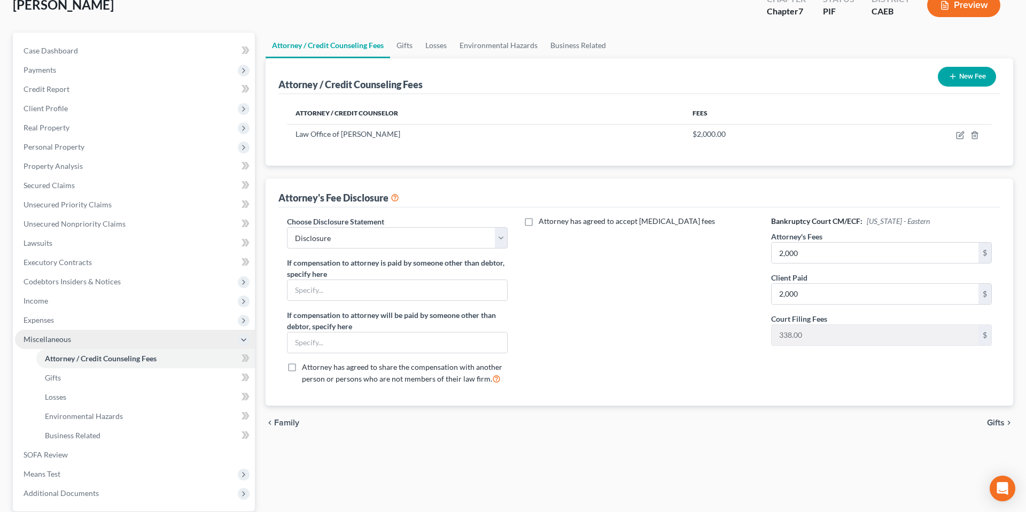
scroll to position [74, 0]
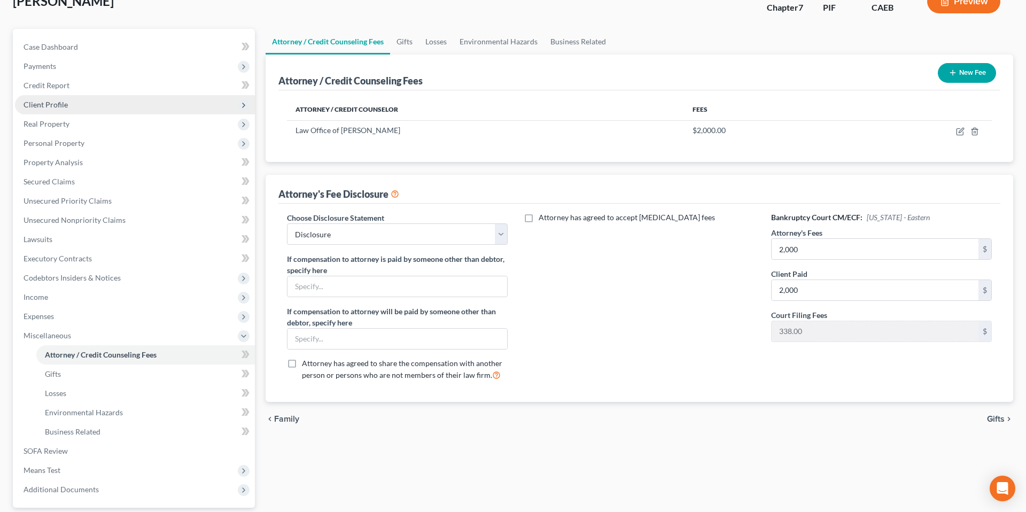
click at [60, 106] on span "Client Profile" at bounding box center [46, 104] width 44 height 9
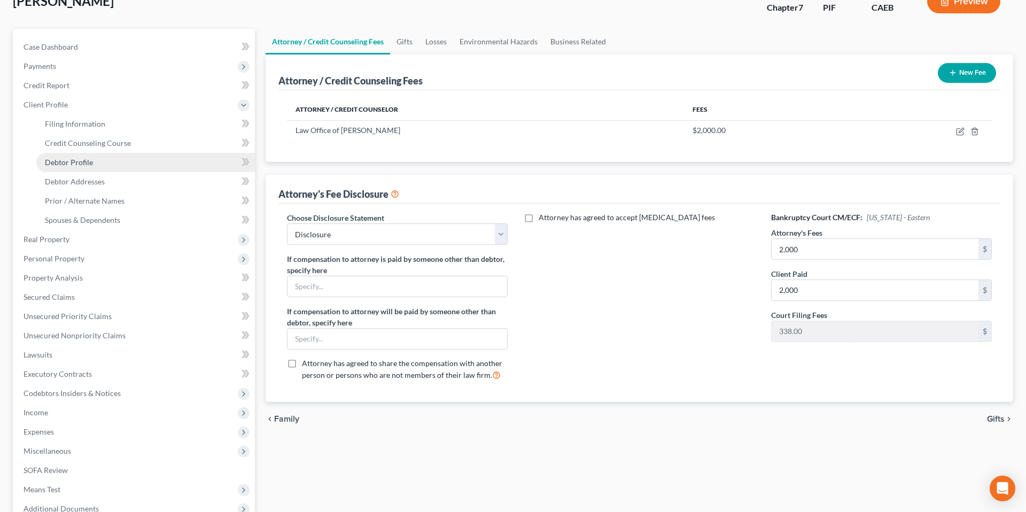
click at [88, 168] on link "Debtor Profile" at bounding box center [145, 162] width 219 height 19
select select "0"
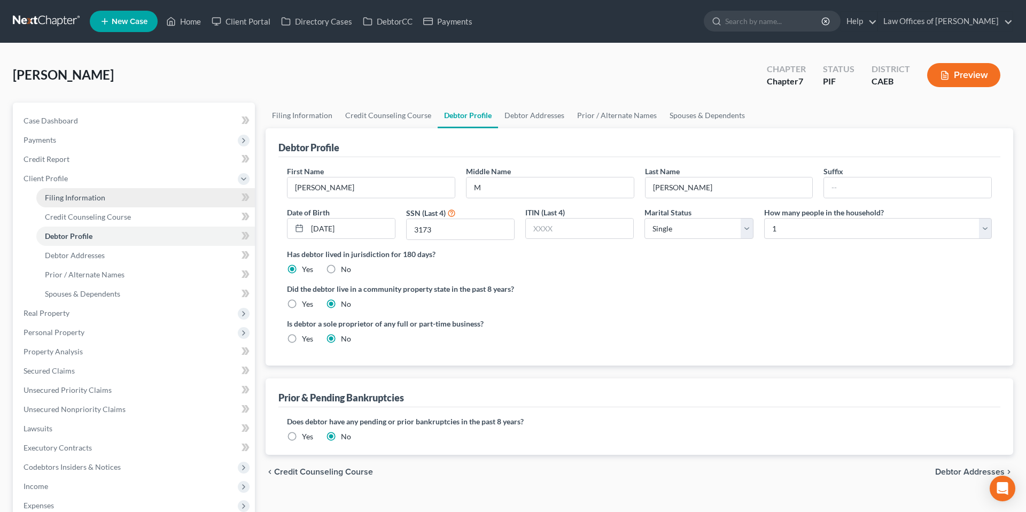
drag, startPoint x: 73, startPoint y: 196, endPoint x: 92, endPoint y: 202, distance: 20.4
click at [73, 196] on span "Filing Information" at bounding box center [75, 197] width 60 height 9
select select "1"
select select "0"
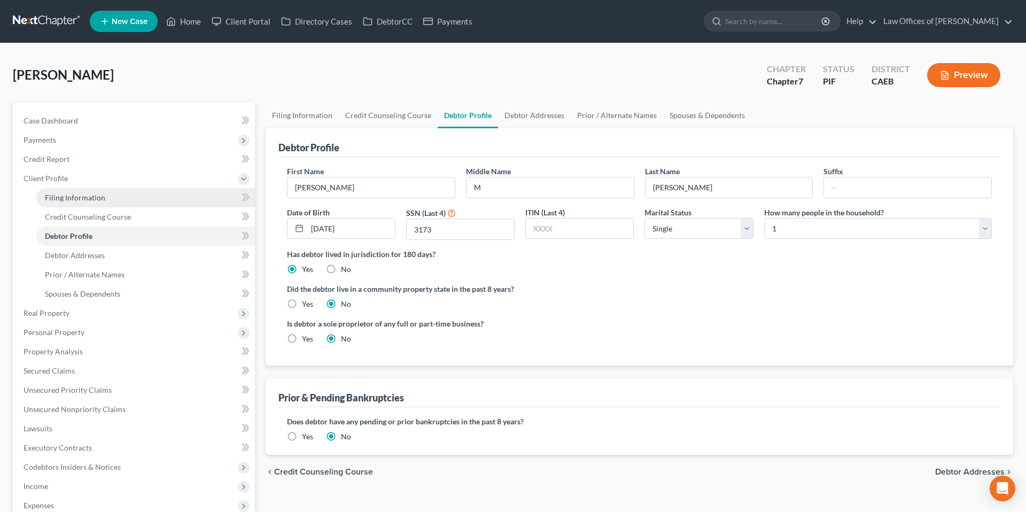
select select "8"
select select "4"
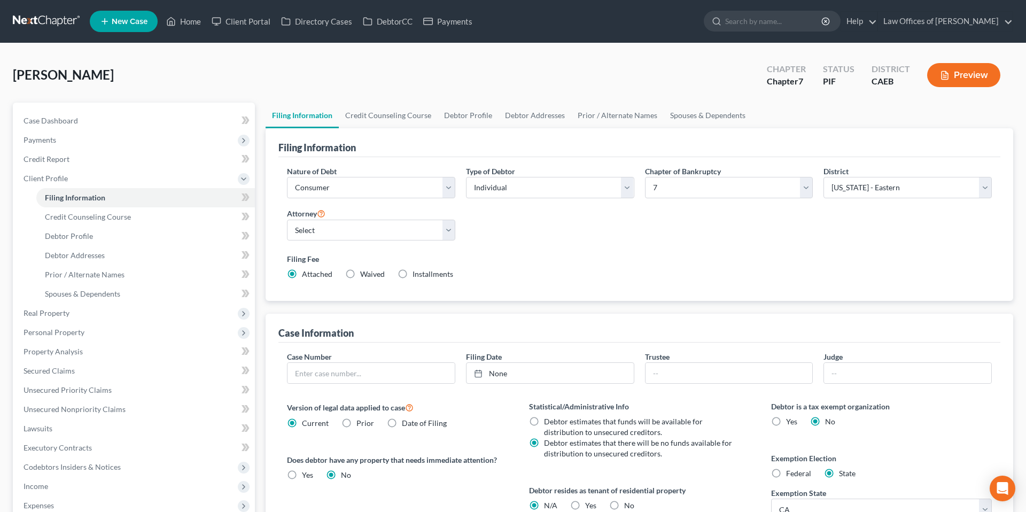
click at [412, 272] on label "Installments Installments" at bounding box center [432, 274] width 41 height 11
click at [417, 272] on input "Installments Installments" at bounding box center [420, 272] width 7 height 7
radio input "true"
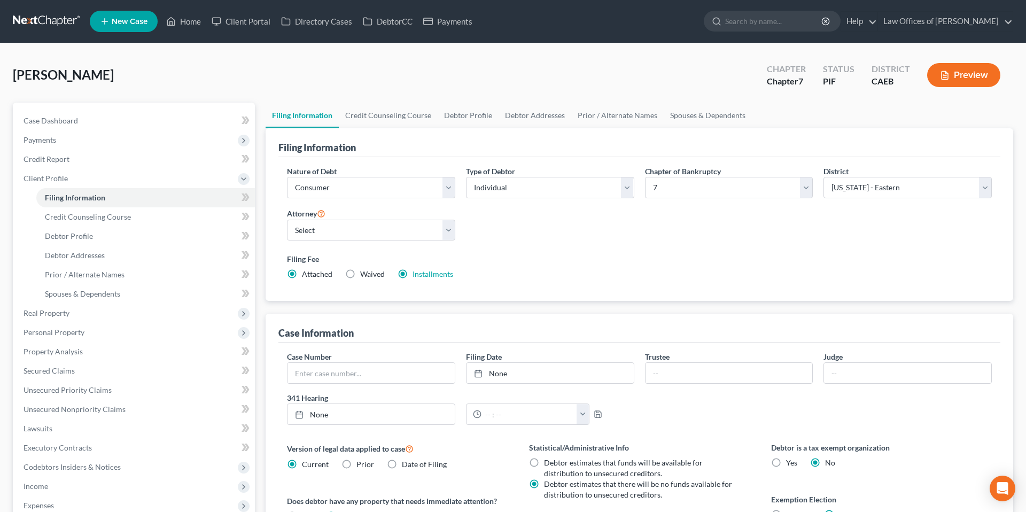
radio input "false"
type input "0.00"
radio input "true"
type input "0.00"
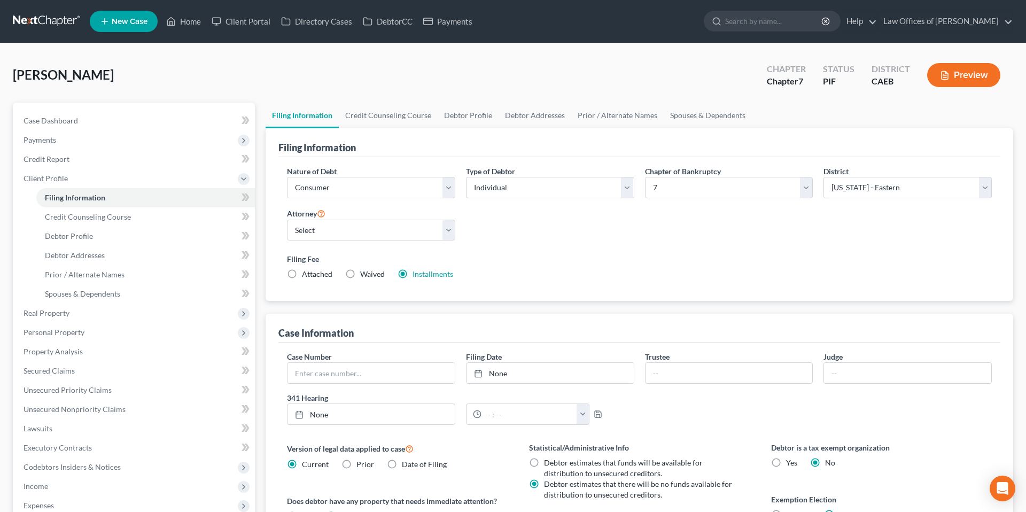
type input "0.00"
type input "[DATE]"
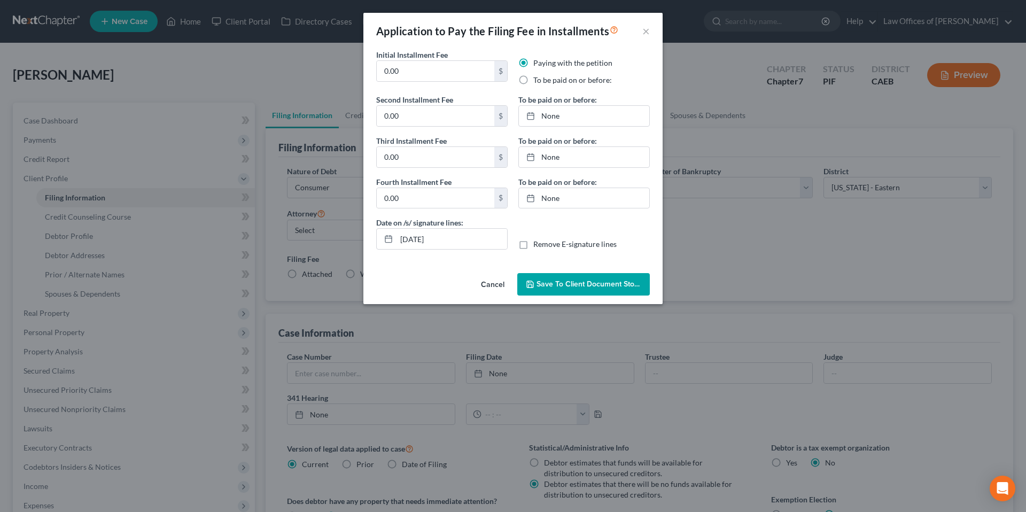
drag, startPoint x: 501, startPoint y: 282, endPoint x: 598, endPoint y: 280, distance: 97.3
click at [501, 282] on button "Cancel" at bounding box center [492, 284] width 41 height 21
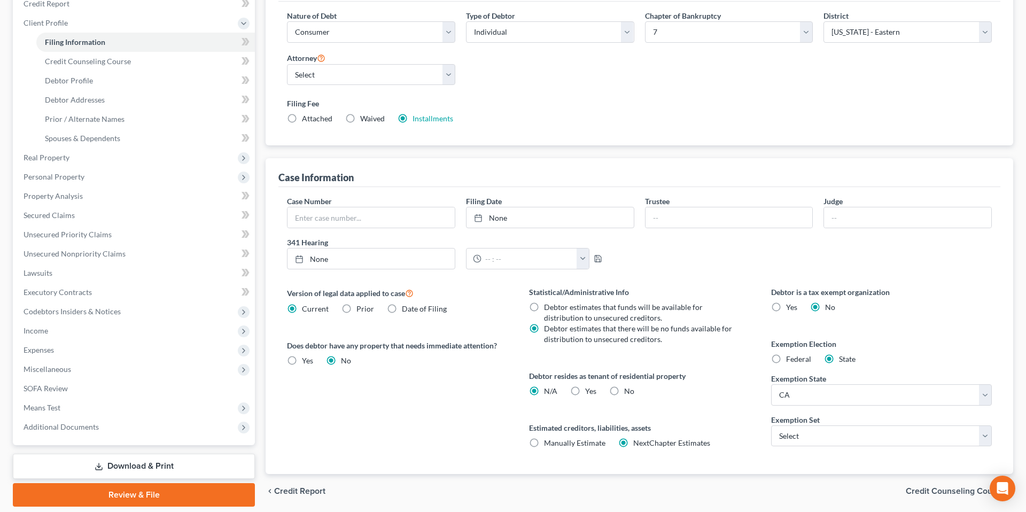
scroll to position [169, 0]
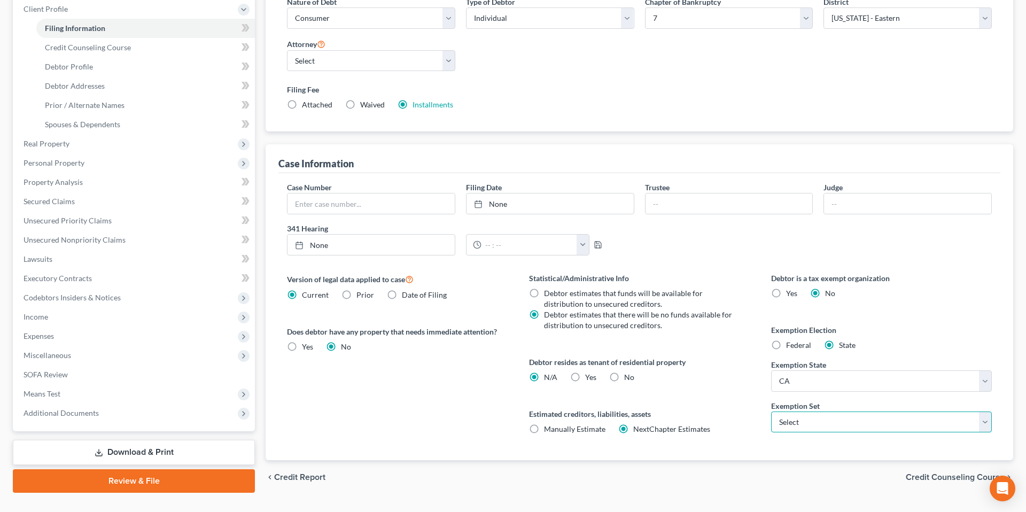
click at [841, 423] on select "Select 703 704" at bounding box center [881, 421] width 221 height 21
select select "1"
click at [771, 411] on select "Select 703 704" at bounding box center [881, 421] width 221 height 21
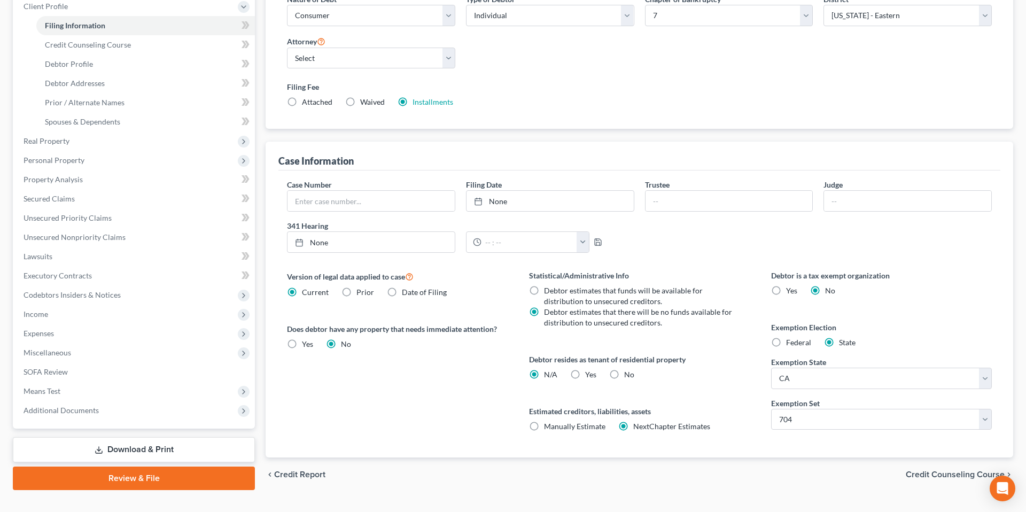
drag, startPoint x: 618, startPoint y: 379, endPoint x: 616, endPoint y: 372, distance: 6.8
click at [624, 379] on label "No" at bounding box center [629, 374] width 10 height 11
click at [628, 376] on input "No" at bounding box center [631, 372] width 7 height 7
radio input "true"
radio input "false"
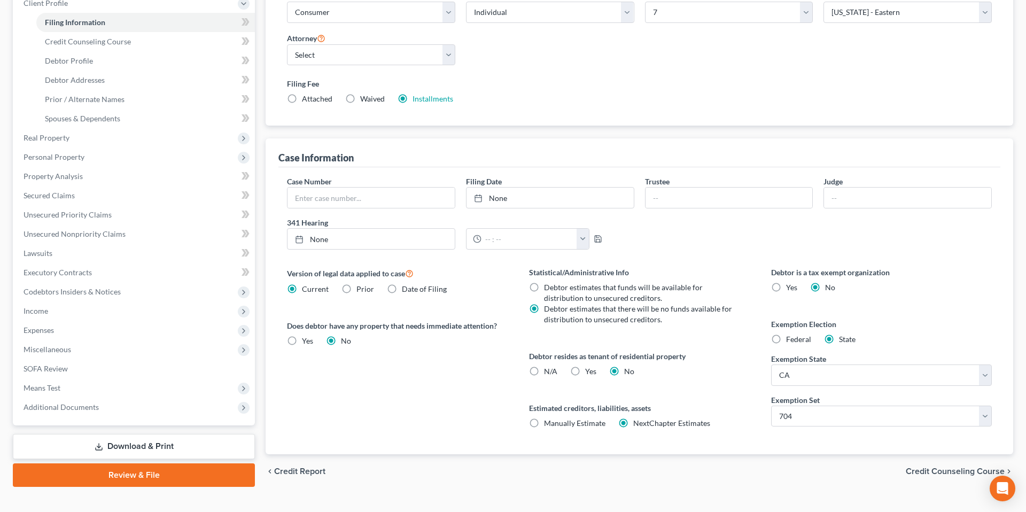
scroll to position [0, 0]
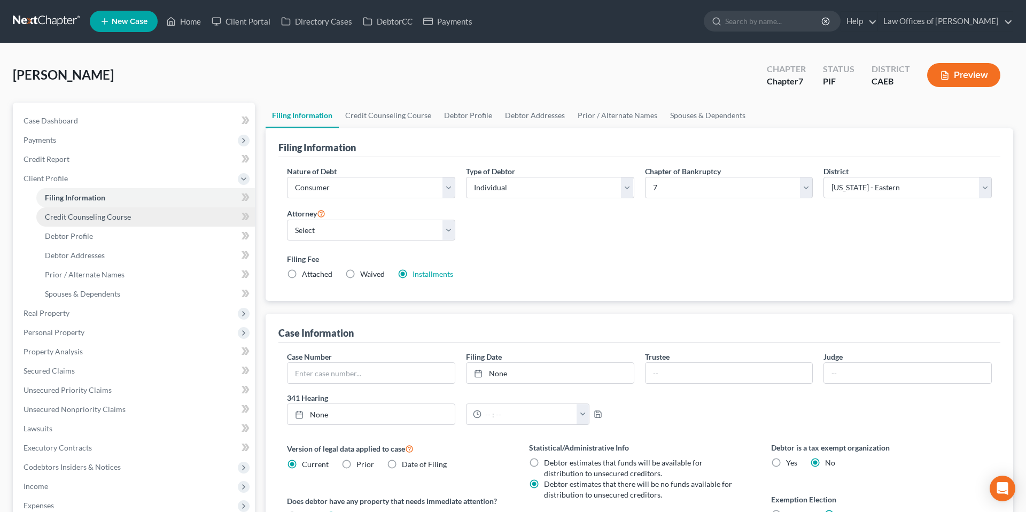
click at [101, 216] on span "Credit Counseling Course" at bounding box center [88, 216] width 86 height 9
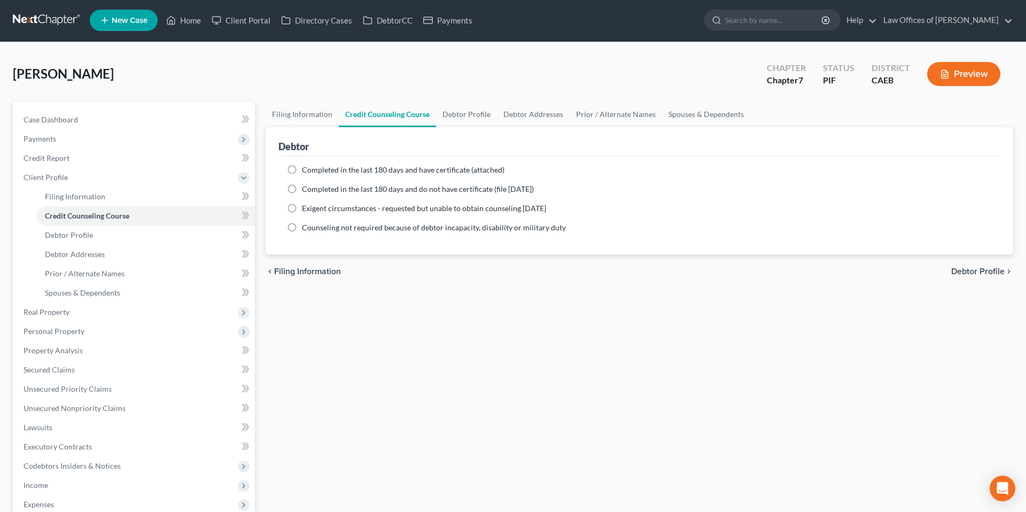
click at [302, 171] on label "Completed in the last 180 days and have certificate (attached)" at bounding box center [403, 170] width 202 height 11
click at [306, 171] on input "Completed in the last 180 days and have certificate (attached)" at bounding box center [309, 168] width 7 height 7
radio input "true"
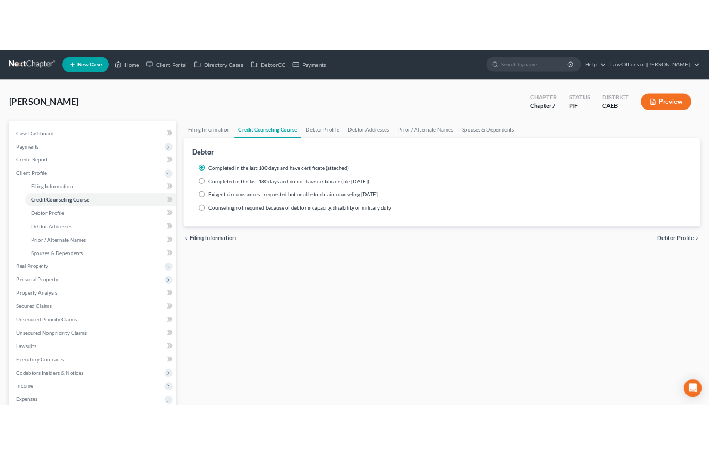
scroll to position [2, 0]
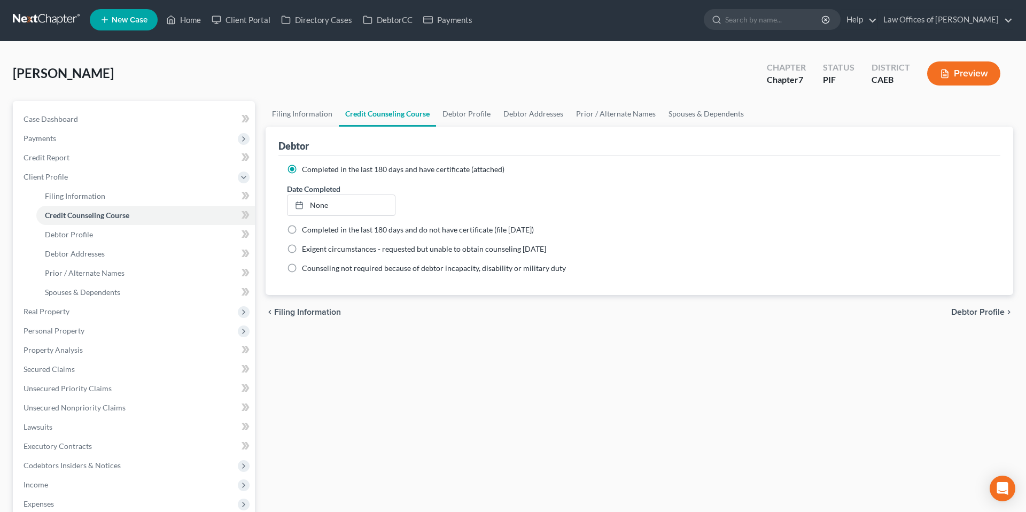
click at [326, 208] on link "None" at bounding box center [340, 205] width 107 height 20
type input "[DATE]"
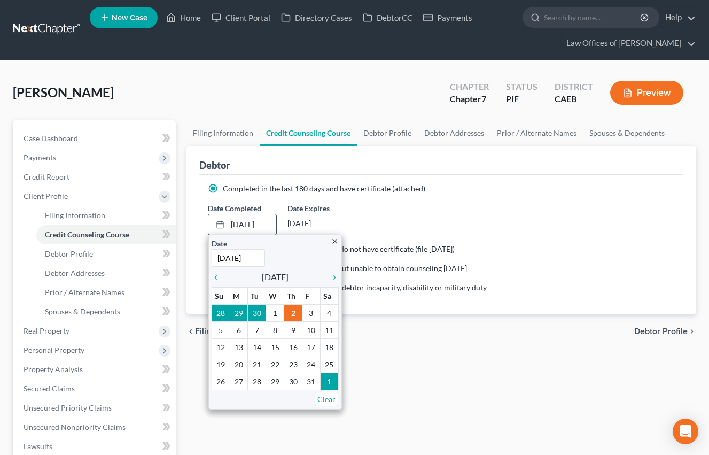
drag, startPoint x: 217, startPoint y: 277, endPoint x: 228, endPoint y: 294, distance: 20.2
click at [217, 277] on icon "chevron_left" at bounding box center [219, 277] width 14 height 9
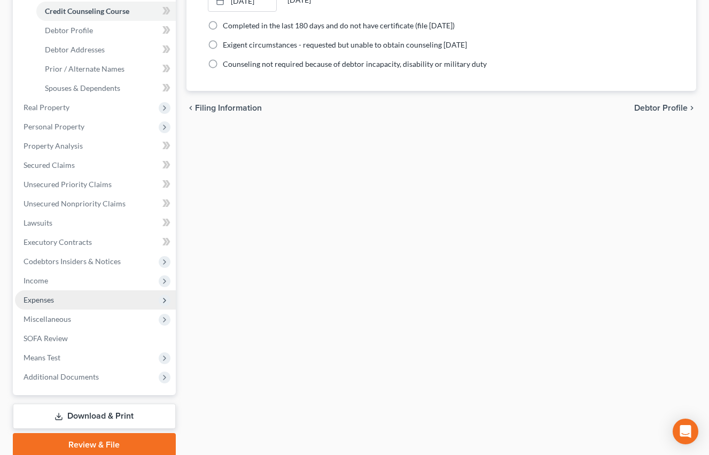
scroll to position [267, 0]
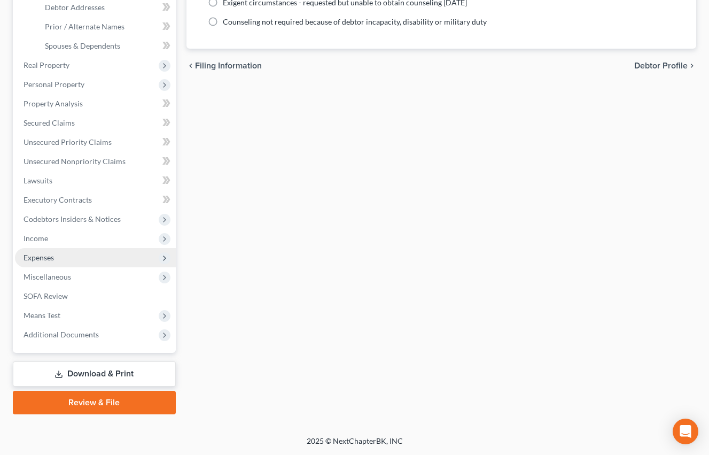
drag, startPoint x: 68, startPoint y: 331, endPoint x: 37, endPoint y: 248, distance: 88.9
click at [68, 331] on span "Additional Documents" at bounding box center [61, 334] width 75 height 9
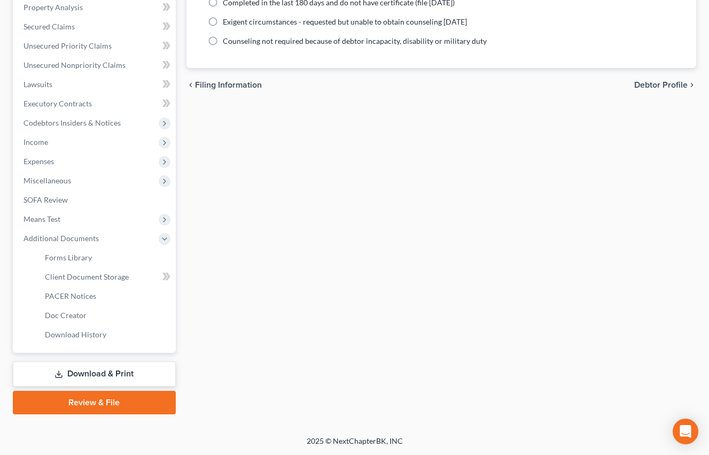
scroll to position [248, 0]
drag, startPoint x: 80, startPoint y: 294, endPoint x: 6, endPoint y: 188, distance: 129.8
click at [80, 294] on span "PACER Notices" at bounding box center [70, 295] width 51 height 9
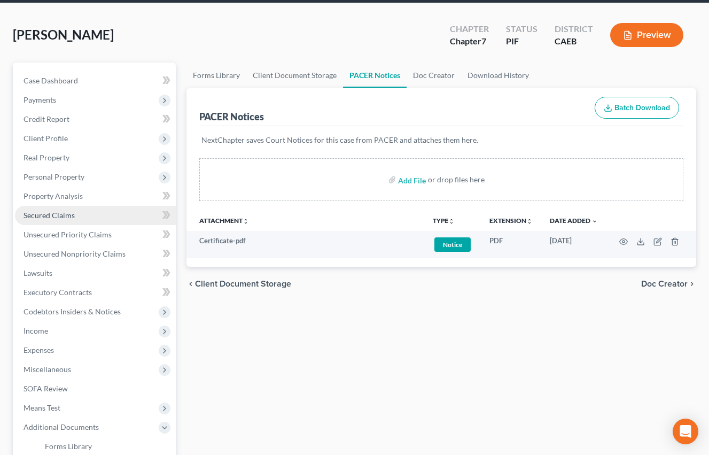
scroll to position [60, 0]
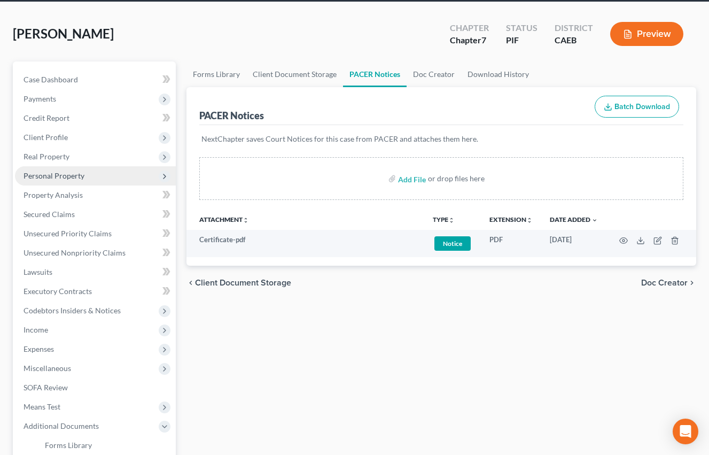
click at [77, 177] on span "Personal Property" at bounding box center [54, 175] width 61 height 9
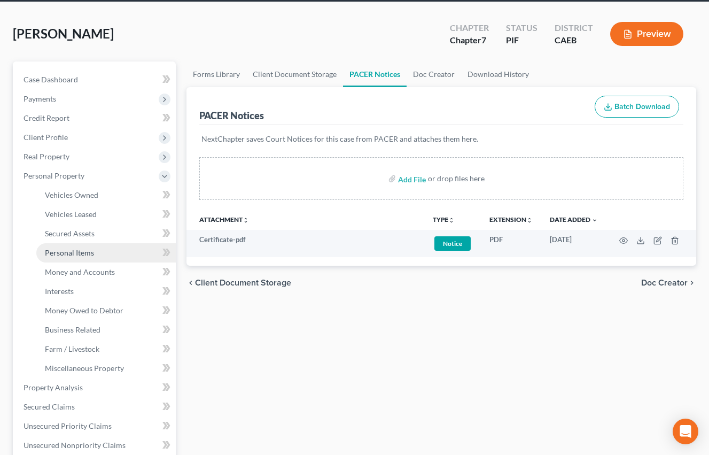
click at [80, 252] on span "Personal Items" at bounding box center [69, 252] width 49 height 9
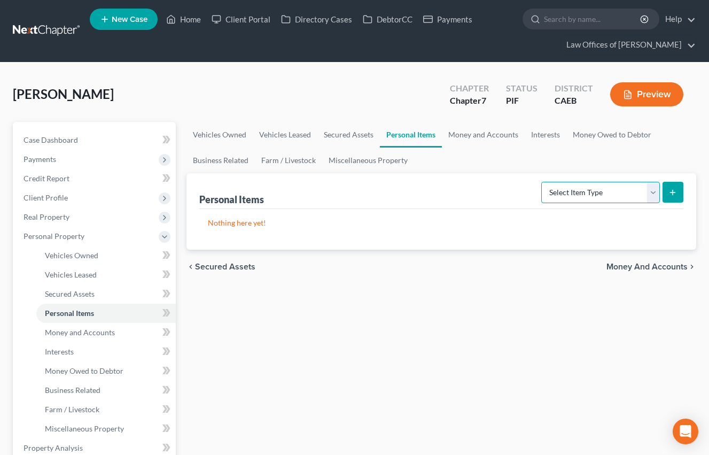
click at [574, 189] on select "Select Item Type Clothing Collectibles Of Value Electronics Firearms Household …" at bounding box center [600, 192] width 119 height 21
select select "clothing"
click at [542, 182] on select "Select Item Type Clothing Collectibles Of Value Electronics Firearms Household …" at bounding box center [600, 192] width 119 height 21
click at [672, 191] on icon "submit" at bounding box center [672, 192] width 9 height 9
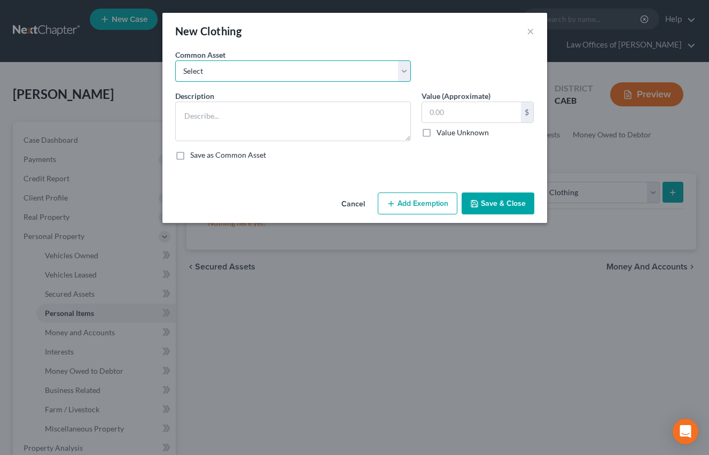
click at [356, 74] on select "Select Wardrobe" at bounding box center [293, 70] width 236 height 21
select select "0"
click at [175, 60] on select "Select Wardrobe" at bounding box center [293, 70] width 236 height 21
type textarea "Wardrobe"
click at [440, 113] on input "600.00" at bounding box center [471, 112] width 99 height 20
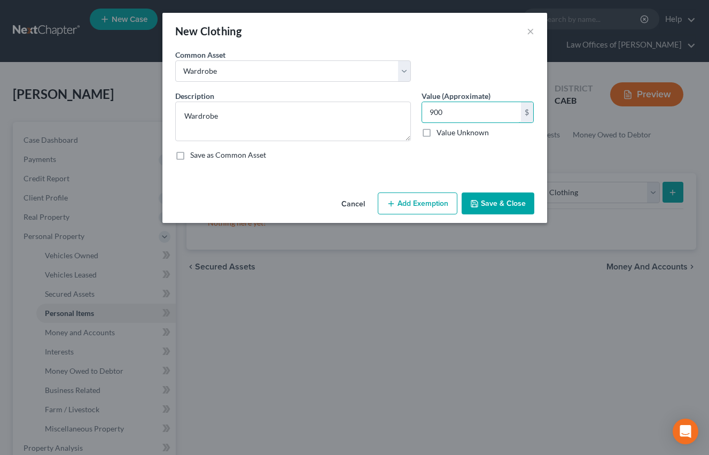
type input "900"
click at [432, 204] on button "Add Exemption" at bounding box center [418, 203] width 80 height 22
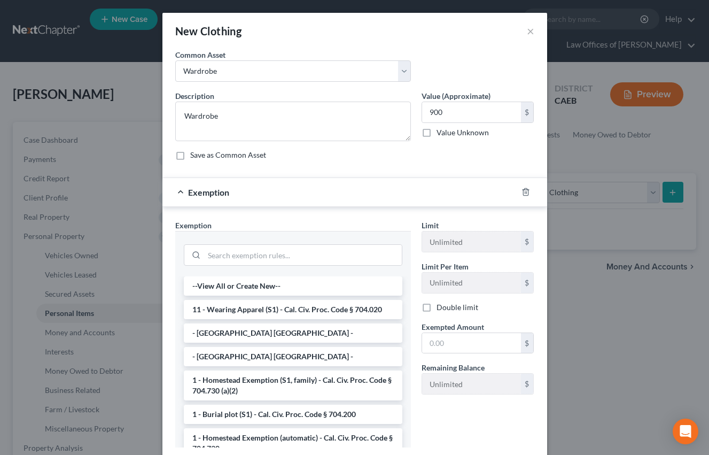
drag, startPoint x: 284, startPoint y: 312, endPoint x: 410, endPoint y: 334, distance: 128.5
click at [284, 312] on li "11 - Wearing Apparel (S1) - Cal. Civ. Proc. Code § 704.020" at bounding box center [293, 309] width 219 height 19
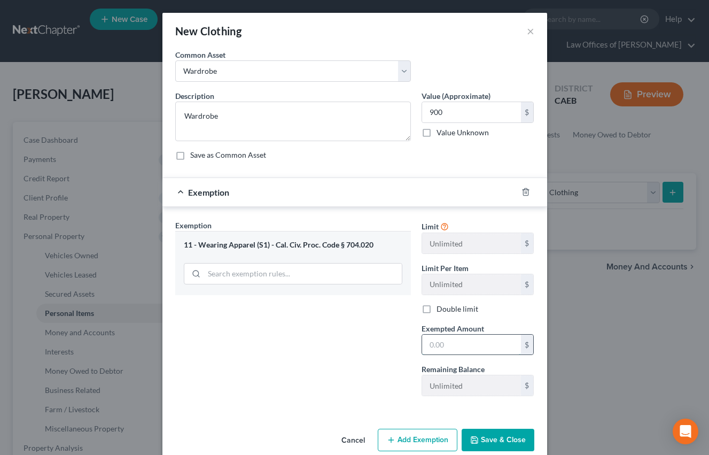
click at [469, 352] on input "text" at bounding box center [471, 344] width 99 height 20
type input "900"
drag, startPoint x: 355, startPoint y: 355, endPoint x: 471, endPoint y: 390, distance: 121.7
click at [355, 355] on div "Exemption Set must be selected for CA. Exemption * 11 - Wearing Apparel (S1) - …" at bounding box center [293, 312] width 246 height 185
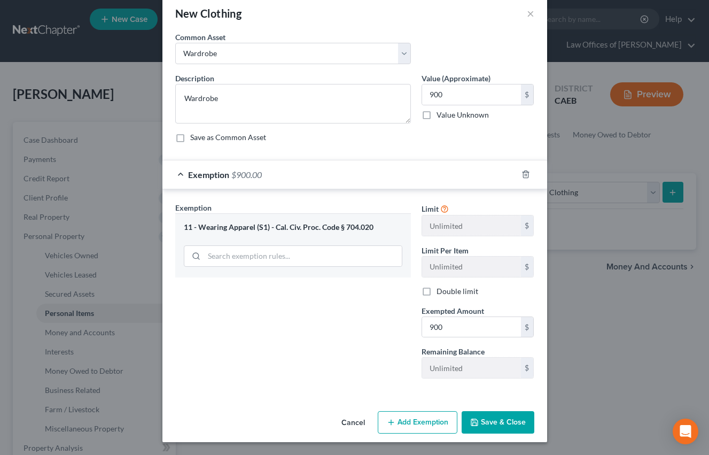
click at [505, 427] on button "Save & Close" at bounding box center [498, 422] width 73 height 22
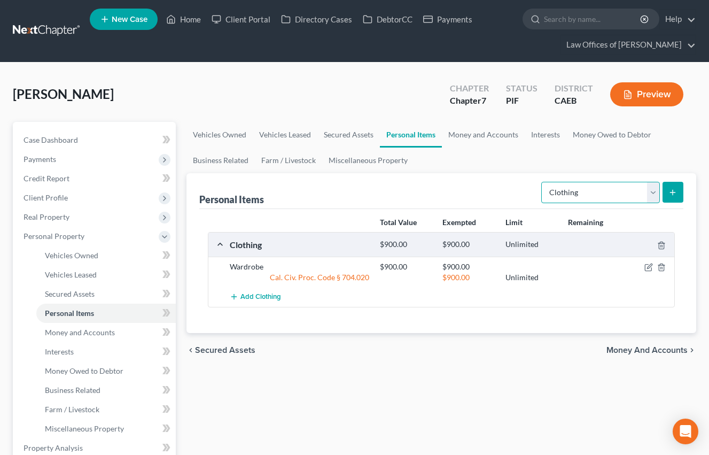
click at [587, 183] on select "Select Item Type Clothing Collectibles Of Value Electronics Firearms Household …" at bounding box center [600, 192] width 119 height 21
select select "electronics"
click at [542, 182] on select "Select Item Type Clothing Collectibles Of Value Electronics Firearms Household …" at bounding box center [600, 192] width 119 height 21
click at [675, 191] on icon "submit" at bounding box center [672, 192] width 9 height 9
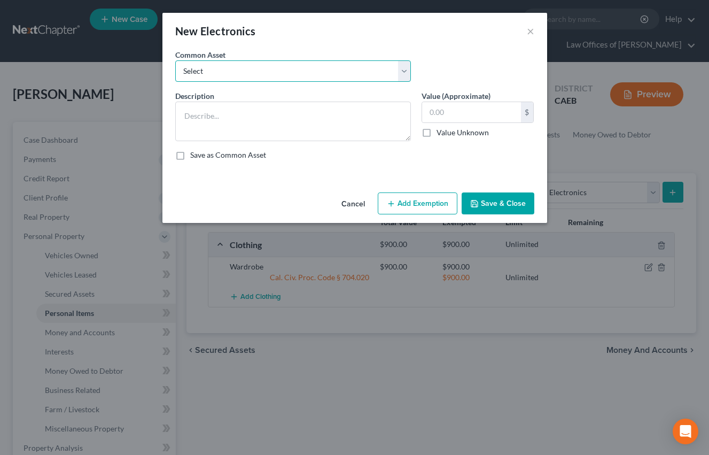
click at [306, 67] on select "Select Miscellaneous Electronic Items" at bounding box center [293, 70] width 236 height 21
select select "0"
click at [175, 60] on select "Select Miscellaneous Electronic Items" at bounding box center [293, 70] width 236 height 21
type textarea "Miscellaneous Electronic Items"
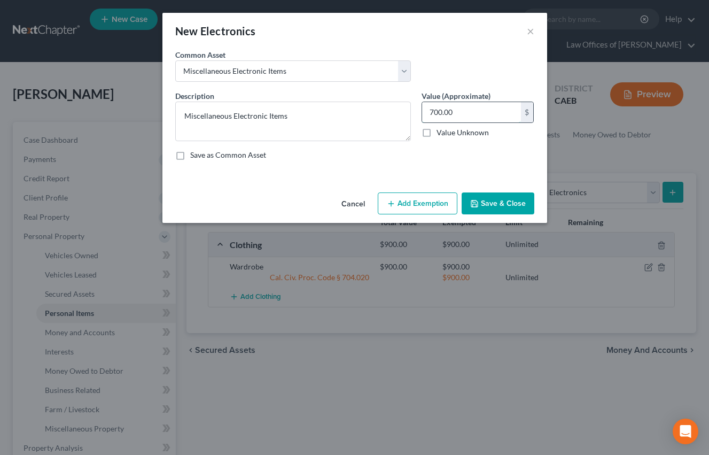
click at [453, 114] on input "700.00" at bounding box center [471, 112] width 99 height 20
type input "1,200"
click at [424, 207] on button "Add Exemption" at bounding box center [418, 203] width 80 height 22
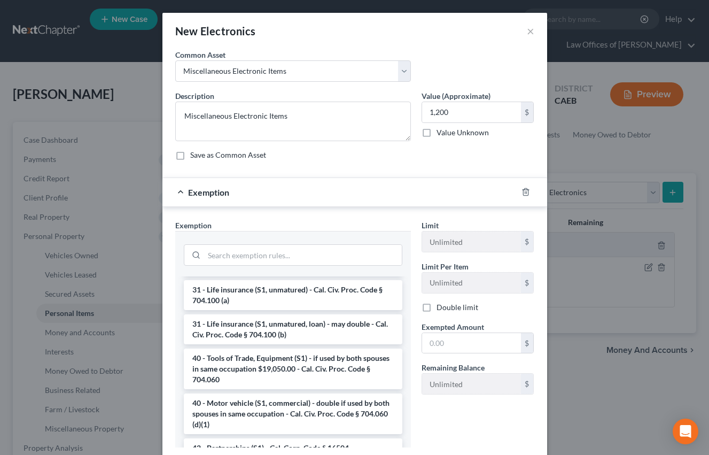
scroll to position [1569, 0]
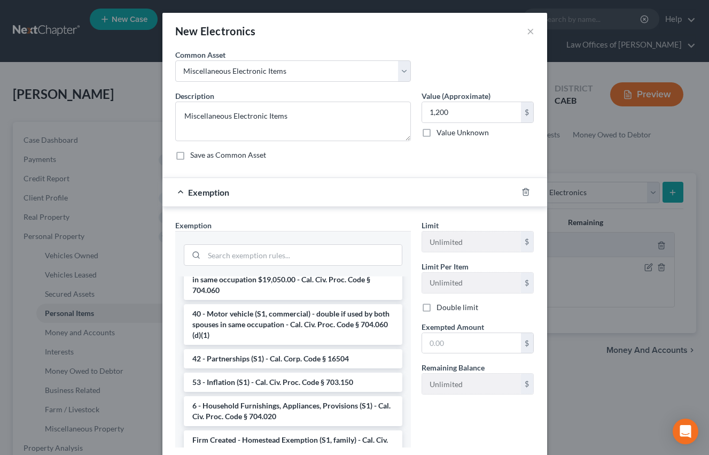
click at [261, 396] on li "6 - Household Furnishings, Appliances, Provisions (S1) - Cal. Civ. Proc. Code §…" at bounding box center [293, 411] width 219 height 30
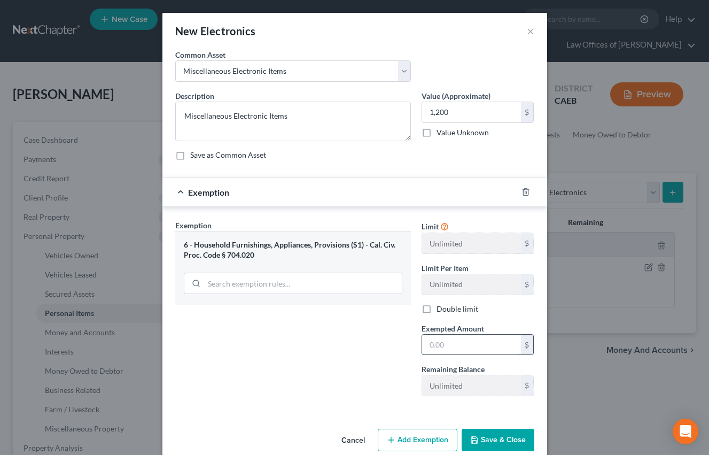
click at [443, 349] on input "text" at bounding box center [471, 344] width 99 height 20
type input "1,200"
click at [319, 352] on div "Exemption Set must be selected for CA. Exemption * 6 - Household Furnishings, A…" at bounding box center [293, 312] width 246 height 185
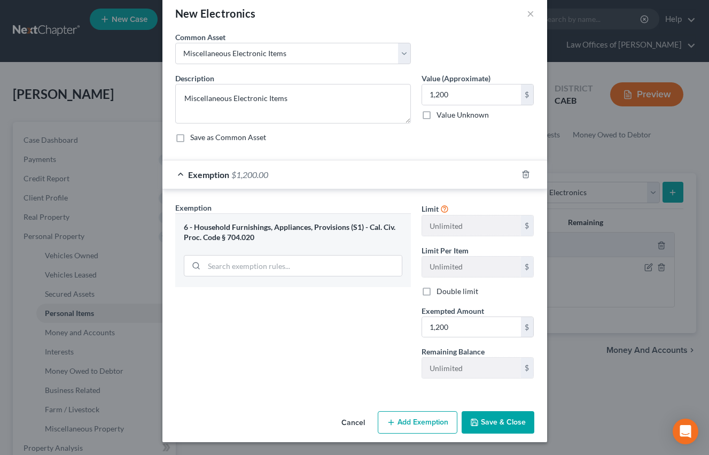
click at [487, 420] on button "Save & Close" at bounding box center [498, 422] width 73 height 22
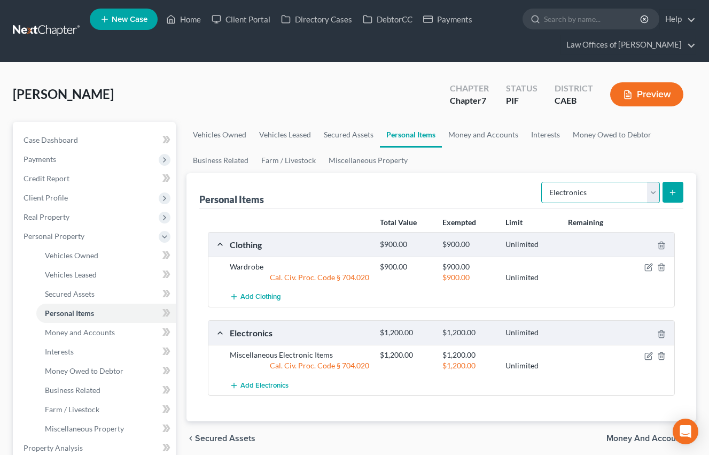
click at [582, 189] on select "Select Item Type Clothing Collectibles Of Value Electronics Firearms Household …" at bounding box center [600, 192] width 119 height 21
select select "household_goods"
click at [542, 182] on select "Select Item Type Clothing Collectibles Of Value Electronics Firearms Household …" at bounding box center [600, 192] width 119 height 21
click at [673, 196] on icon "submit" at bounding box center [672, 192] width 9 height 9
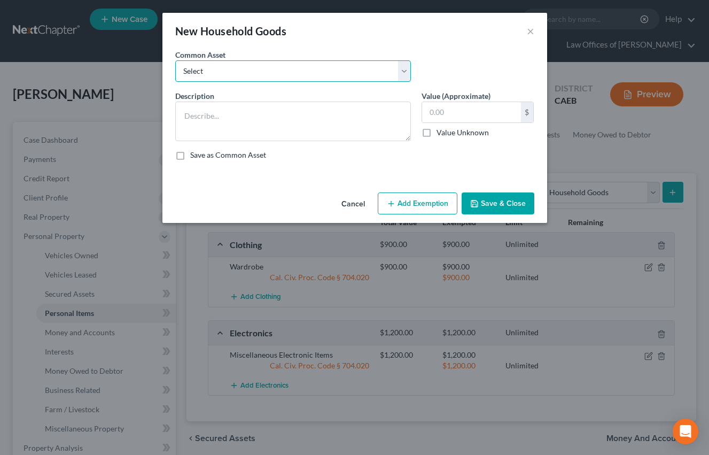
click at [332, 73] on select "Select Furniture and furnishings" at bounding box center [293, 70] width 236 height 21
select select "0"
click at [175, 60] on select "Select Furniture and furnishings" at bounding box center [293, 70] width 236 height 21
type textarea "Furniture and furnishings"
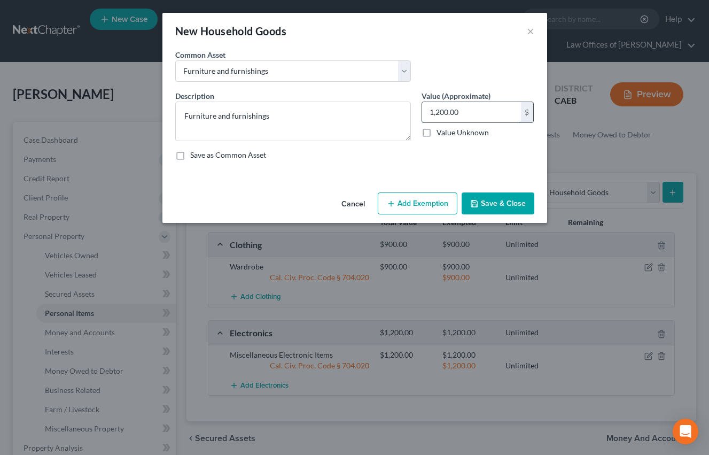
click at [456, 119] on input "1,200.00" at bounding box center [471, 112] width 99 height 20
type input "2,200"
click at [427, 198] on button "Add Exemption" at bounding box center [418, 203] width 80 height 22
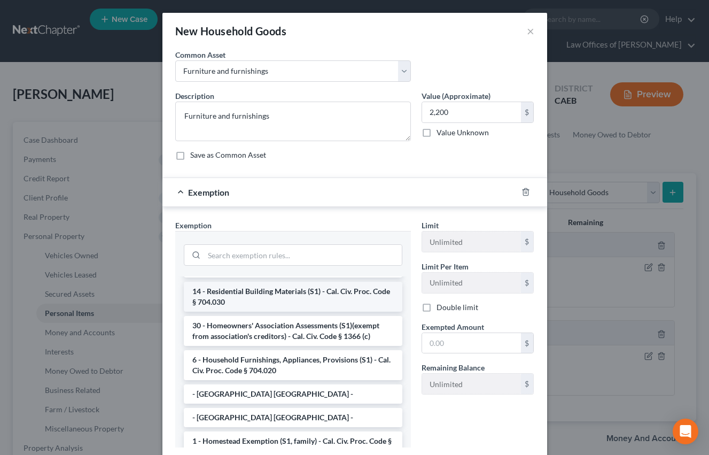
scroll to position [19, 0]
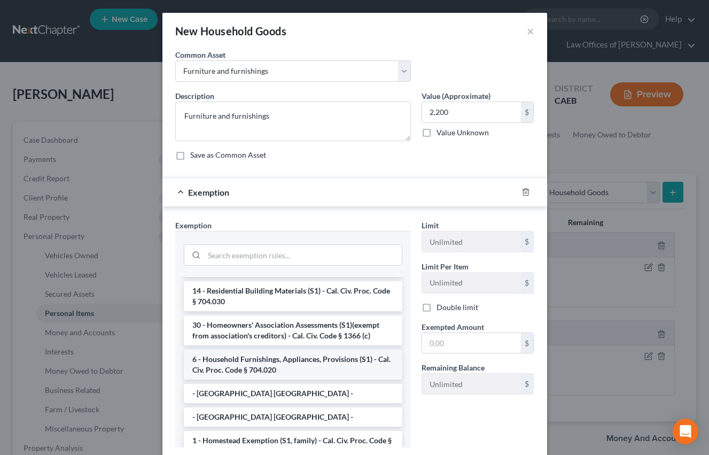
click at [266, 363] on li "6 - Household Furnishings, Appliances, Provisions (S1) - Cal. Civ. Proc. Code §…" at bounding box center [293, 364] width 219 height 30
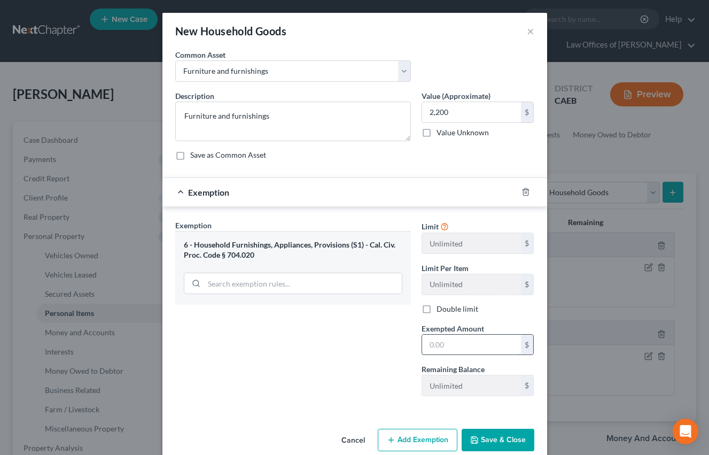
click at [466, 346] on input "text" at bounding box center [471, 344] width 99 height 20
type input "2,200"
click at [501, 441] on button "Save & Close" at bounding box center [498, 439] width 73 height 22
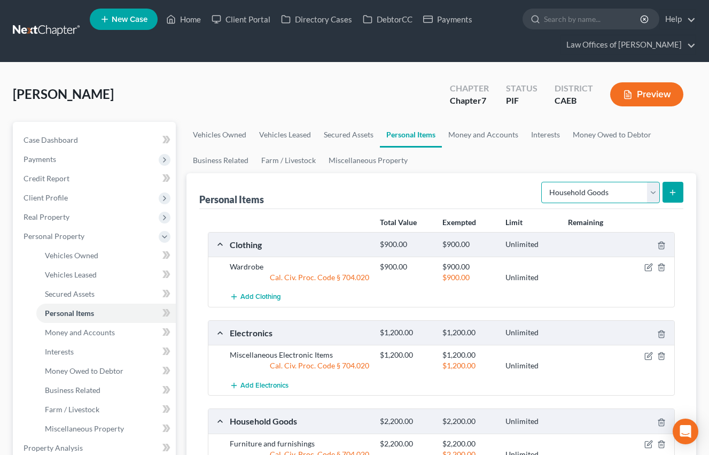
click at [593, 194] on select "Select Item Type Clothing Collectibles Of Value Electronics Firearms Household …" at bounding box center [600, 192] width 119 height 21
select select "jewelry"
click at [542, 182] on select "Select Item Type Clothing Collectibles Of Value Electronics Firearms Household …" at bounding box center [600, 192] width 119 height 21
click at [670, 196] on icon "submit" at bounding box center [672, 192] width 9 height 9
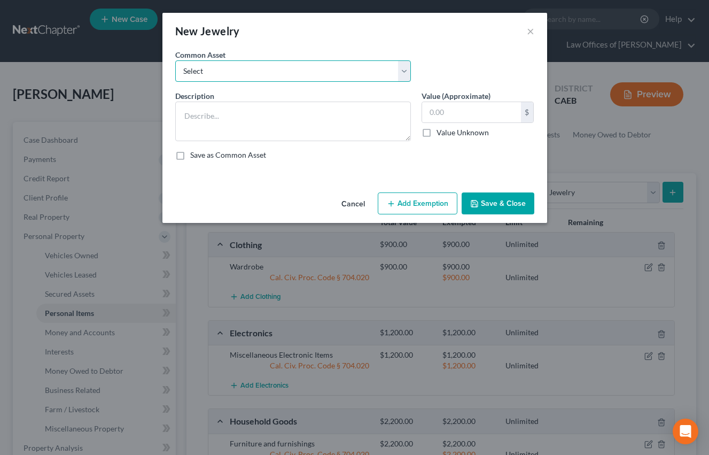
click at [341, 65] on select "Select Miscellaneous Jewelry" at bounding box center [293, 70] width 236 height 21
click at [175, 60] on select "Select Miscellaneous Jewelry" at bounding box center [293, 70] width 236 height 21
click at [337, 69] on select "Select Miscellaneous Jewelry" at bounding box center [293, 70] width 236 height 21
select select "0"
click at [175, 60] on select "Select Miscellaneous Jewelry" at bounding box center [293, 70] width 236 height 21
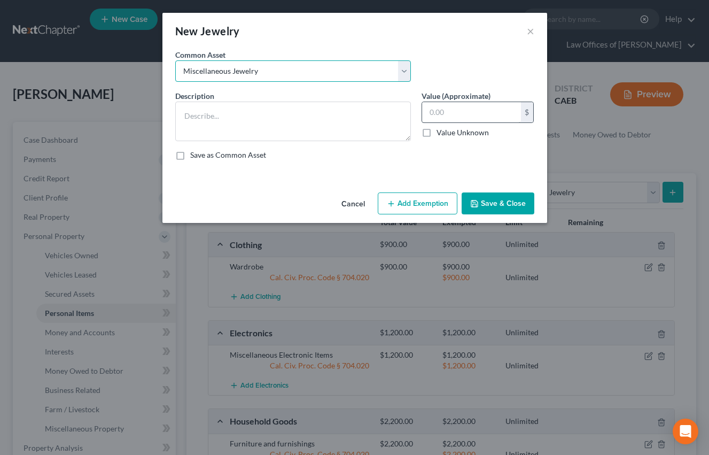
type textarea "Miscellaneous Jewelry"
type input "100.00"
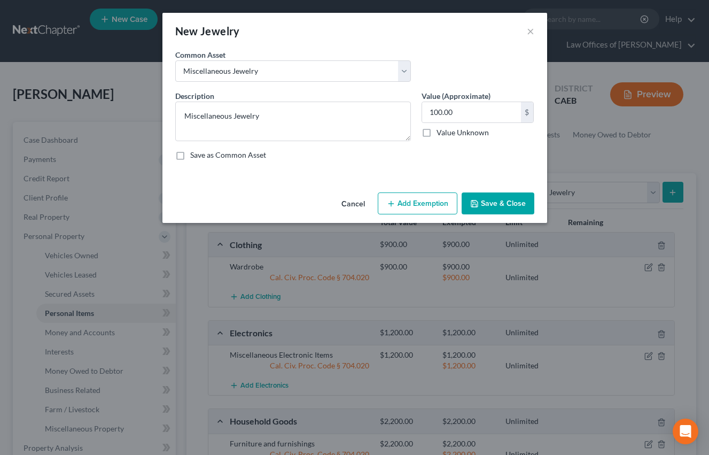
drag, startPoint x: 421, startPoint y: 199, endPoint x: 415, endPoint y: 211, distance: 12.7
click at [421, 199] on button "Add Exemption" at bounding box center [418, 203] width 80 height 22
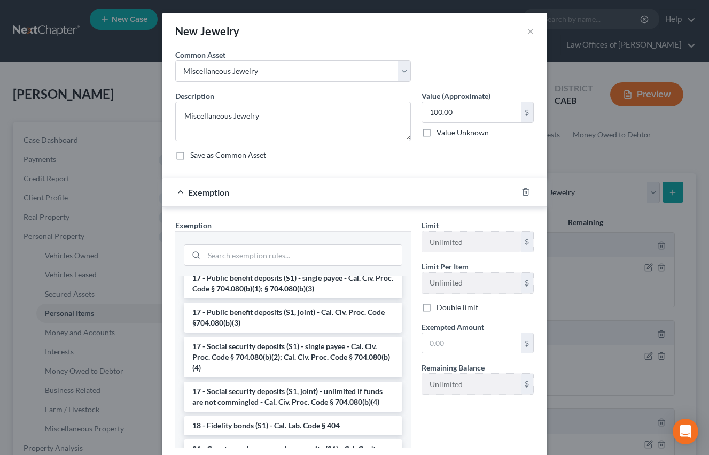
scroll to position [403, 0]
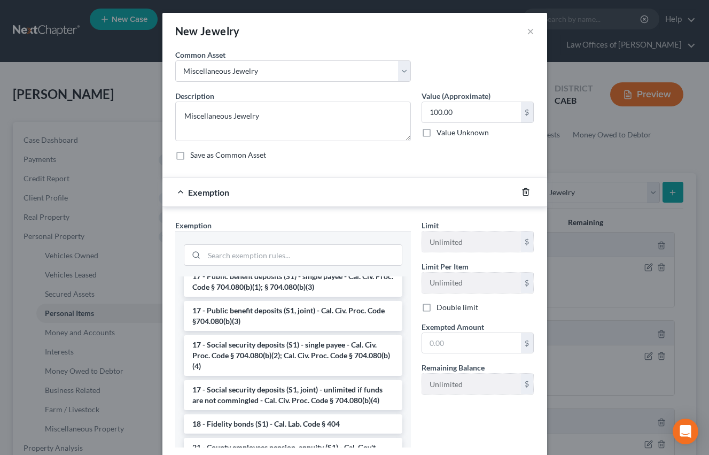
click at [527, 190] on icon "button" at bounding box center [525, 192] width 9 height 9
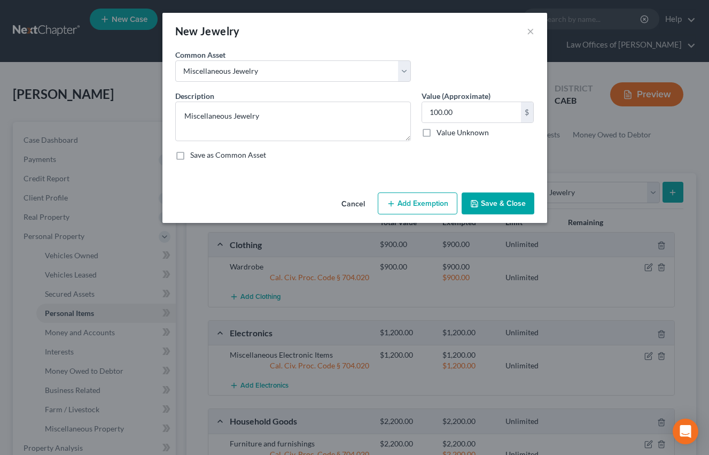
click at [504, 207] on button "Save & Close" at bounding box center [498, 203] width 73 height 22
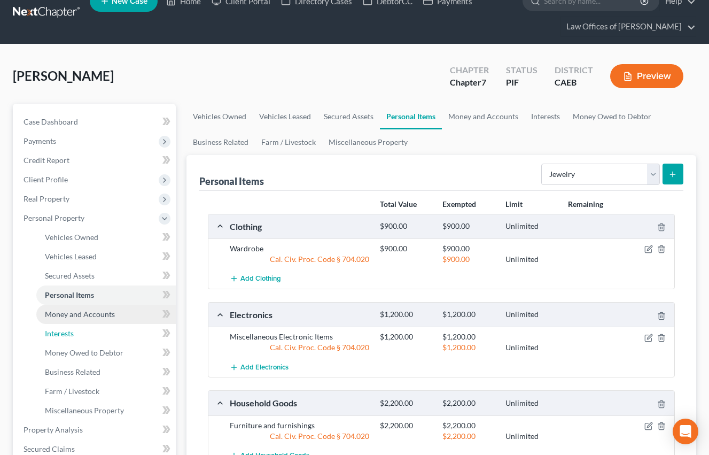
scroll to position [20, 0]
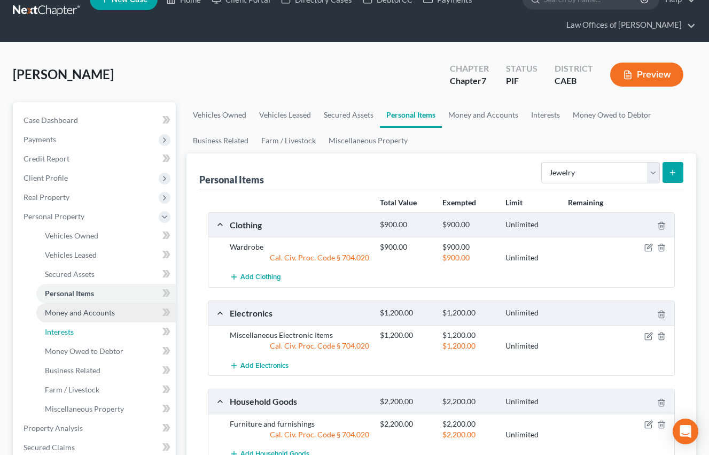
drag, startPoint x: 93, startPoint y: 333, endPoint x: 102, endPoint y: 315, distance: 19.8
click at [93, 333] on link "Interests" at bounding box center [105, 331] width 139 height 19
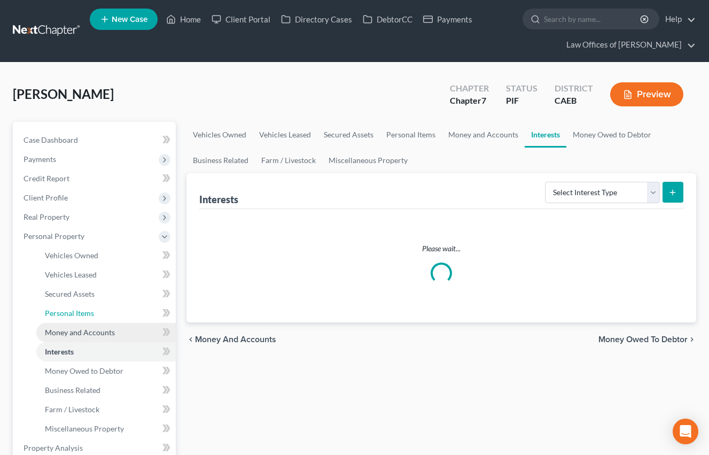
drag, startPoint x: 106, startPoint y: 312, endPoint x: 113, endPoint y: 325, distance: 14.6
click at [106, 312] on link "Personal Items" at bounding box center [105, 312] width 139 height 19
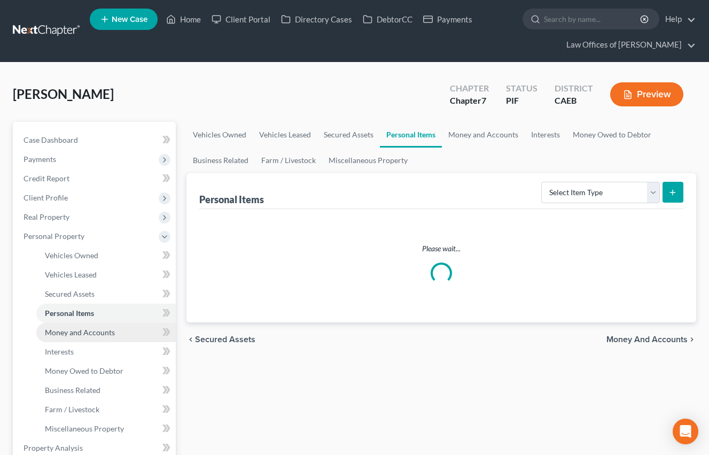
click at [113, 331] on span "Money and Accounts" at bounding box center [80, 332] width 70 height 9
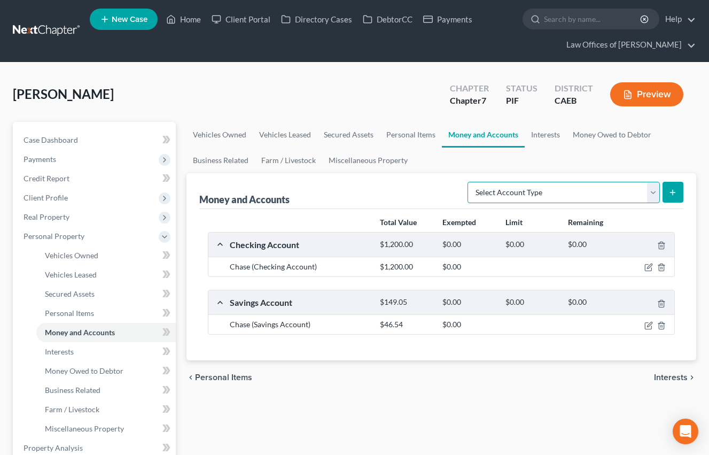
click at [530, 193] on select "Select Account Type Brokerage Cash on Hand Certificates of Deposit Checking Acc…" at bounding box center [563, 192] width 192 height 21
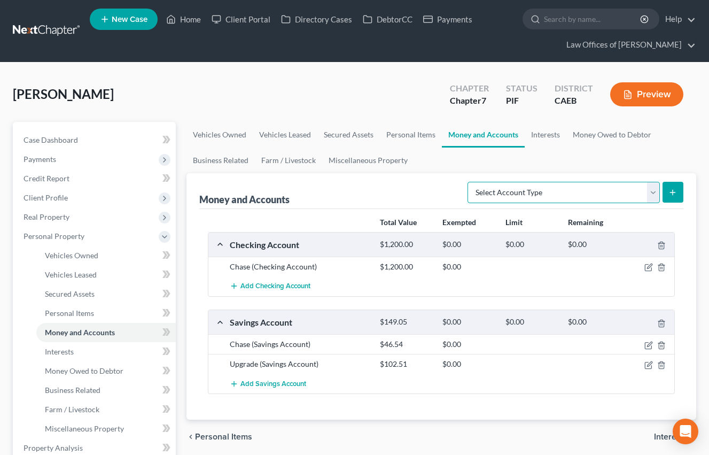
select select "cash_on_hand"
click at [470, 182] on select "Select Account Type Brokerage Cash on Hand Certificates of Deposit Checking Acc…" at bounding box center [563, 192] width 192 height 21
click at [669, 188] on icon "submit" at bounding box center [672, 192] width 9 height 9
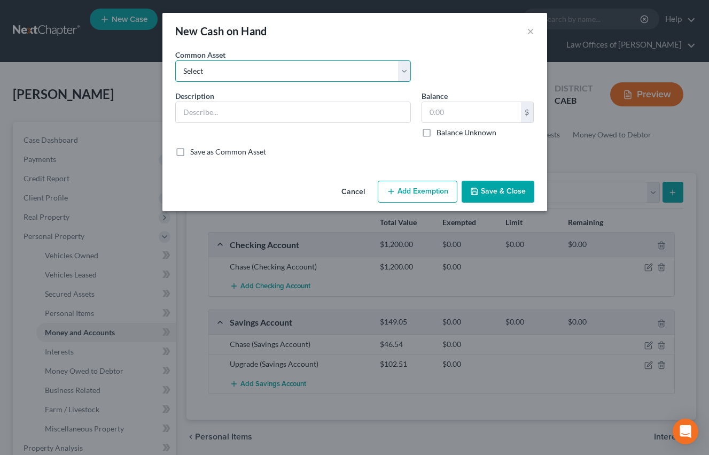
click at [318, 72] on select "Select Cash on Hand" at bounding box center [293, 70] width 236 height 21
select select "0"
click at [175, 60] on select "Select Cash on Hand" at bounding box center [293, 70] width 236 height 21
type input "Cash on Hand"
click at [445, 112] on input "200.00" at bounding box center [471, 112] width 99 height 20
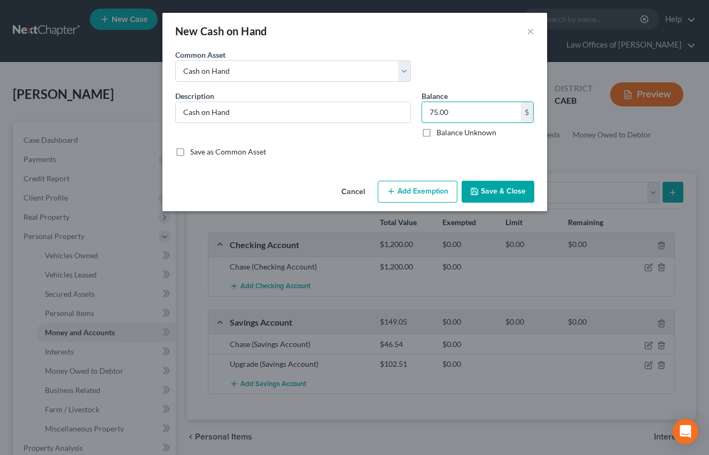
type input "75.00"
click at [430, 190] on button "Add Exemption" at bounding box center [418, 192] width 80 height 22
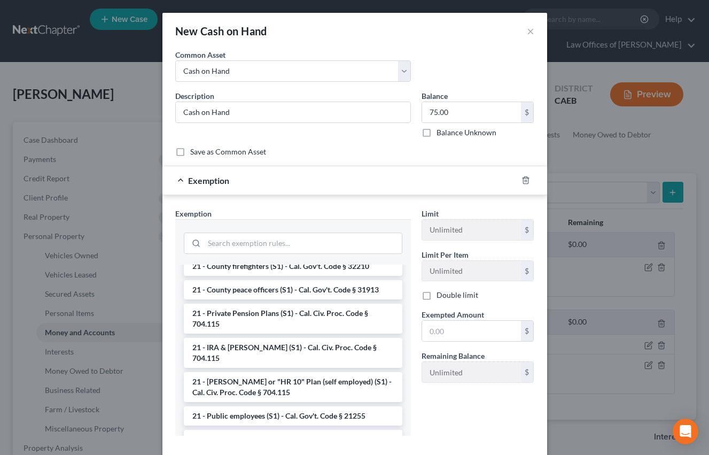
scroll to position [578, 0]
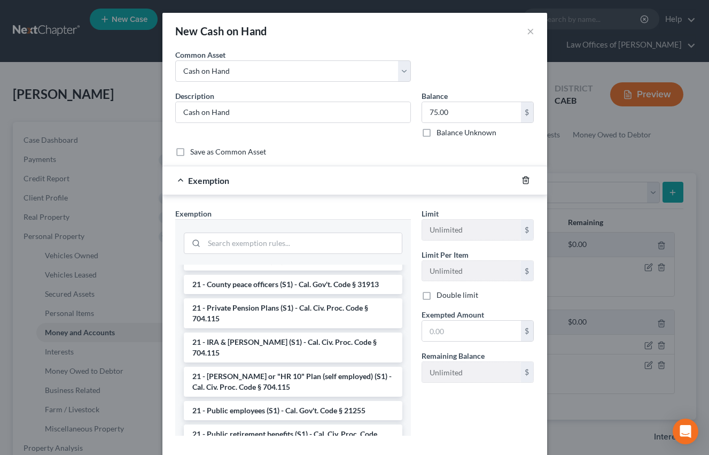
click at [527, 180] on icon "button" at bounding box center [525, 180] width 5 height 7
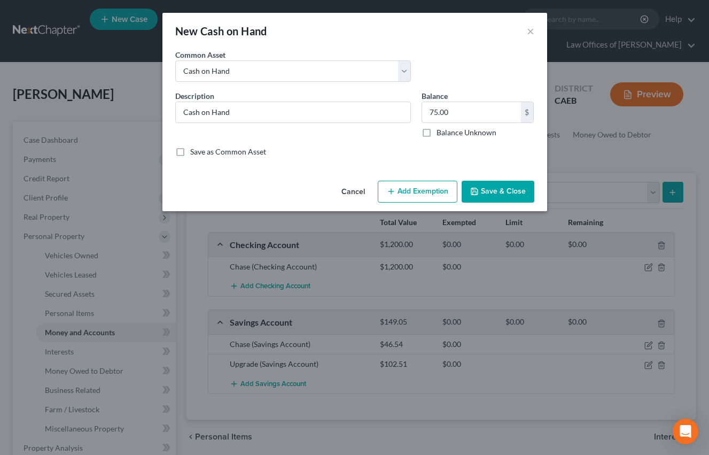
click at [525, 181] on button "Save & Close" at bounding box center [498, 192] width 73 height 22
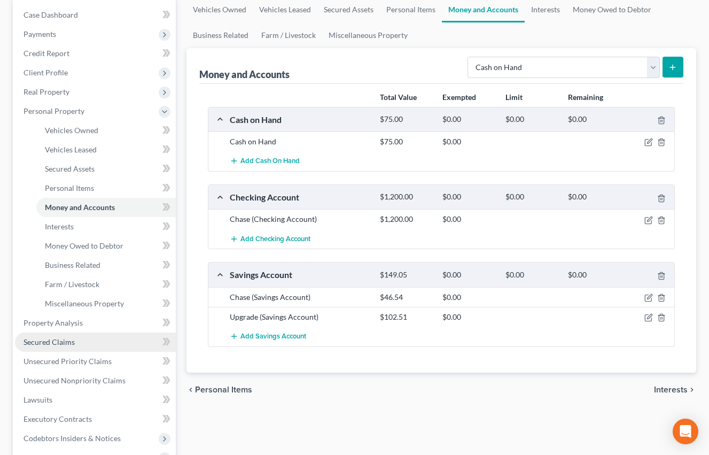
scroll to position [126, 0]
drag, startPoint x: 88, startPoint y: 377, endPoint x: 182, endPoint y: 351, distance: 97.1
click at [88, 377] on span "Unsecured Nonpriority Claims" at bounding box center [75, 379] width 102 height 9
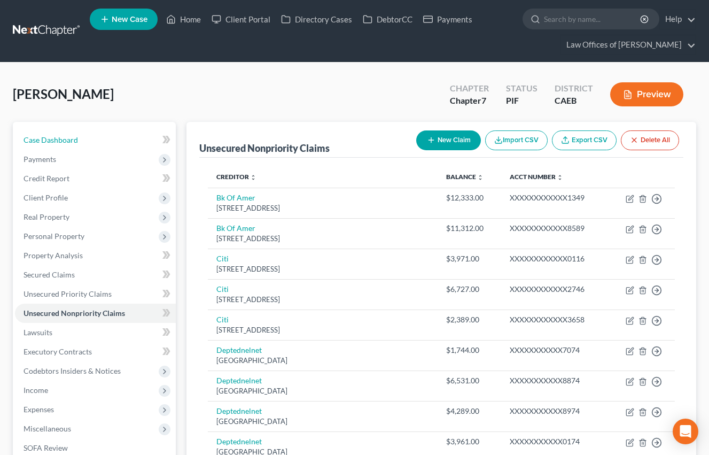
click at [54, 145] on link "Case Dashboard" at bounding box center [95, 139] width 161 height 19
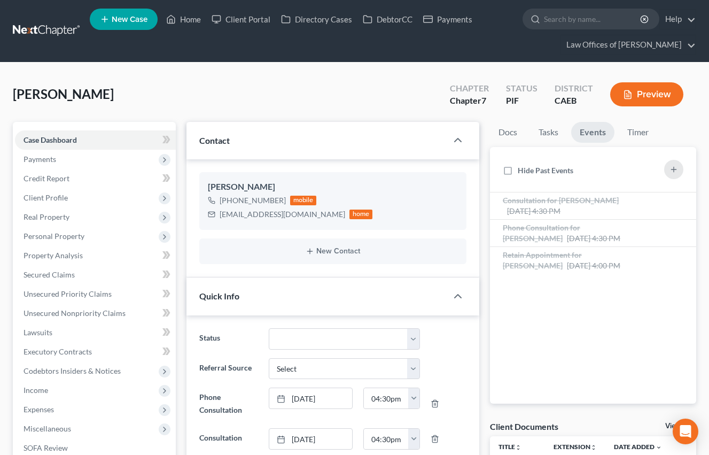
scroll to position [386, 0]
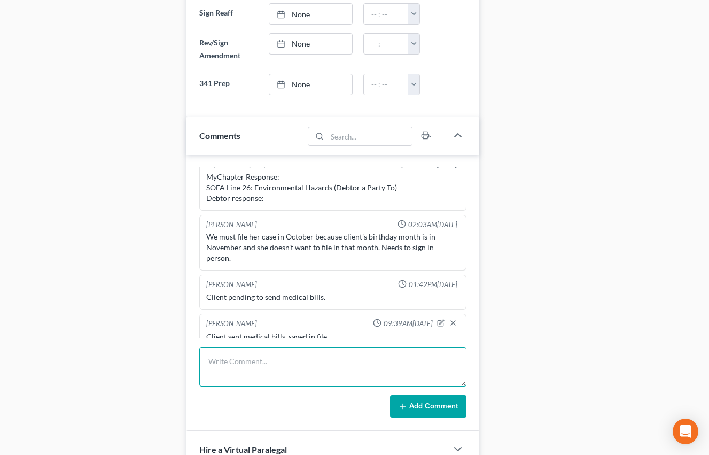
scroll to position [15258, 0]
type textarea "{"
type textarea "Pre-petition complete."
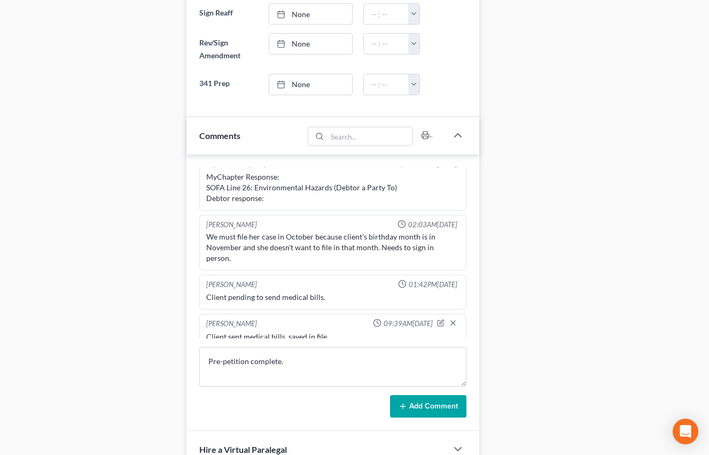
click at [411, 403] on button "Add Comment" at bounding box center [428, 406] width 76 height 22
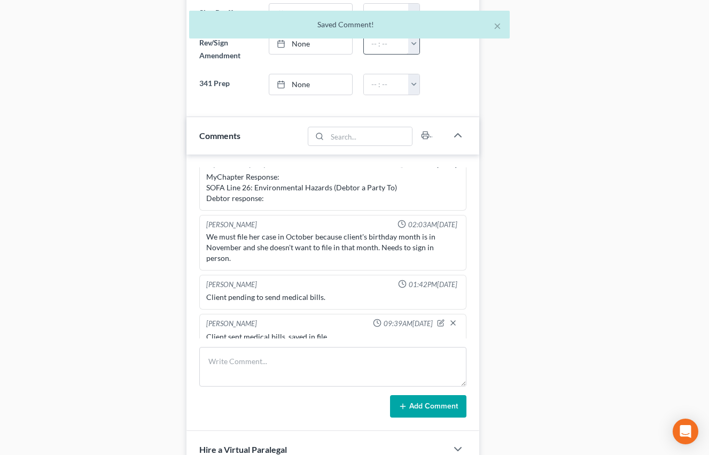
scroll to position [618, 0]
